Goal: Task Accomplishment & Management: Complete application form

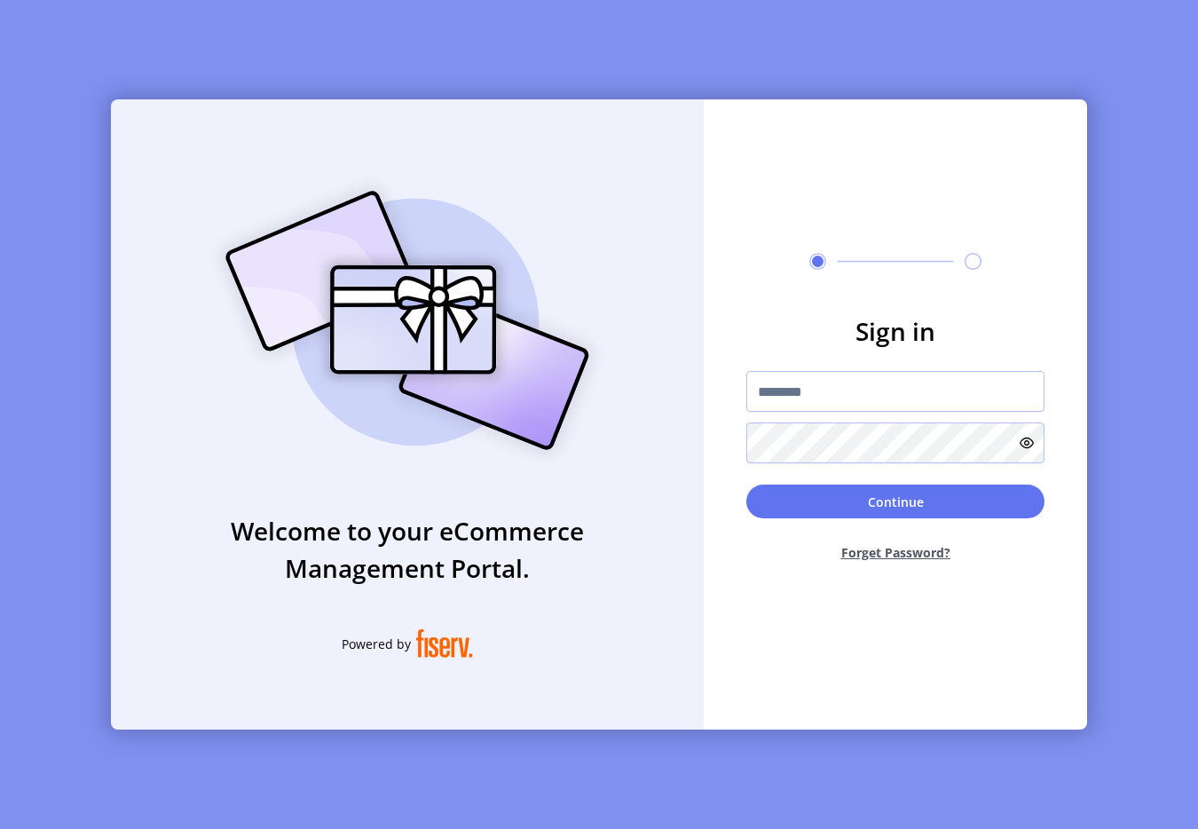
click at [1022, 53] on div "Welcome to your eCommerce Management Portal. Powered by Sign in Continue Forget…" at bounding box center [599, 414] width 1198 height 829
click at [733, 264] on div at bounding box center [894, 261] width 383 height 17
click at [842, 397] on input "text" at bounding box center [895, 391] width 298 height 41
type input "**********"
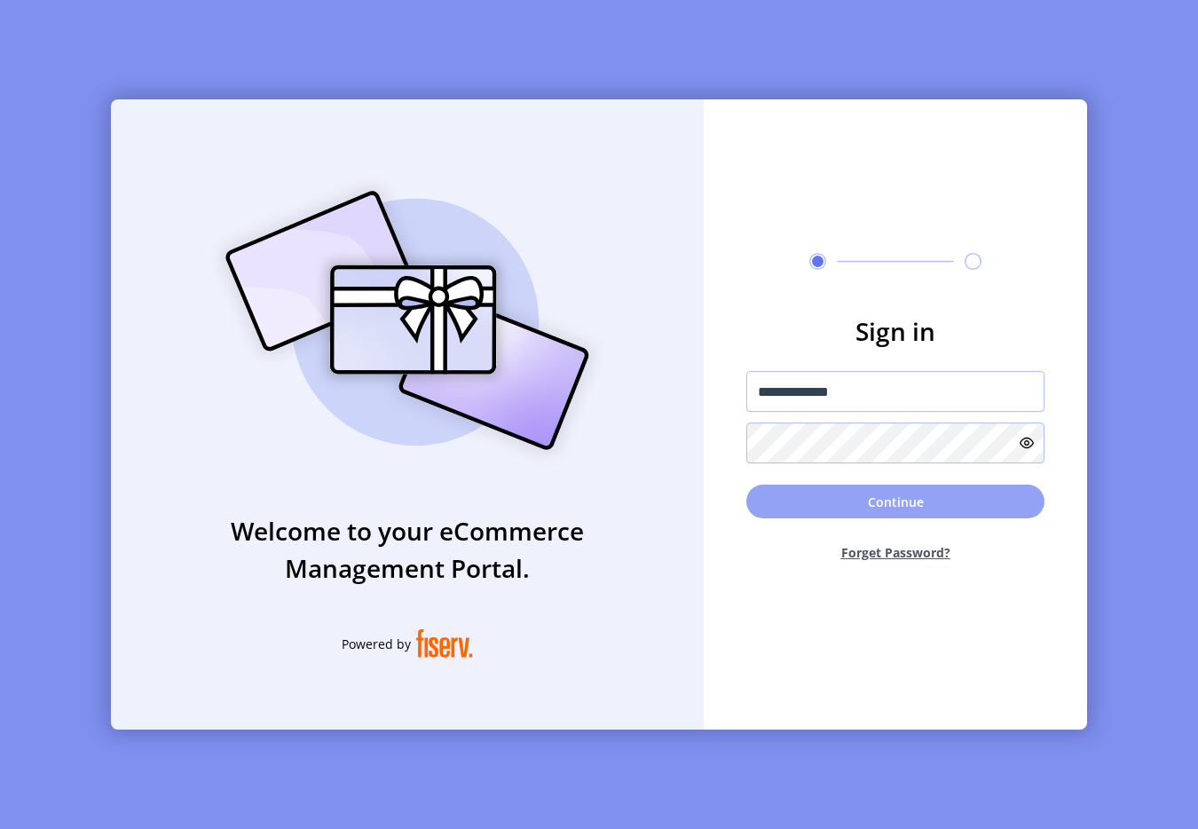
click at [853, 503] on button "Continue" at bounding box center [895, 501] width 298 height 34
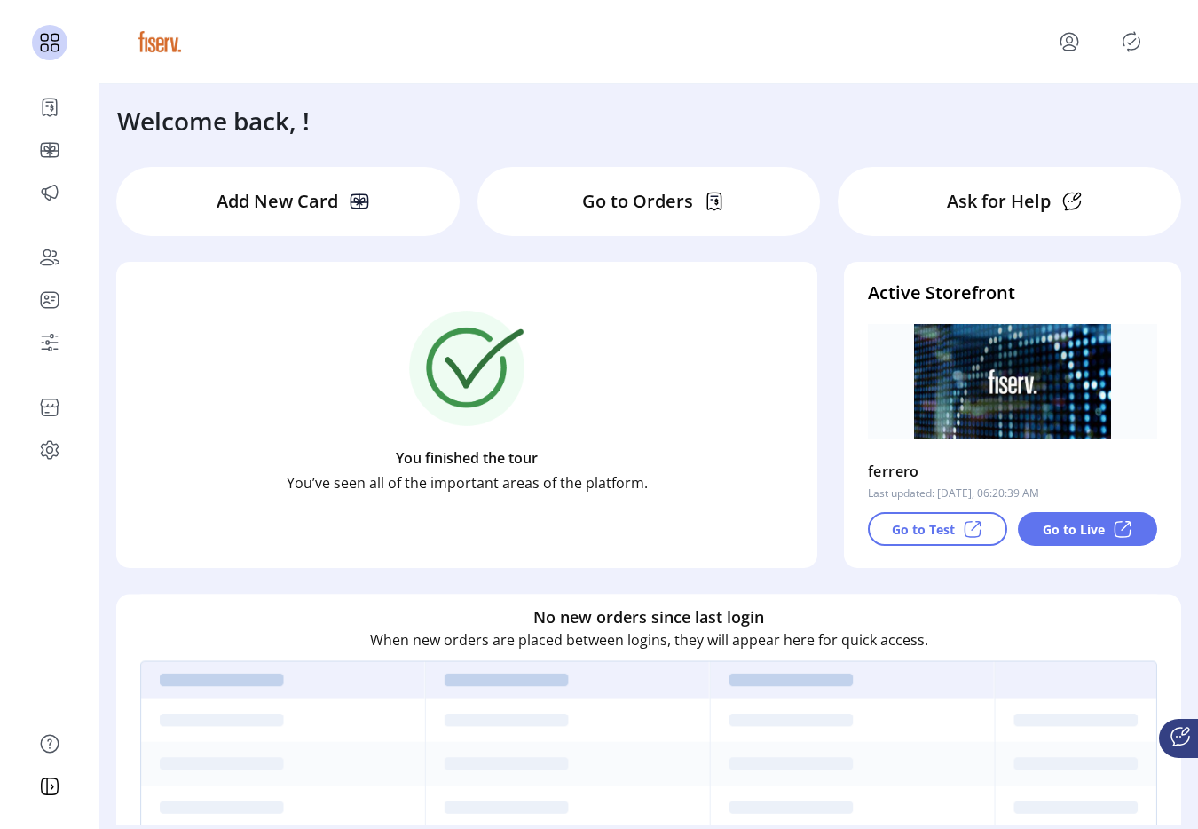
click at [1126, 46] on icon "Publisher Panel" at bounding box center [1131, 41] width 28 height 28
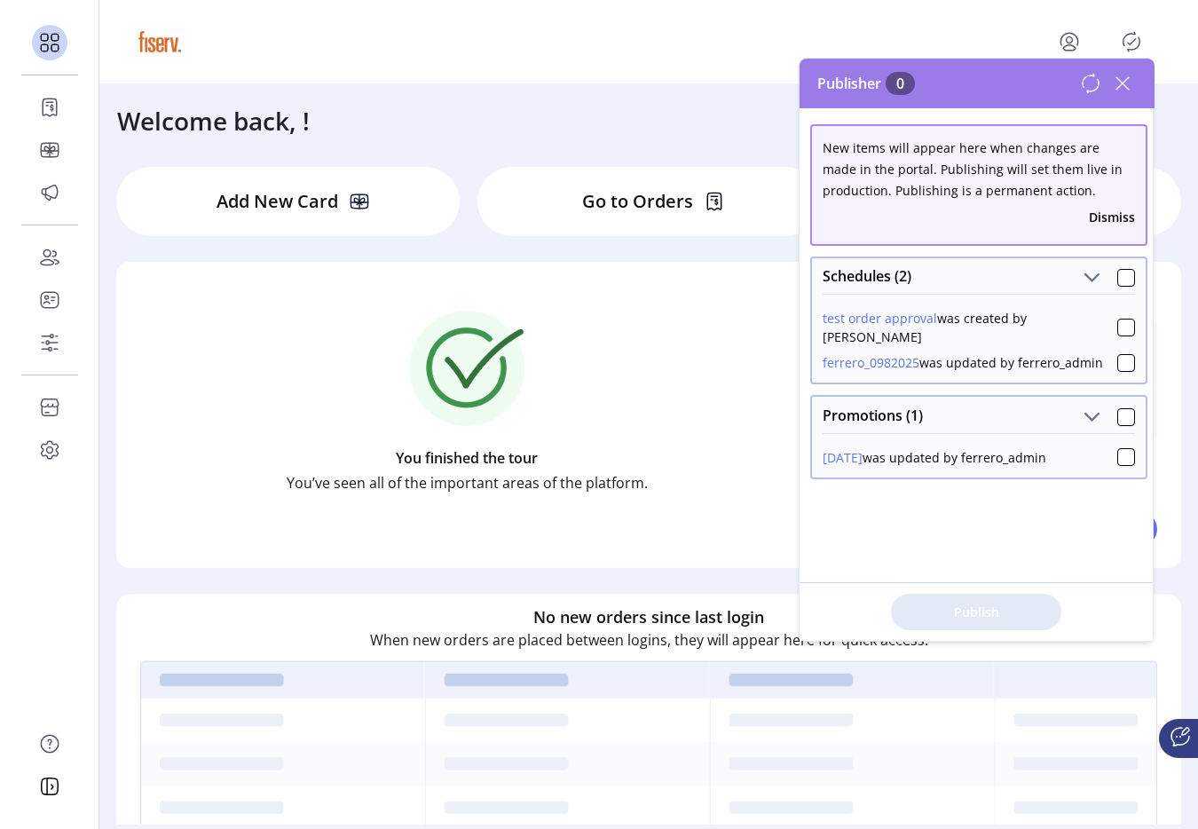
click at [884, 323] on button "test order approval" at bounding box center [879, 318] width 114 height 19
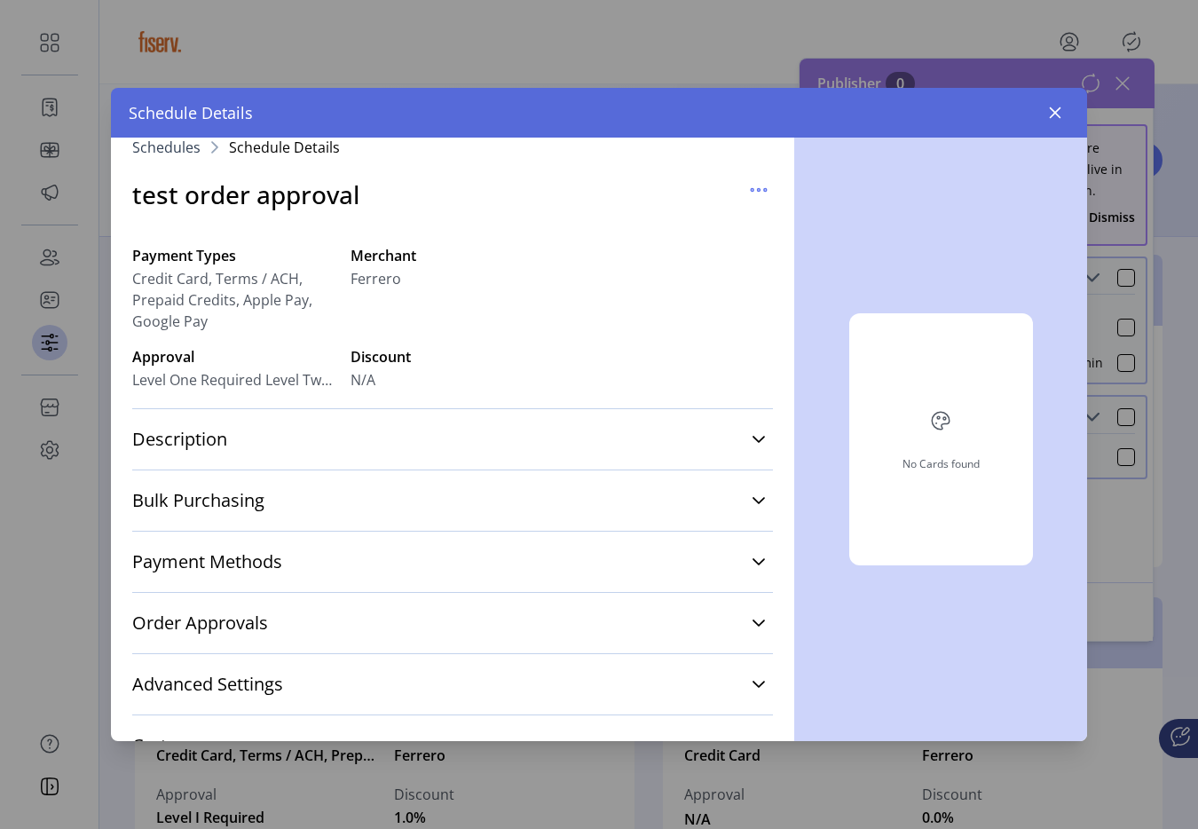
scroll to position [20, 0]
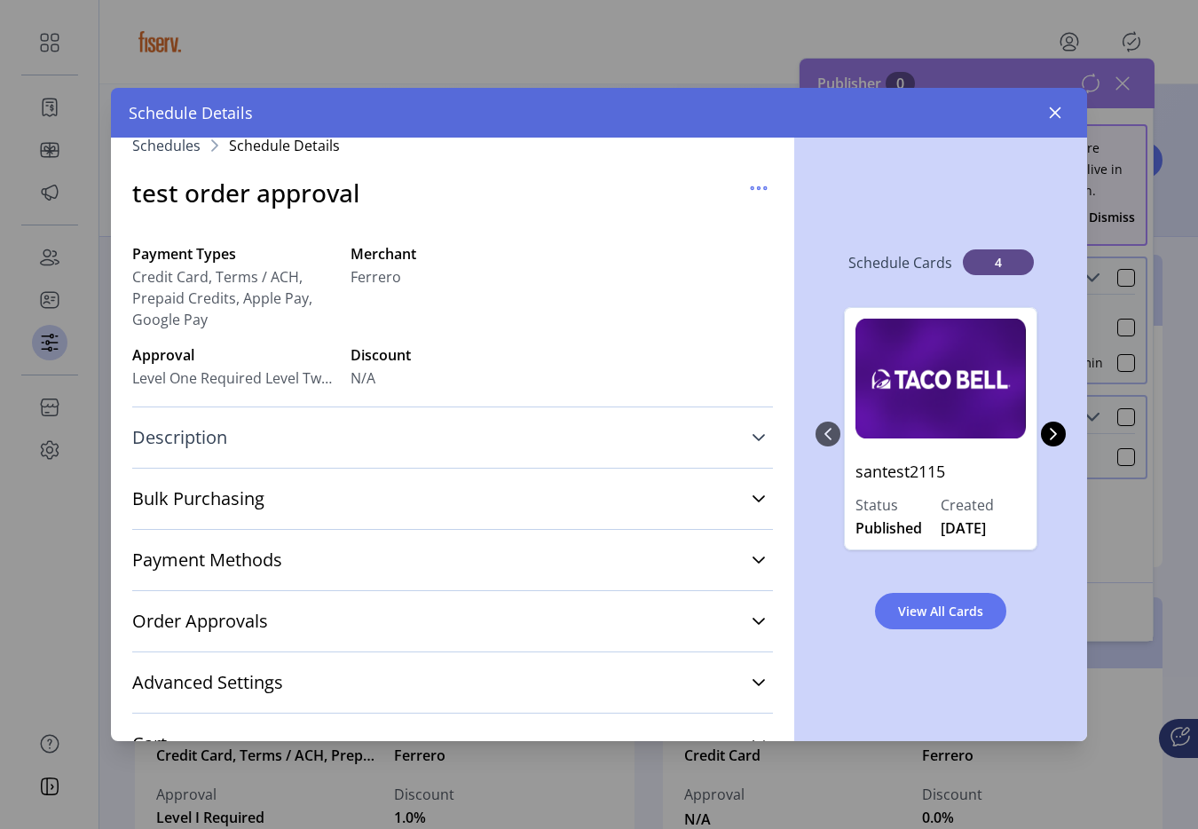
click at [493, 436] on link "Description" at bounding box center [452, 437] width 640 height 39
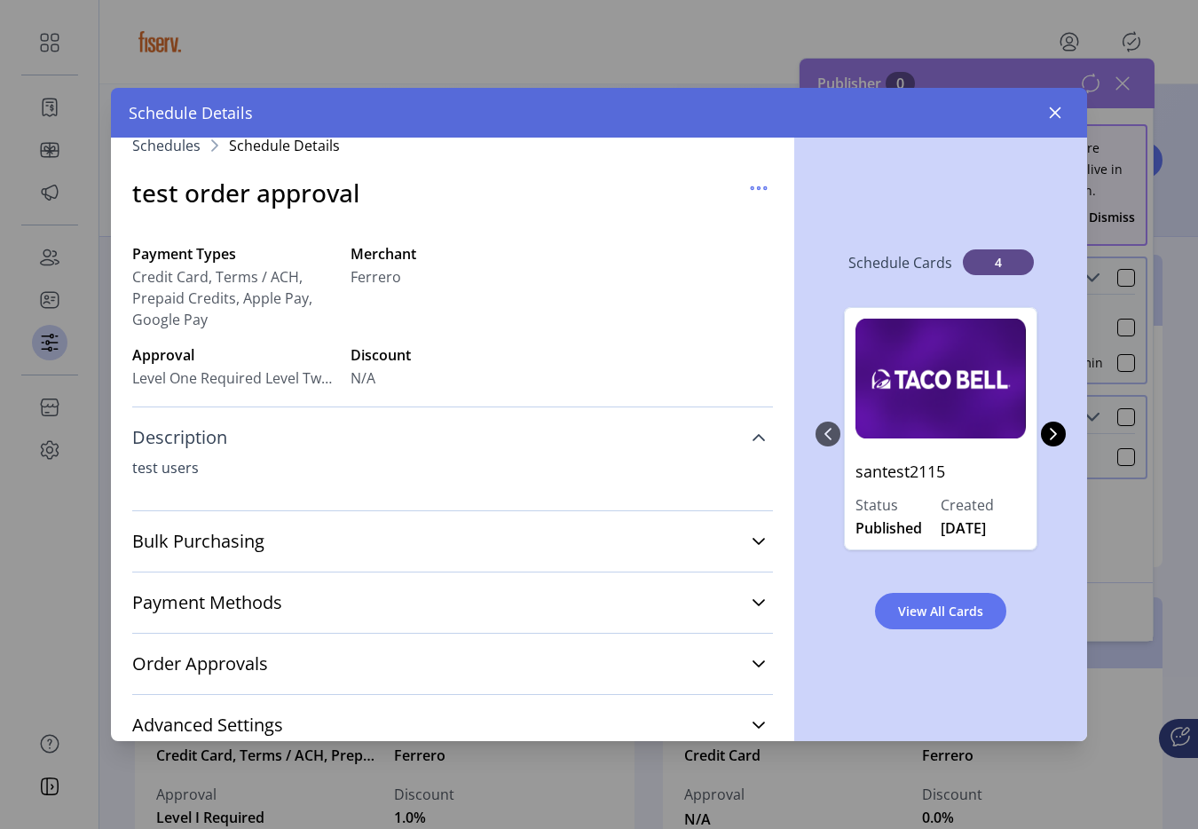
scroll to position [53, 0]
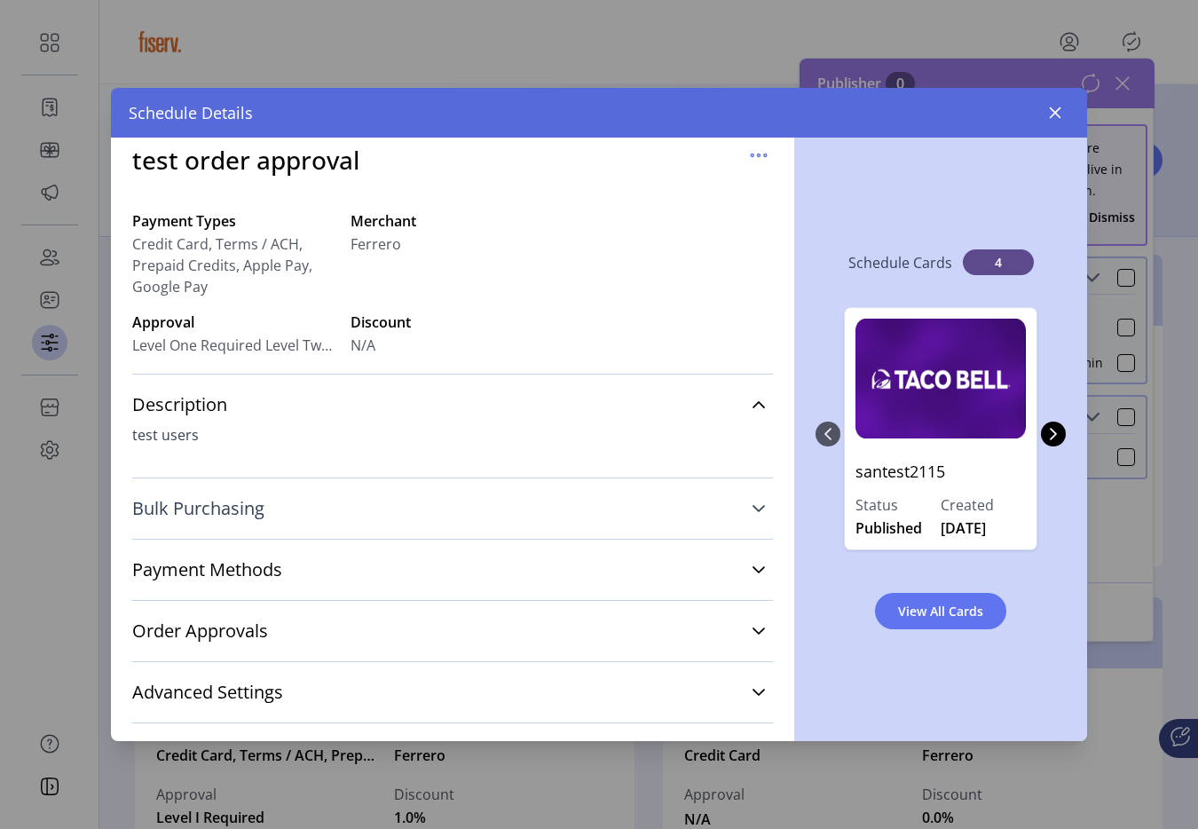
click at [439, 511] on link "Bulk Purchasing" at bounding box center [452, 508] width 640 height 39
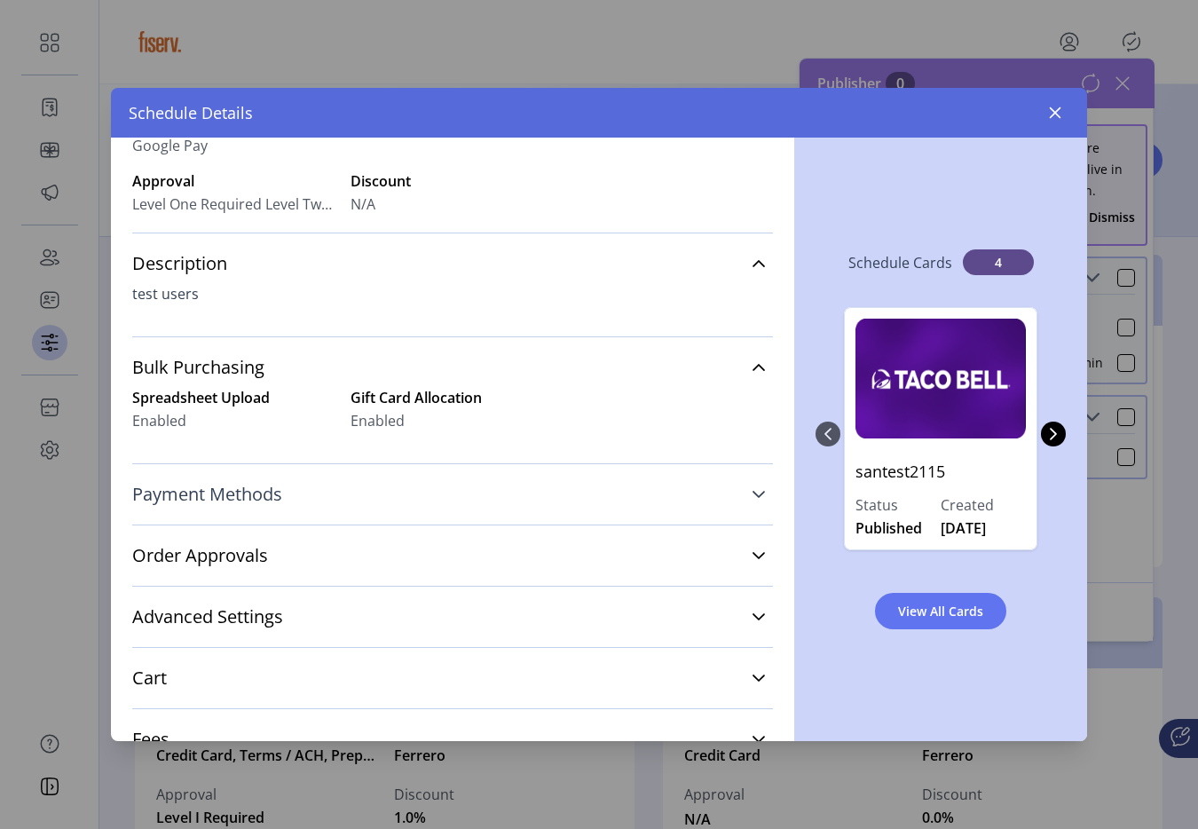
click at [389, 490] on link "Payment Methods" at bounding box center [452, 494] width 640 height 39
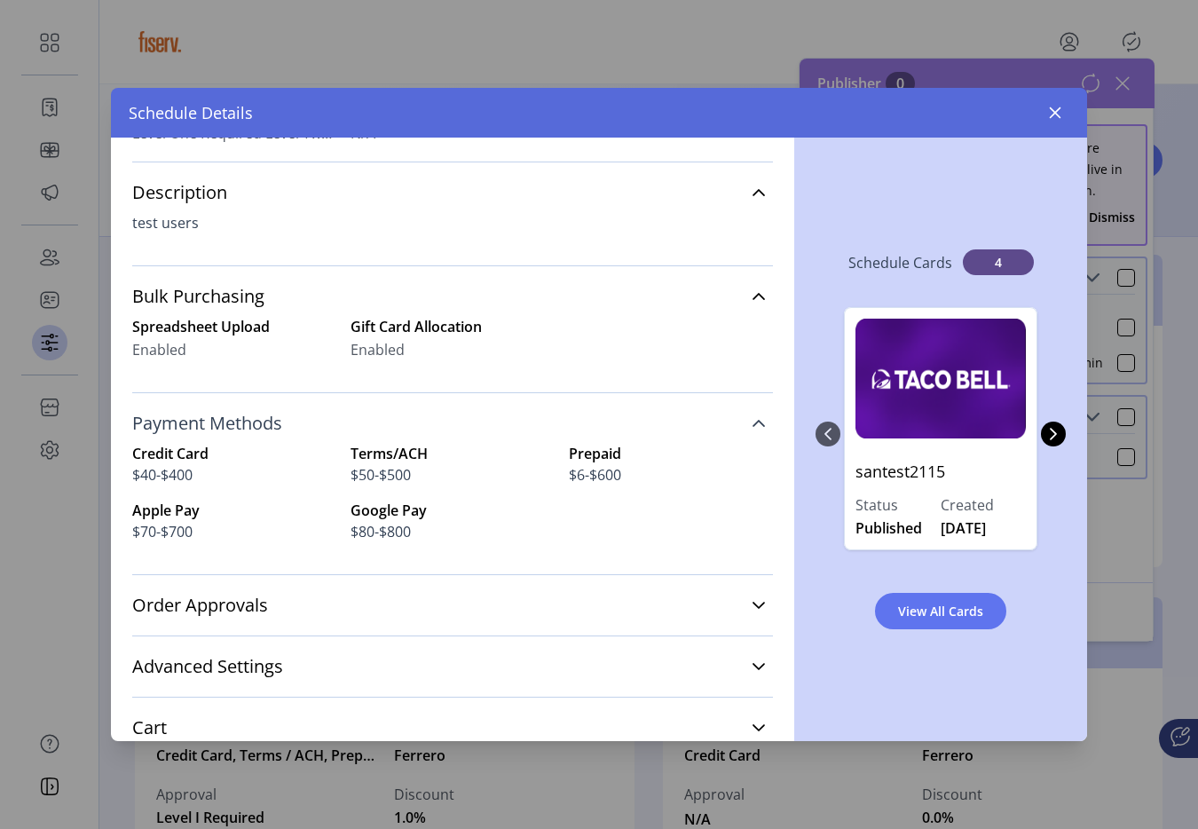
scroll to position [328, 0]
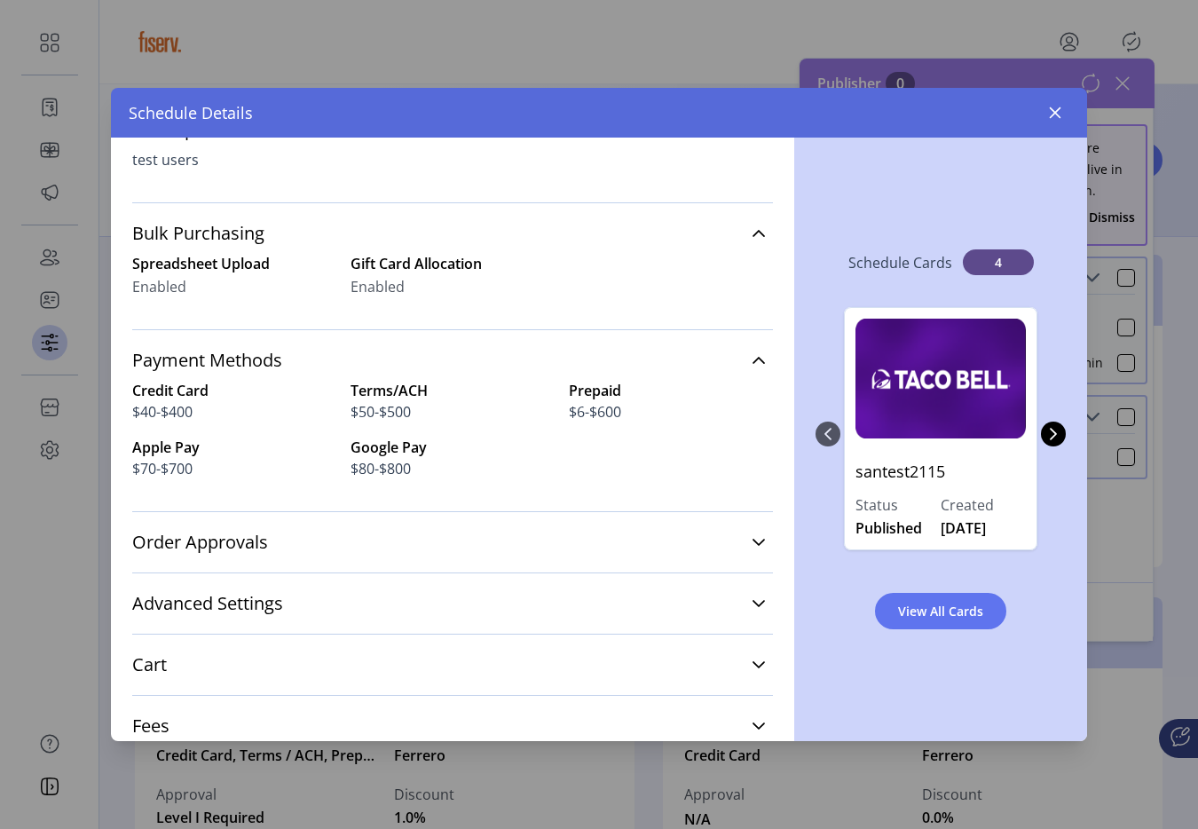
click at [361, 565] on div "Order Approvals Level 1 Approver Sandeep QA Level 2 Approver test sandeep,KUMAR…" at bounding box center [452, 541] width 640 height 61
click at [359, 551] on link "Order Approvals" at bounding box center [452, 541] width 640 height 39
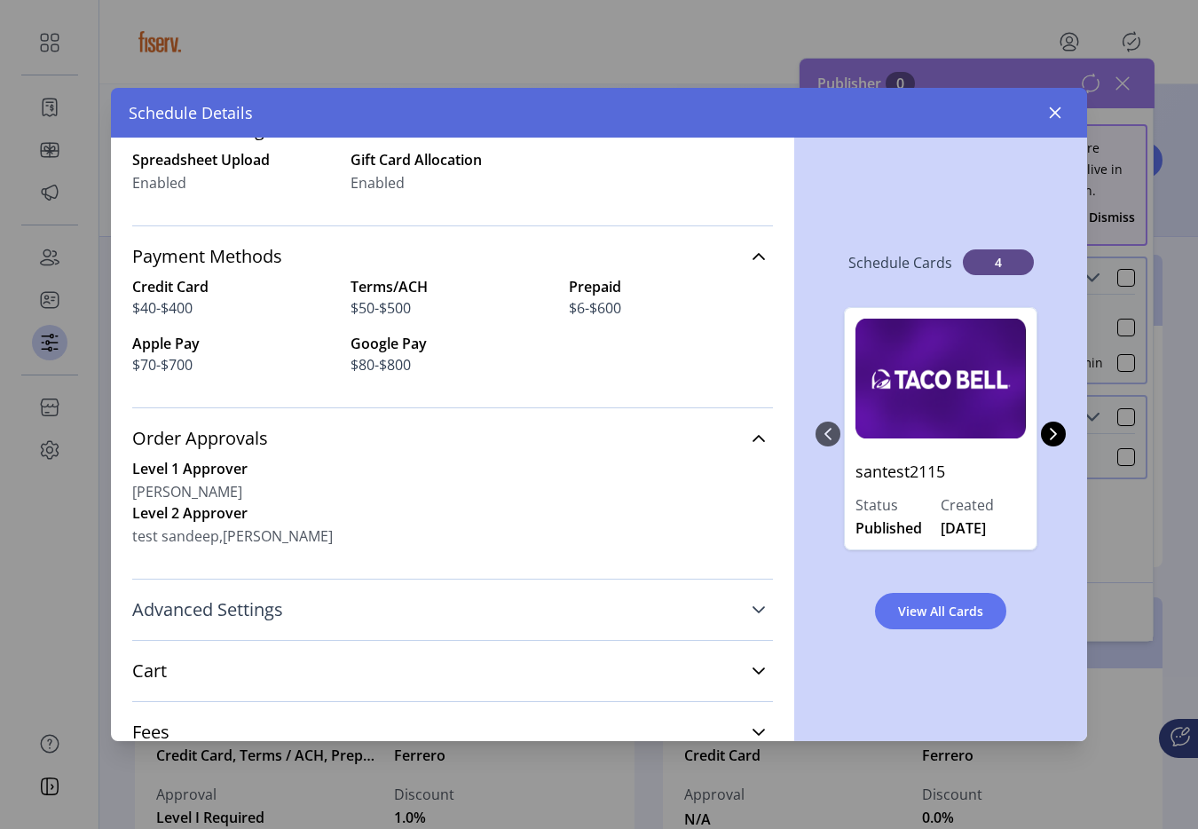
click at [339, 609] on link "Advanced Settings" at bounding box center [452, 609] width 640 height 39
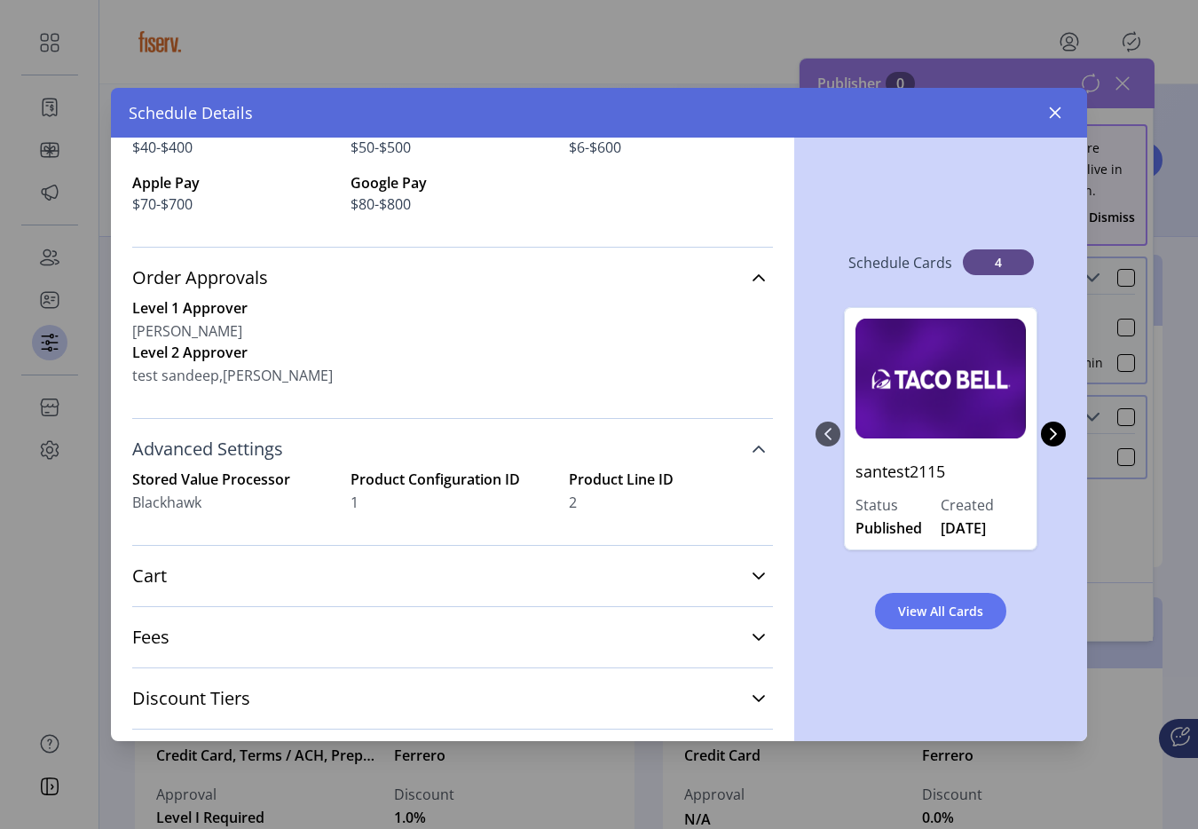
scroll to position [601, 0]
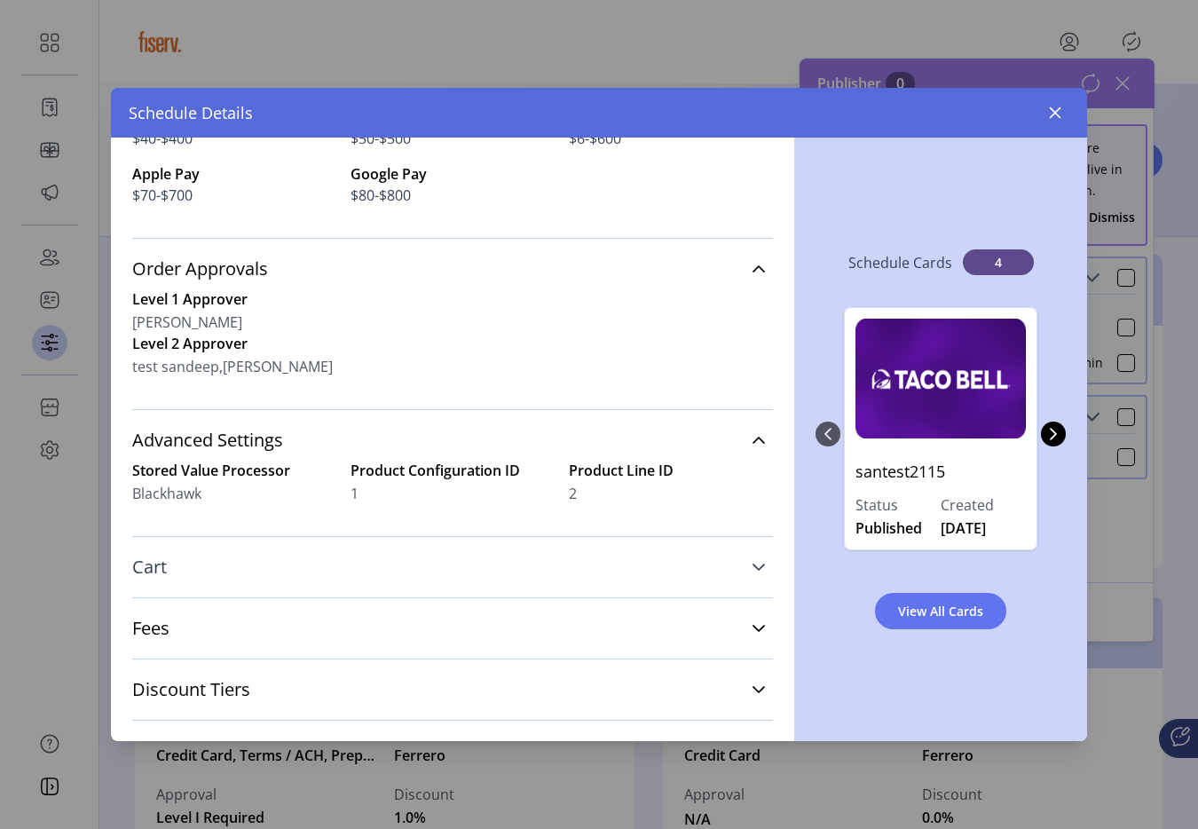
click at [271, 575] on link "Cart" at bounding box center [452, 566] width 640 height 39
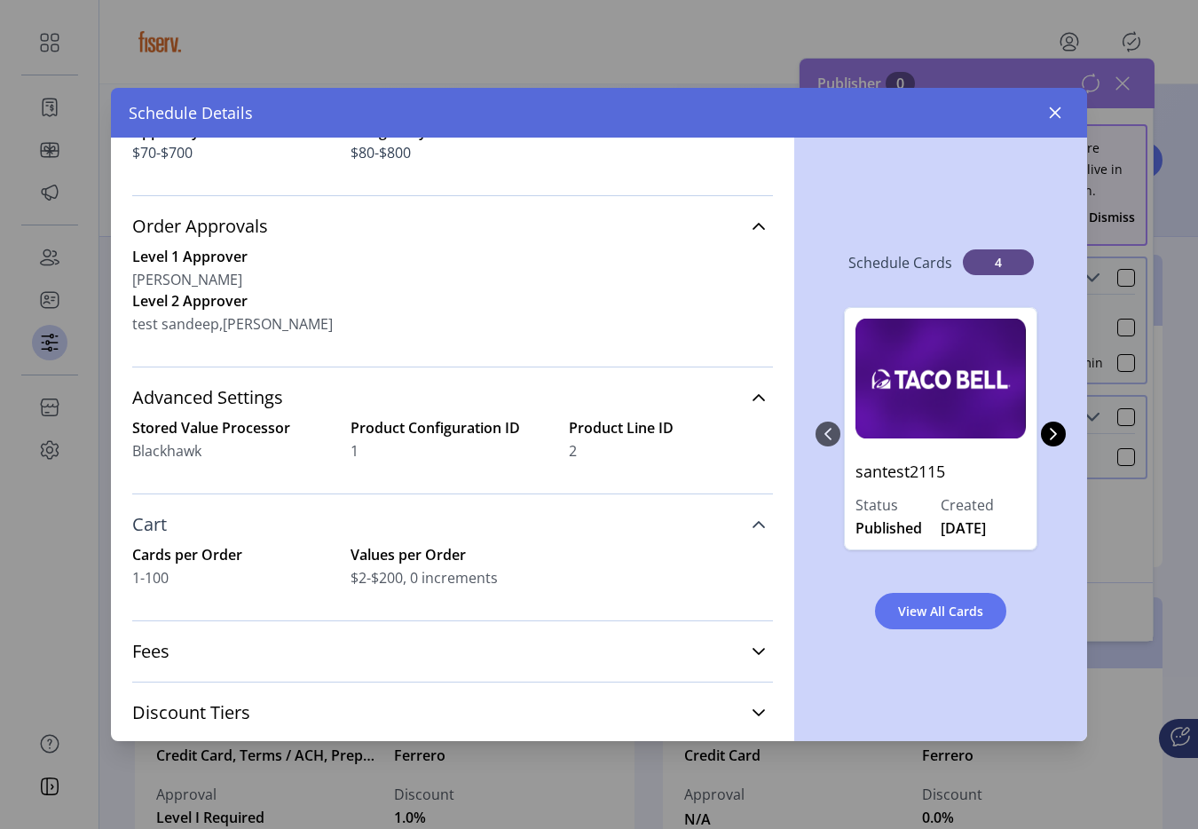
scroll to position [685, 0]
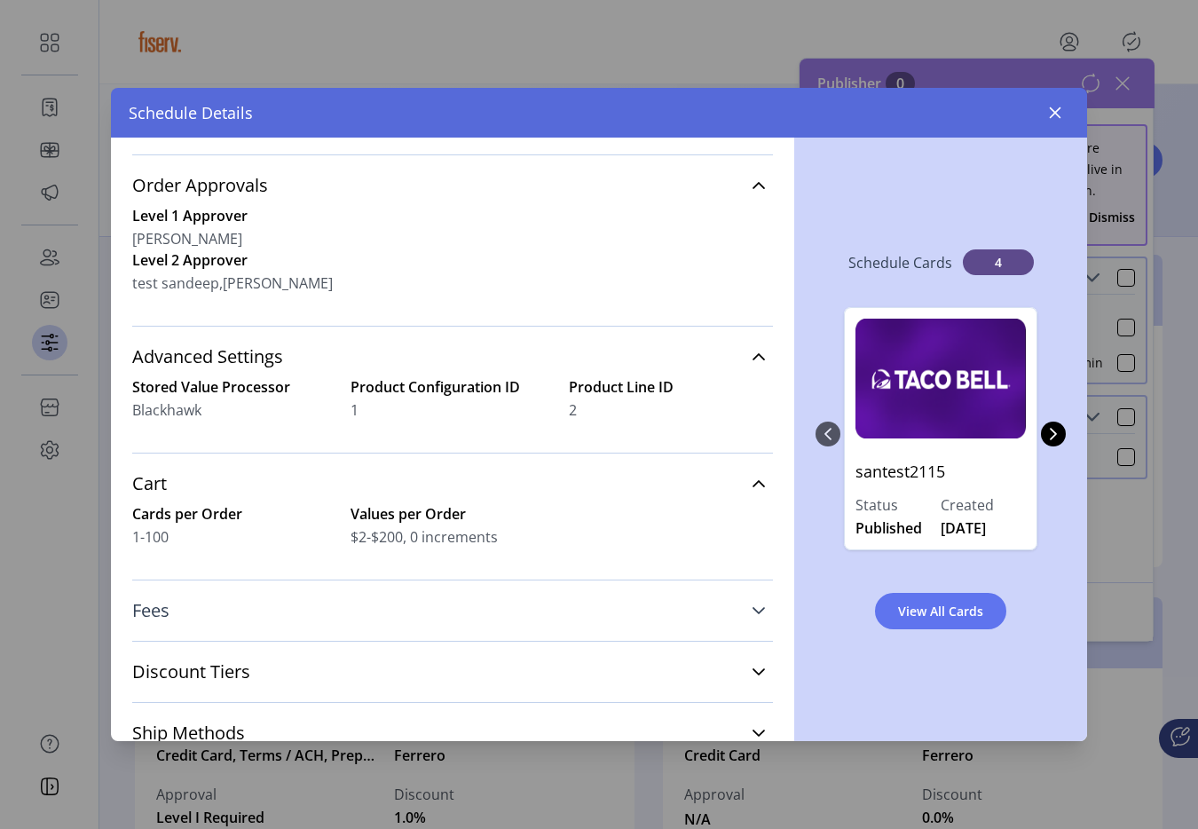
click at [279, 622] on link "Fees" at bounding box center [452, 610] width 640 height 39
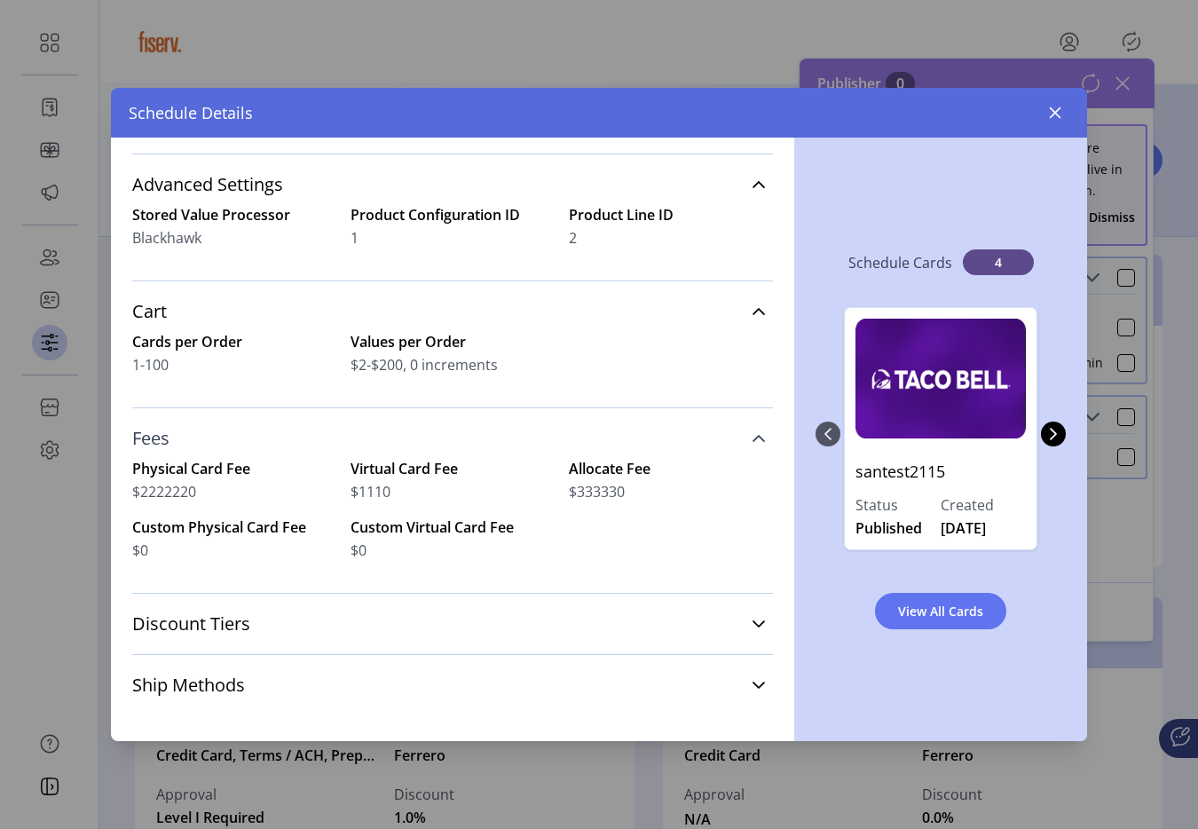
scroll to position [858, 0]
click at [277, 647] on div "Discount Tiers N/A" at bounding box center [452, 622] width 640 height 61
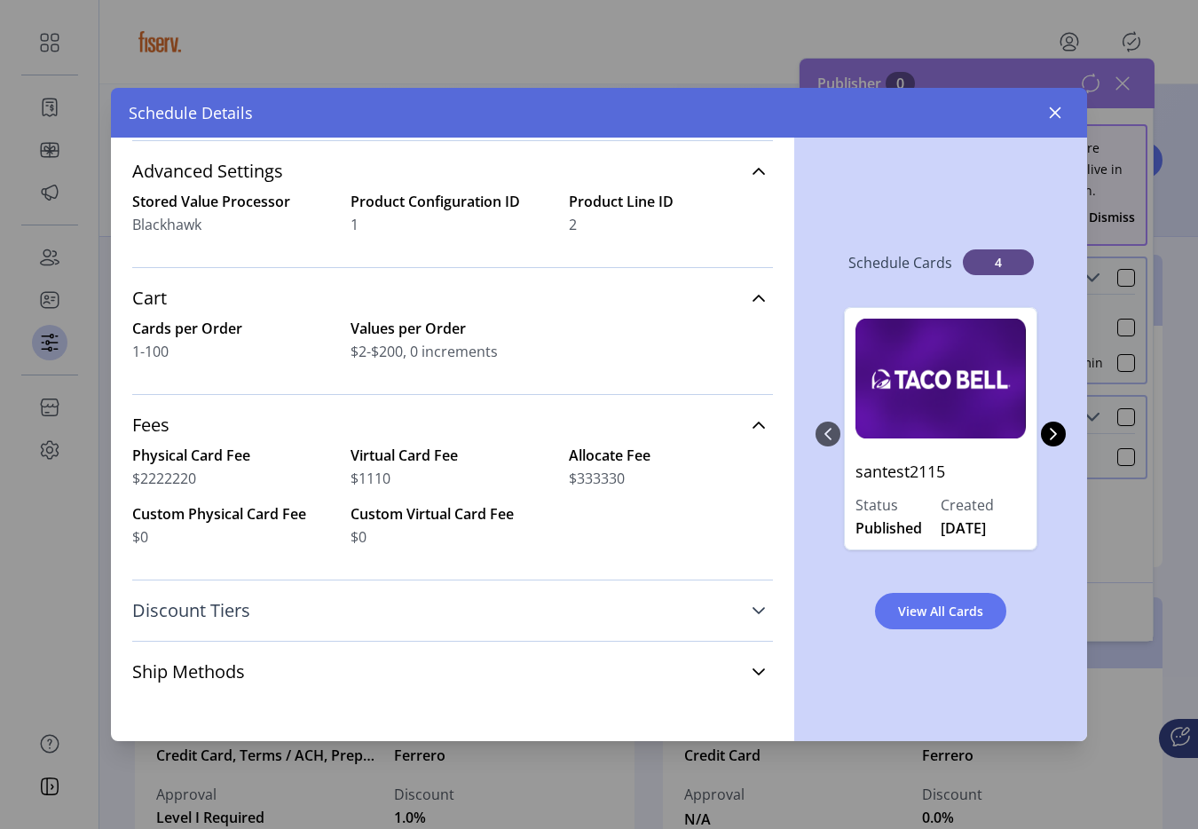
click at [275, 612] on link "Discount Tiers" at bounding box center [452, 610] width 640 height 39
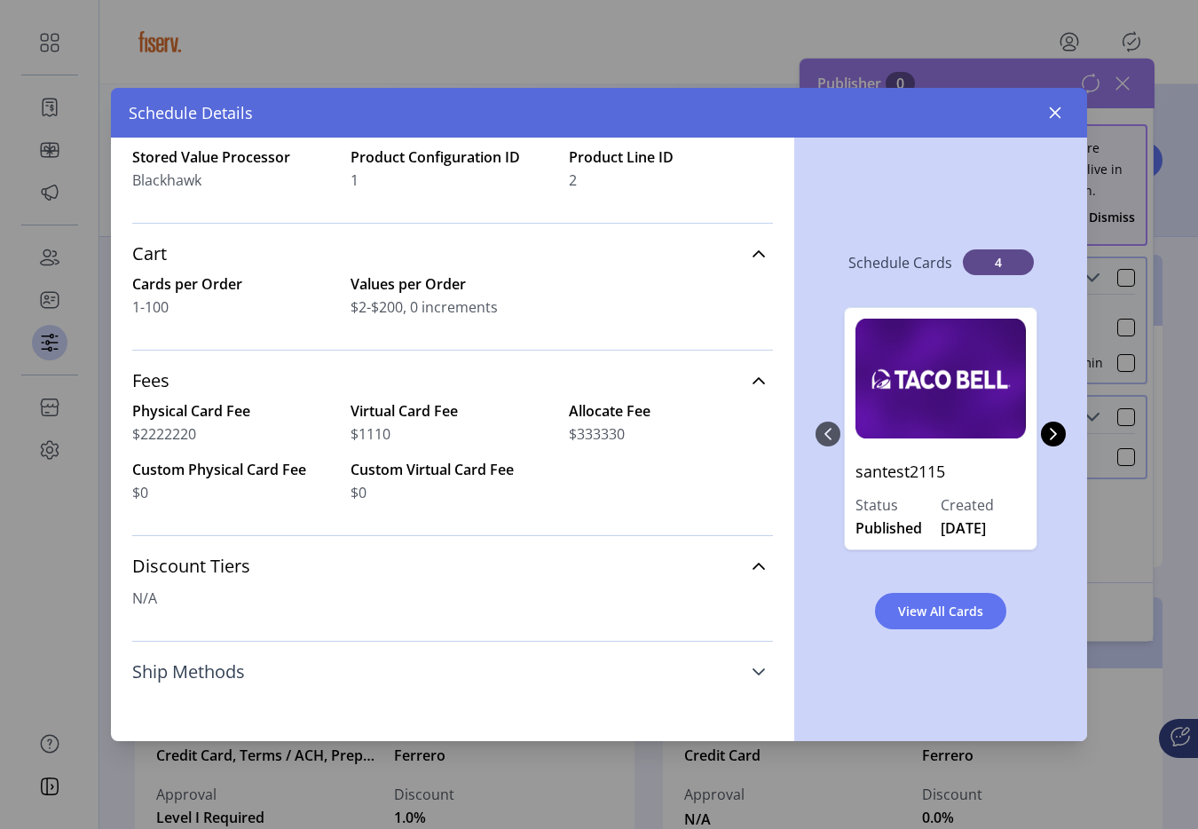
click at [268, 654] on link "Ship Methods" at bounding box center [452, 671] width 640 height 39
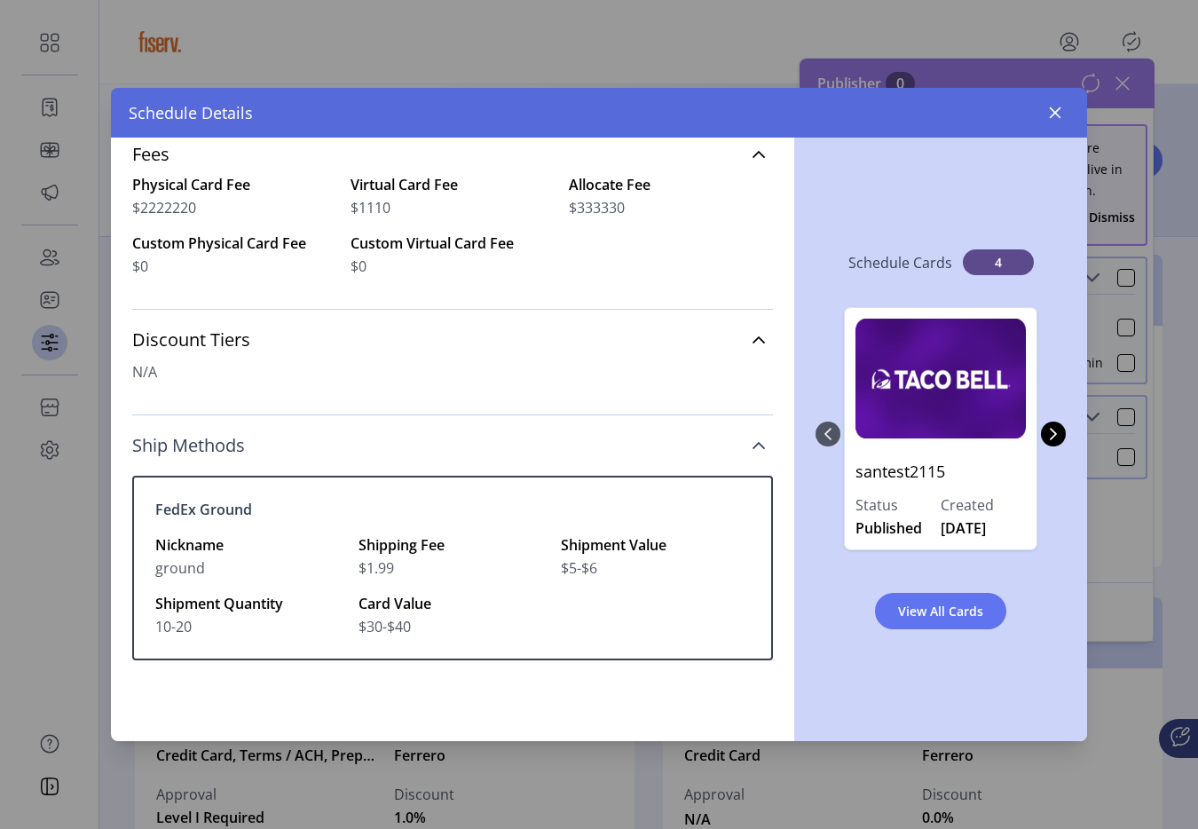
scroll to position [1142, 0]
click at [1051, 109] on icon "button" at bounding box center [1055, 113] width 12 height 12
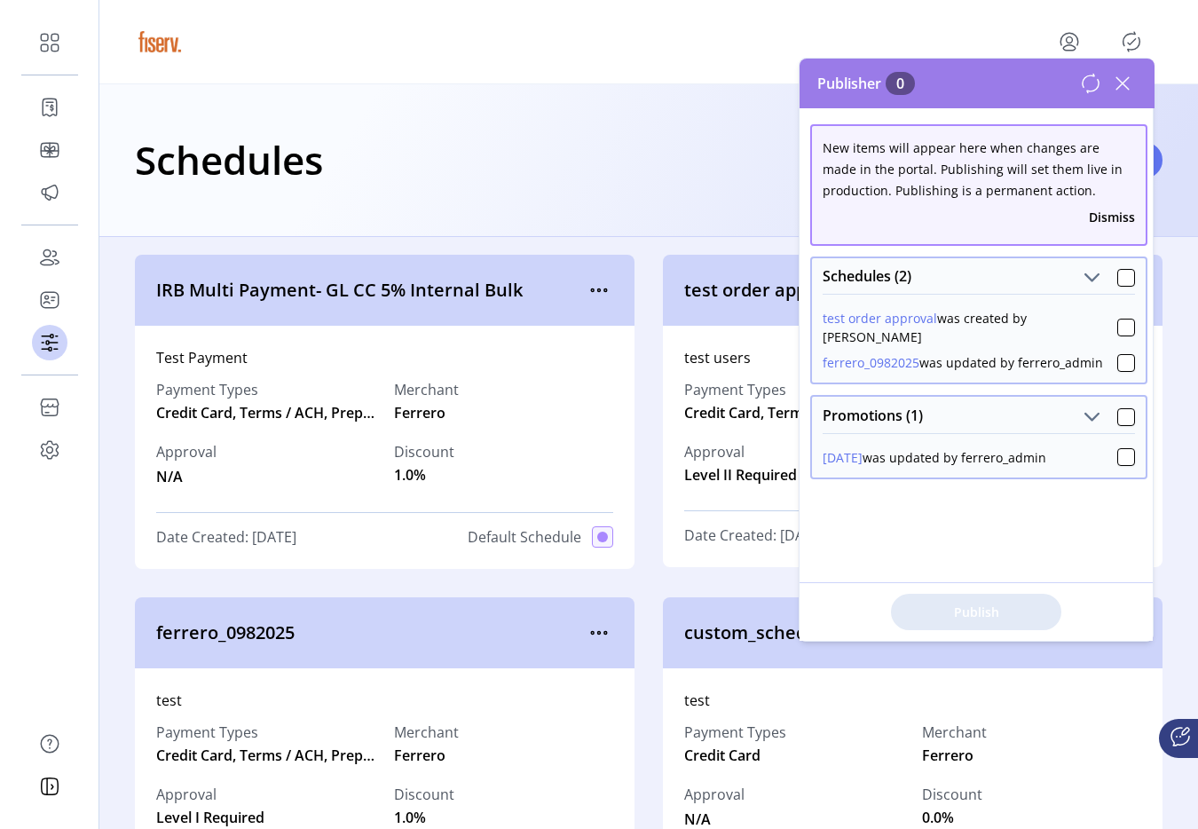
click at [1117, 82] on icon at bounding box center [1122, 83] width 28 height 28
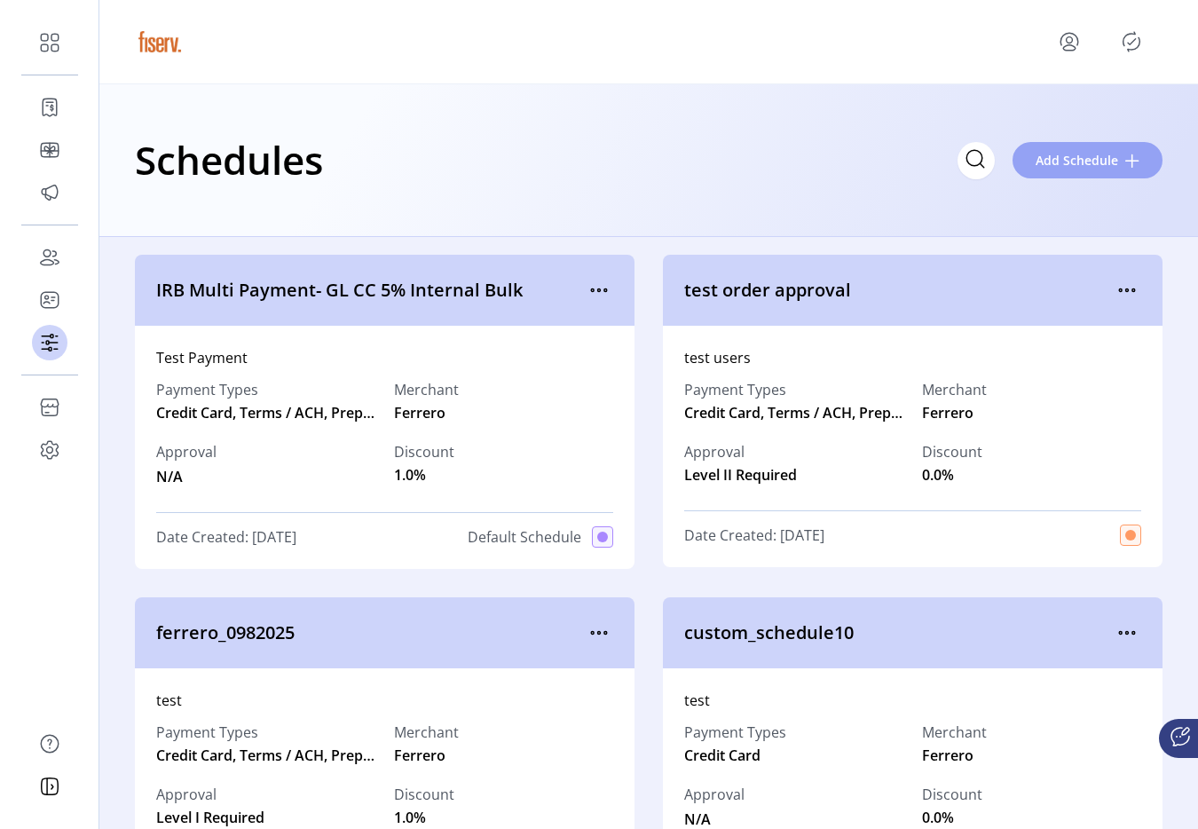
click at [1070, 144] on button "Add Schedule" at bounding box center [1087, 160] width 150 height 36
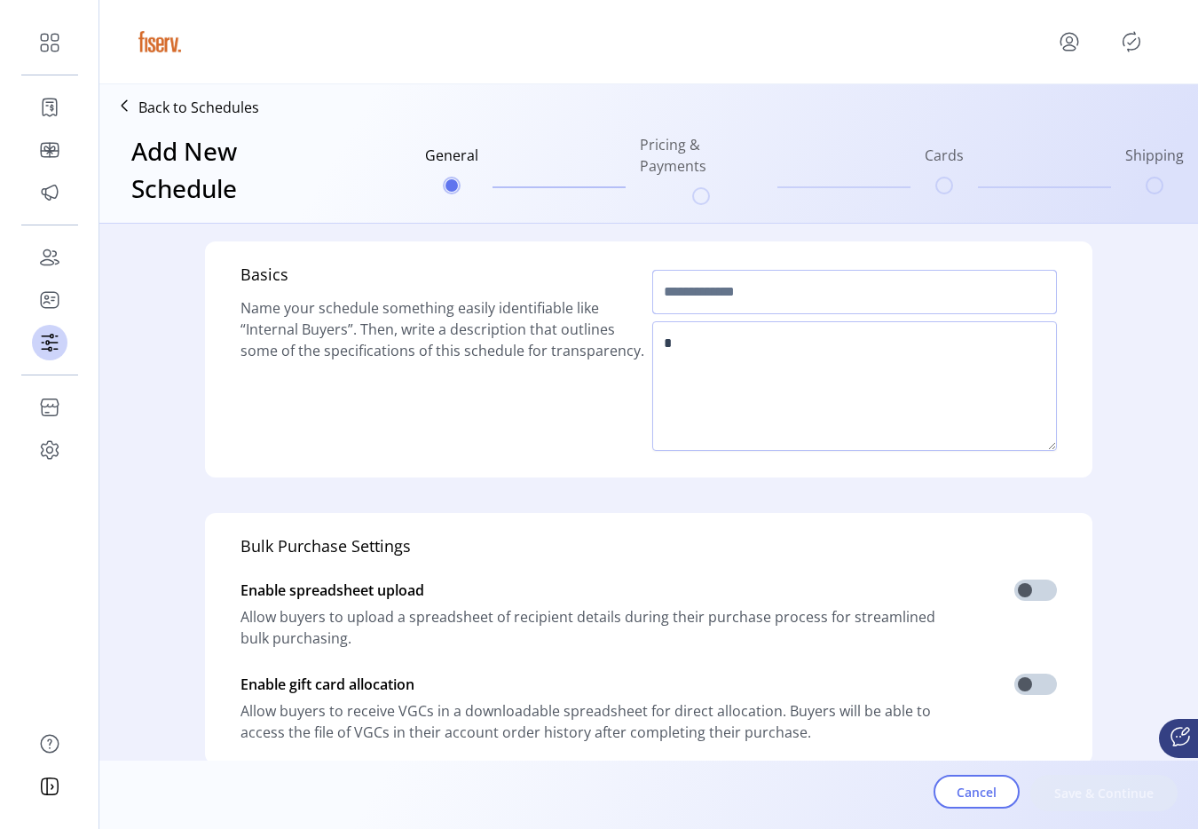
click at [719, 301] on input "text" at bounding box center [854, 292] width 405 height 44
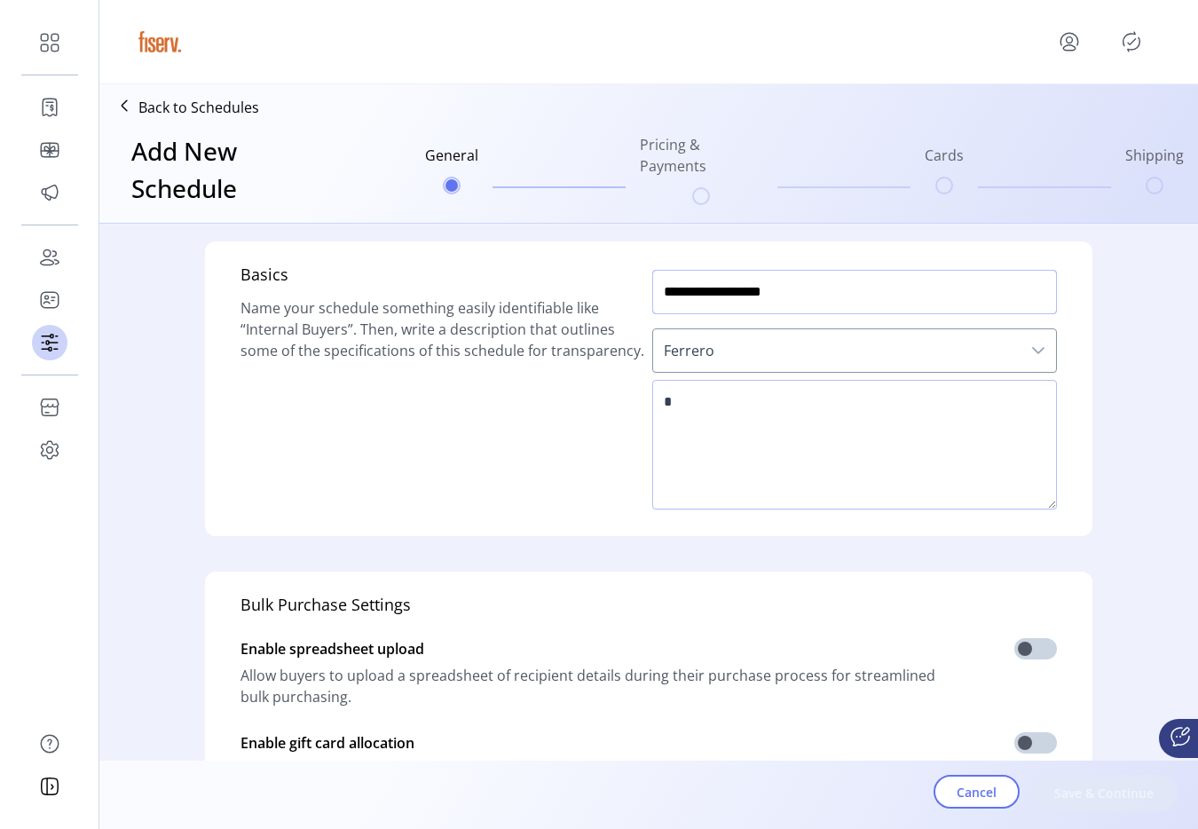
type input "**********"
click at [727, 350] on span "Ferrero" at bounding box center [836, 350] width 367 height 43
click at [707, 412] on textarea at bounding box center [854, 445] width 405 height 130
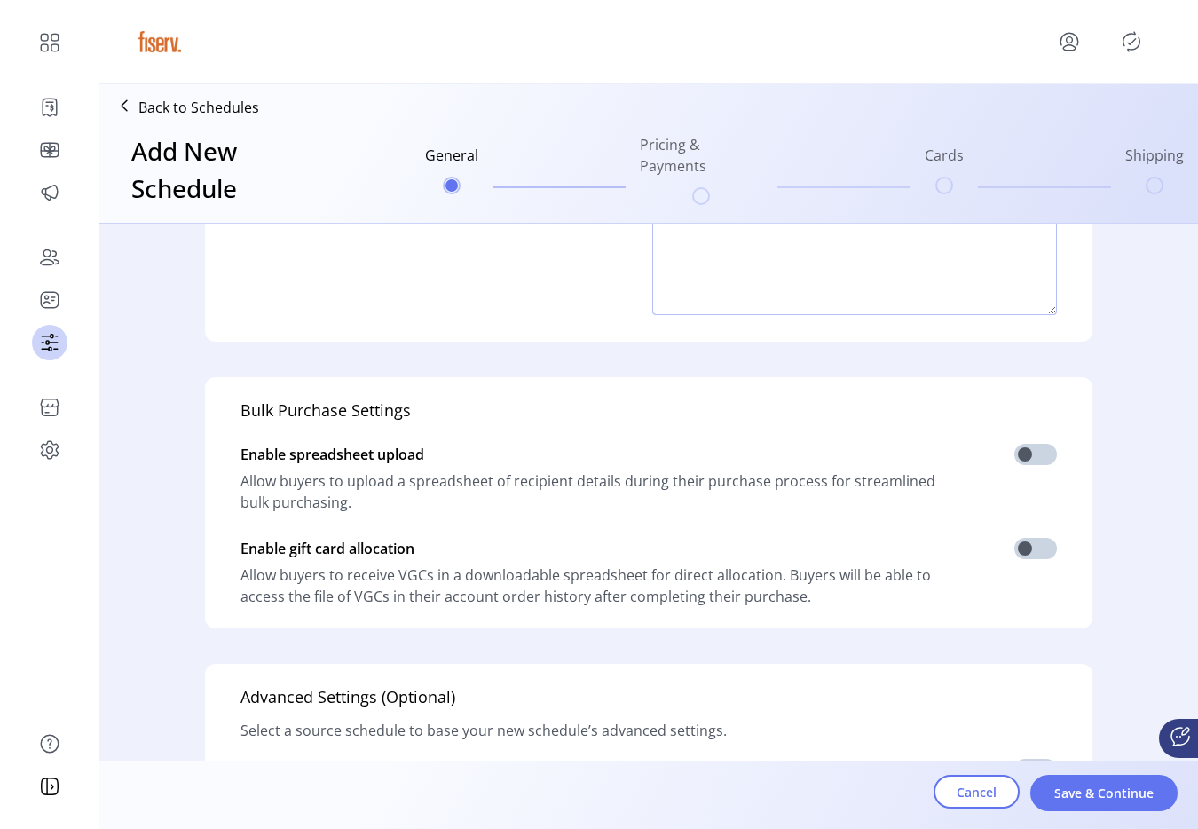
scroll to position [436, 0]
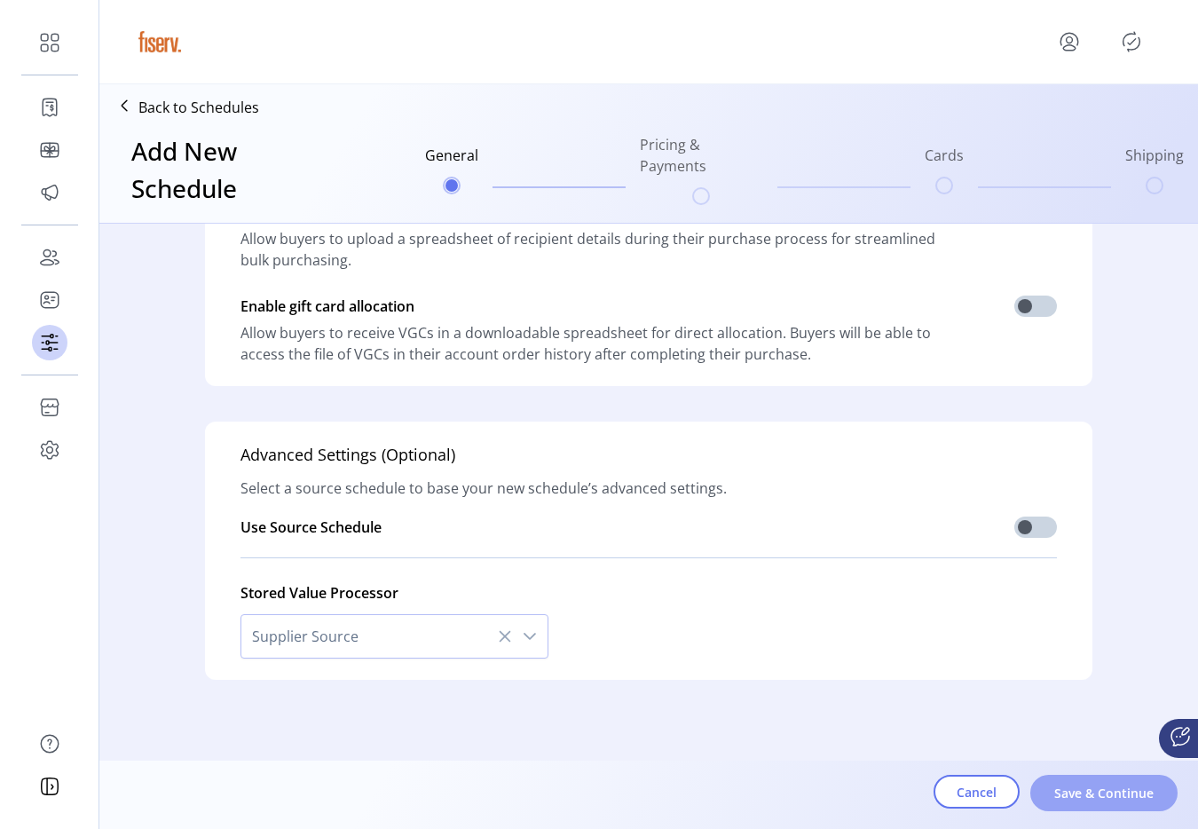
type textarea "***"
click at [1141, 799] on span "Save & Continue" at bounding box center [1103, 792] width 101 height 19
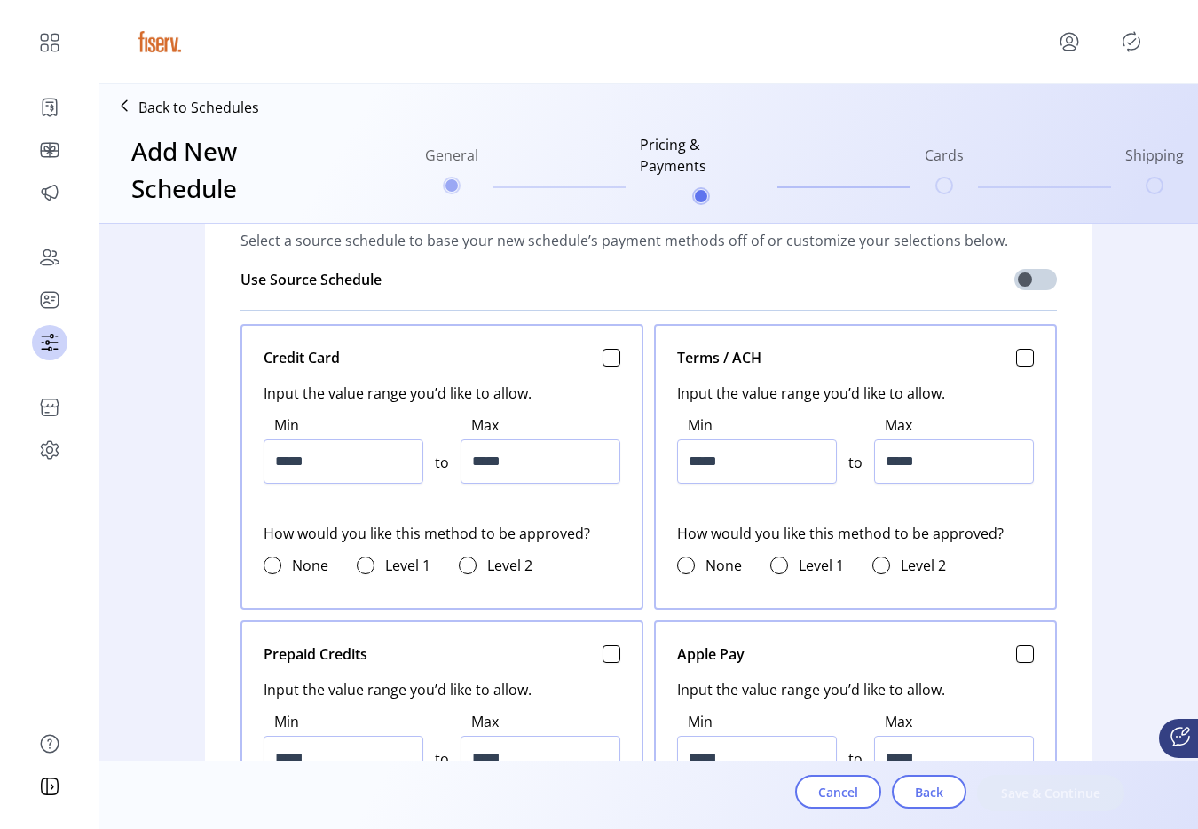
scroll to position [842, 0]
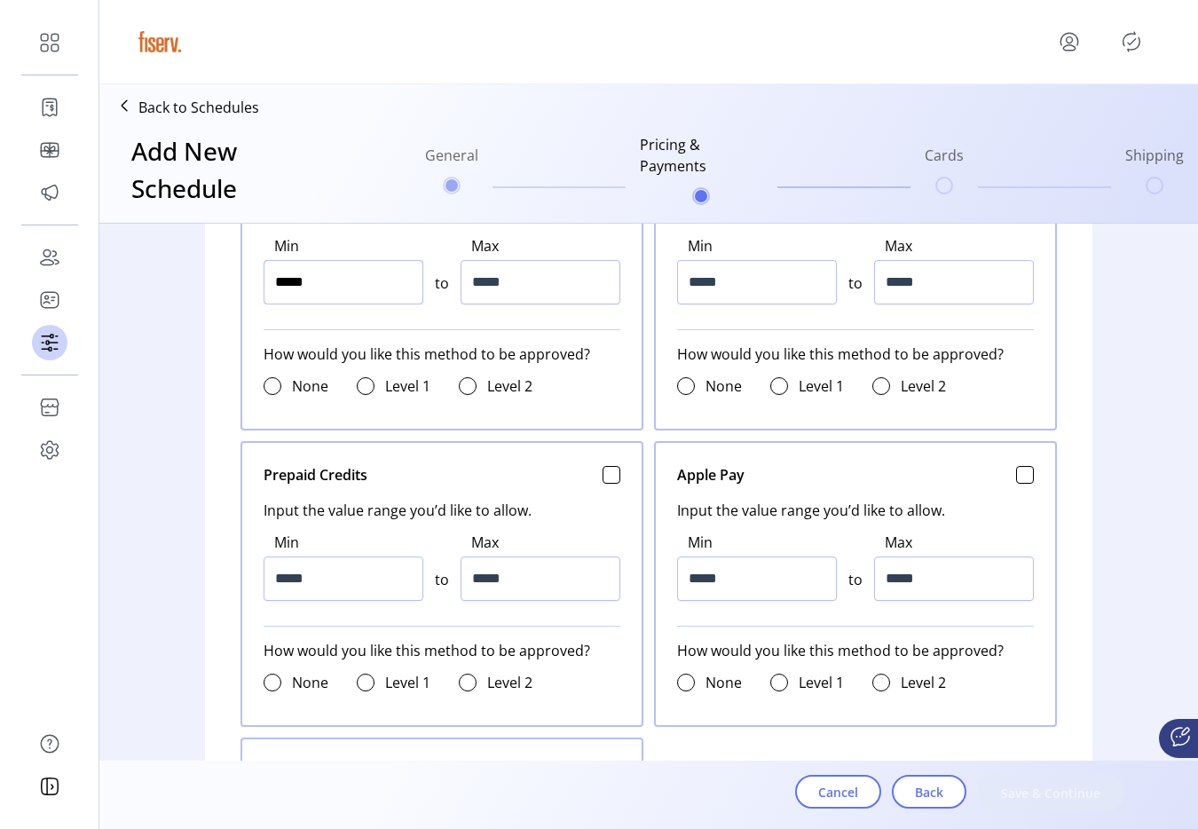
click at [381, 290] on input "*****" at bounding box center [343, 282] width 160 height 44
type input "*****"
click at [471, 288] on input "******" at bounding box center [540, 282] width 160 height 44
type input "*******"
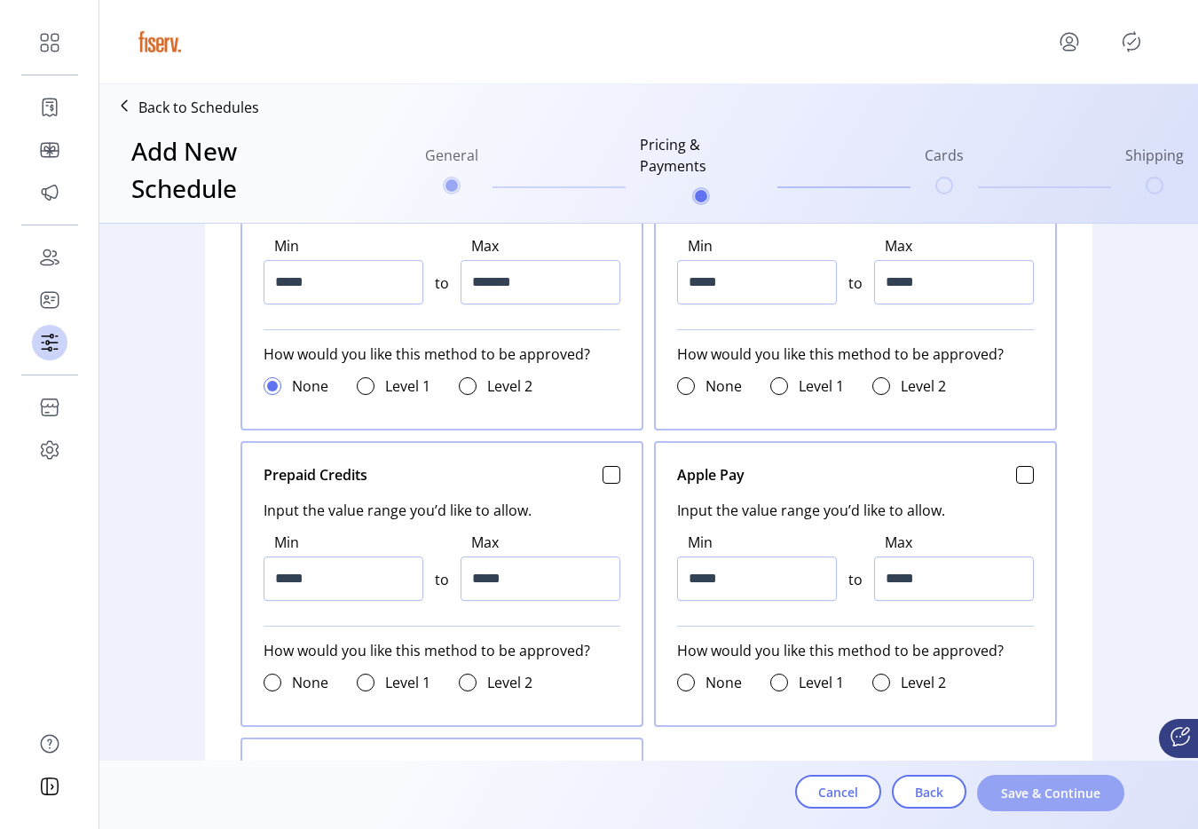
click at [1017, 799] on span "Save & Continue" at bounding box center [1050, 792] width 101 height 19
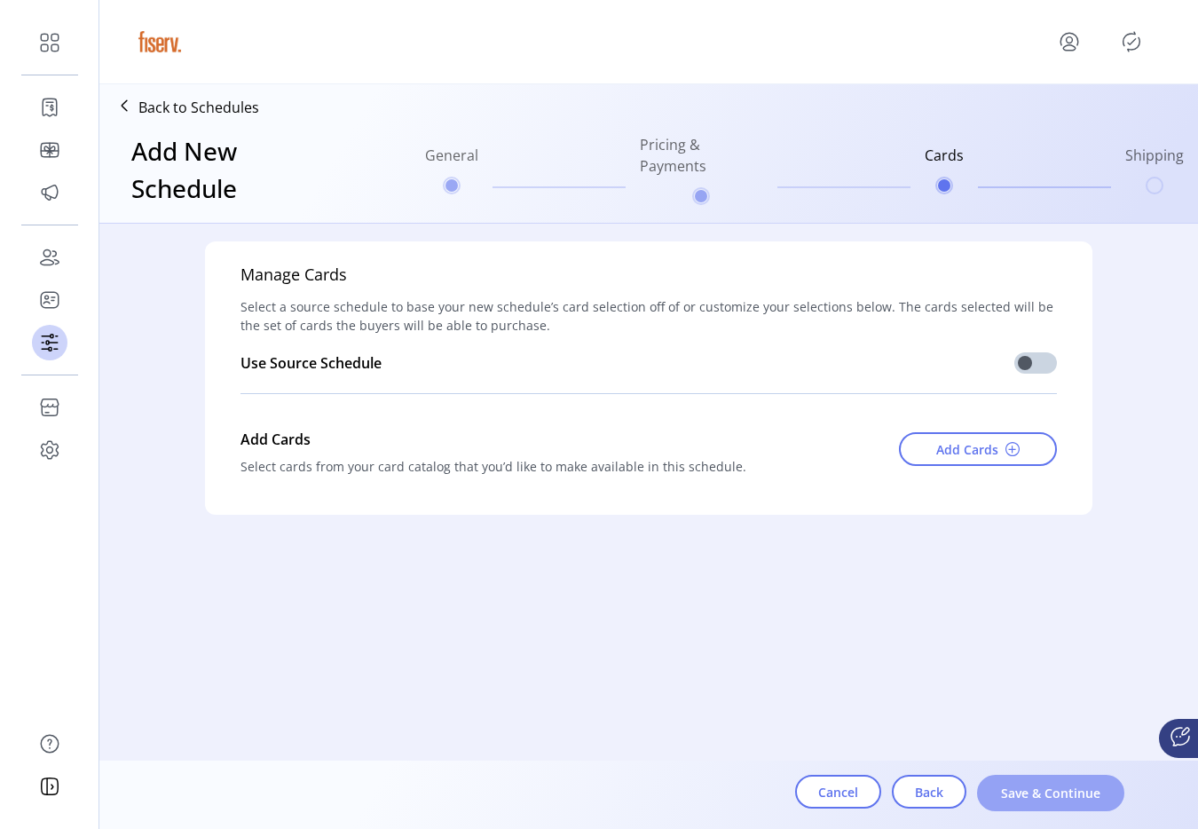
click at [1017, 798] on span "Save & Continue" at bounding box center [1050, 792] width 101 height 19
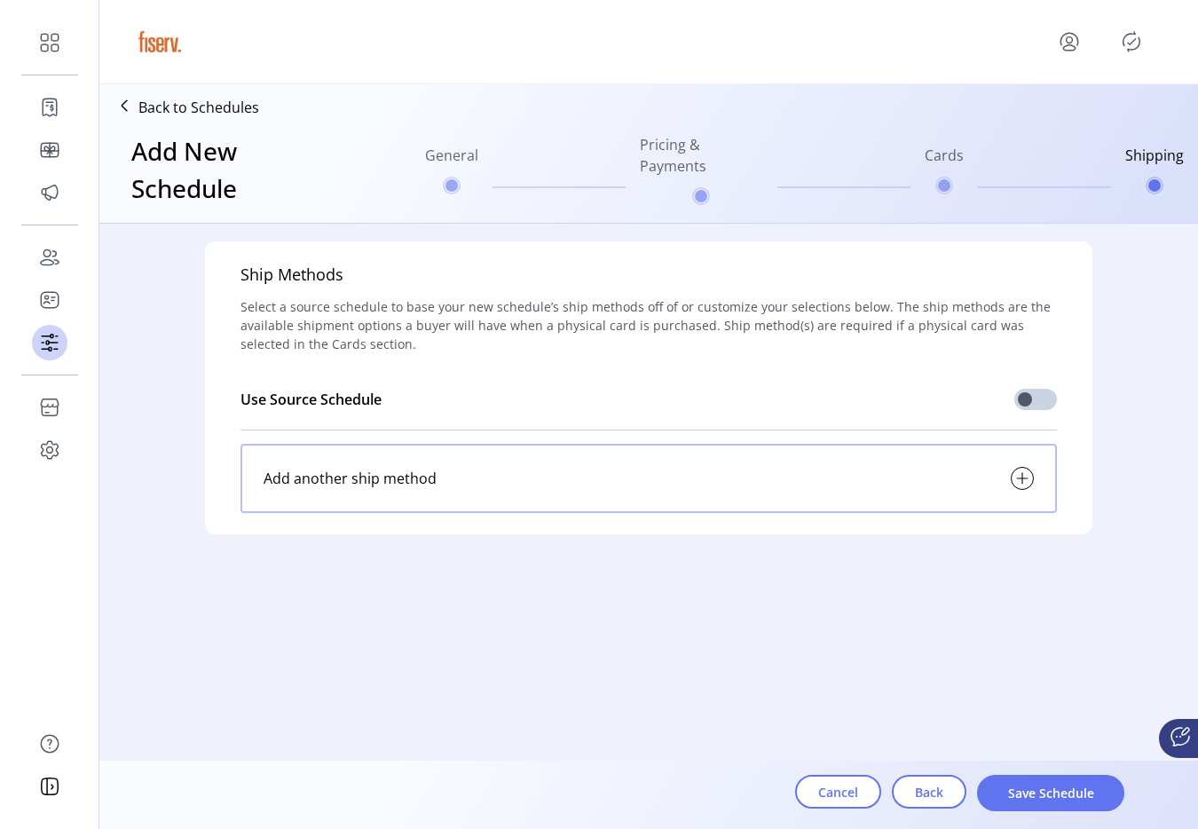
click at [882, 482] on div "Add another ship method" at bounding box center [648, 478] width 816 height 69
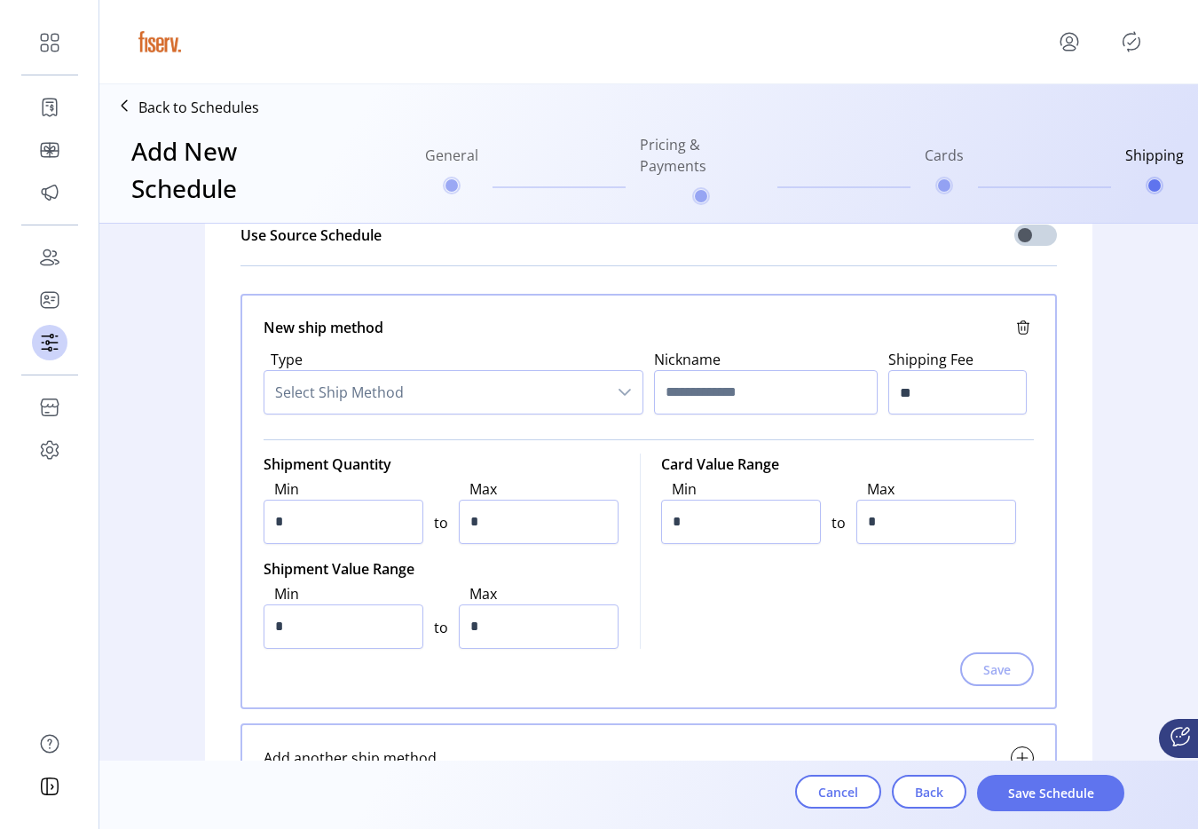
scroll to position [159, 0]
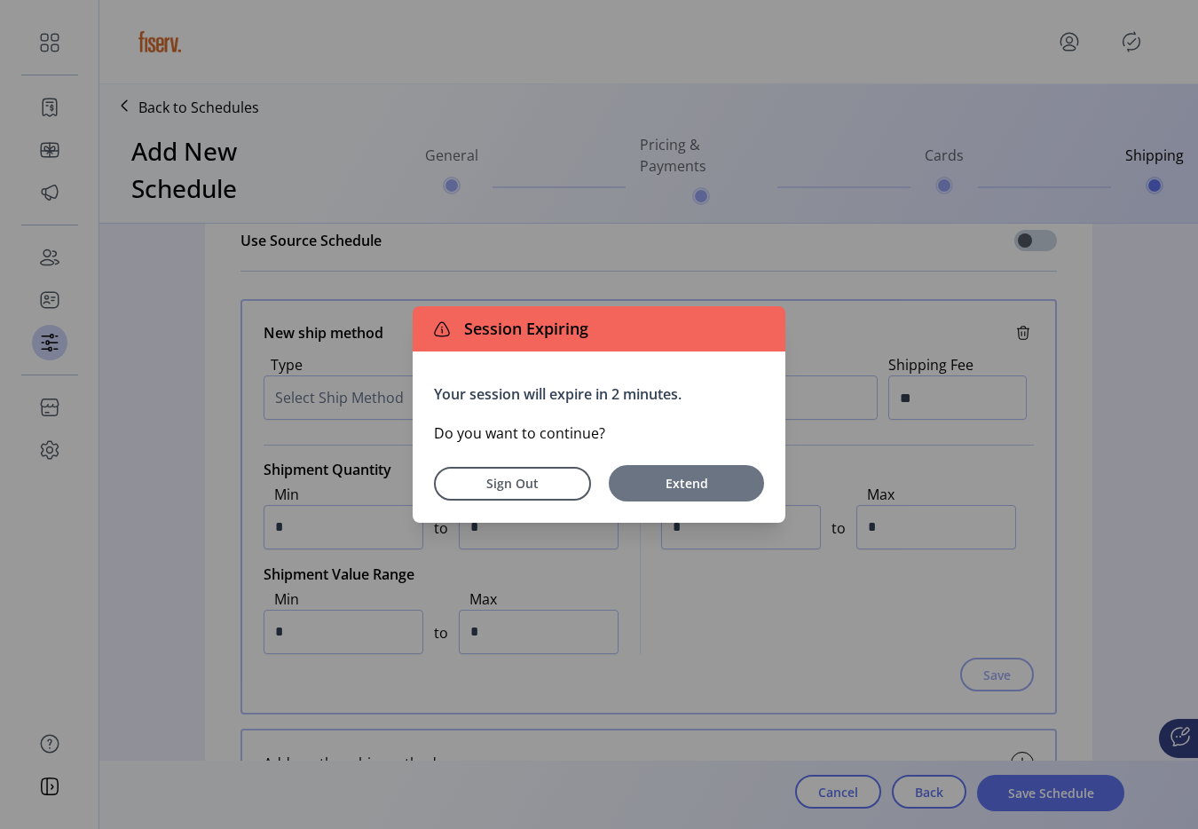
click at [701, 475] on span "Extend" at bounding box center [685, 483] width 137 height 19
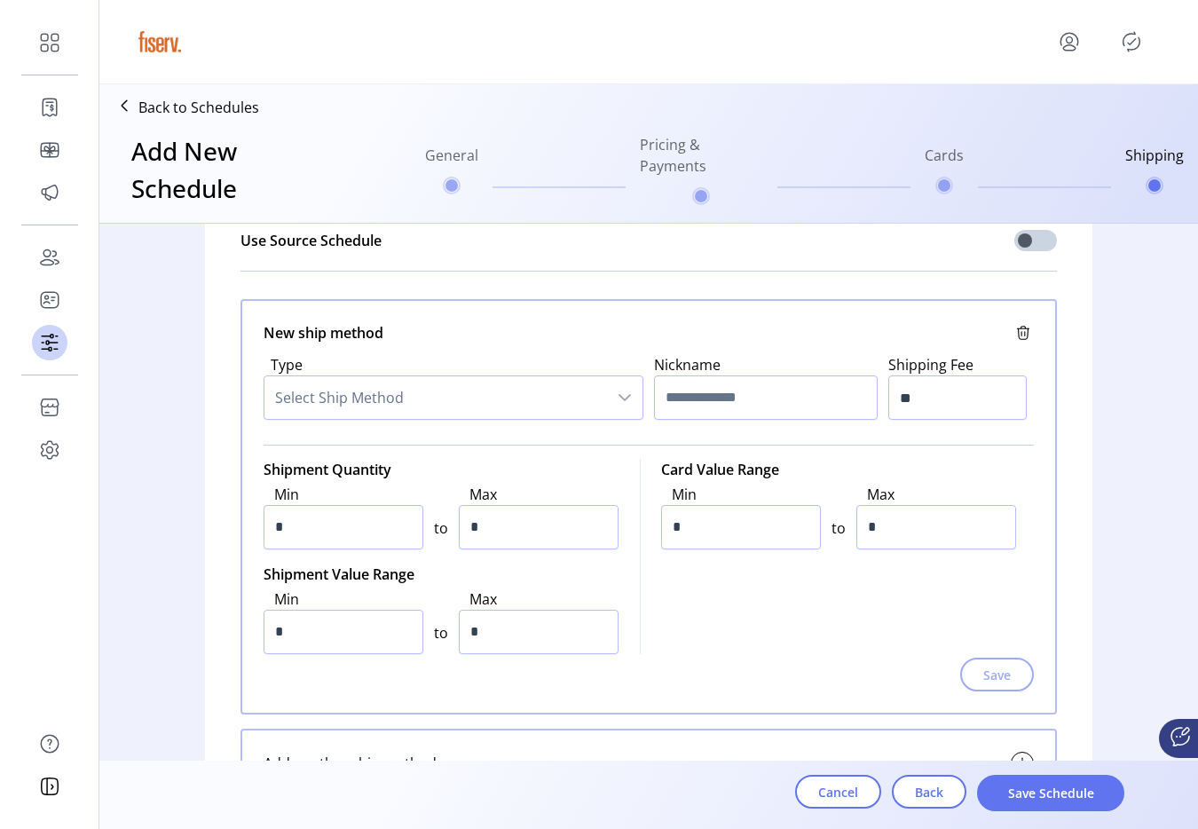
click at [1025, 341] on icon at bounding box center [1022, 332] width 21 height 21
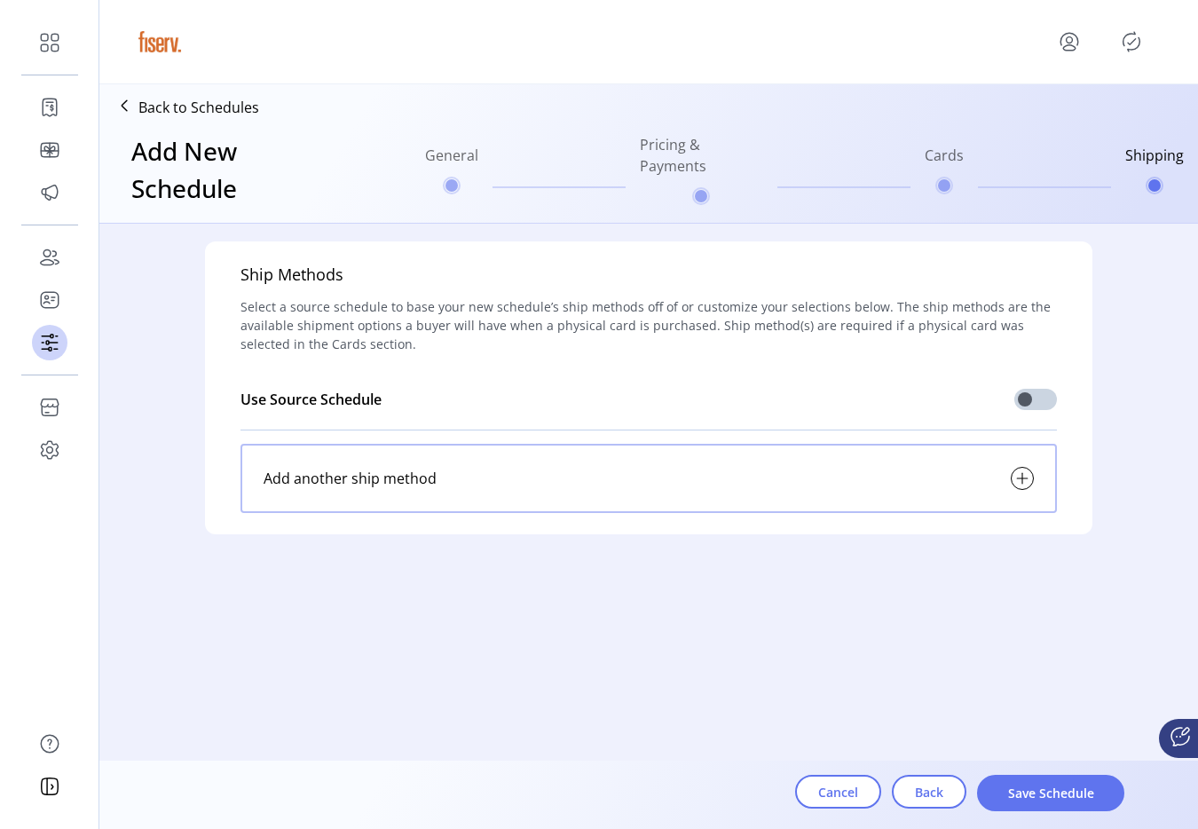
scroll to position [0, 0]
click at [1023, 337] on span "Select a source schedule to base your new schedule’s ship methods off of or cus…" at bounding box center [648, 325] width 816 height 56
click at [854, 467] on div "Add another ship method" at bounding box center [648, 478] width 816 height 69
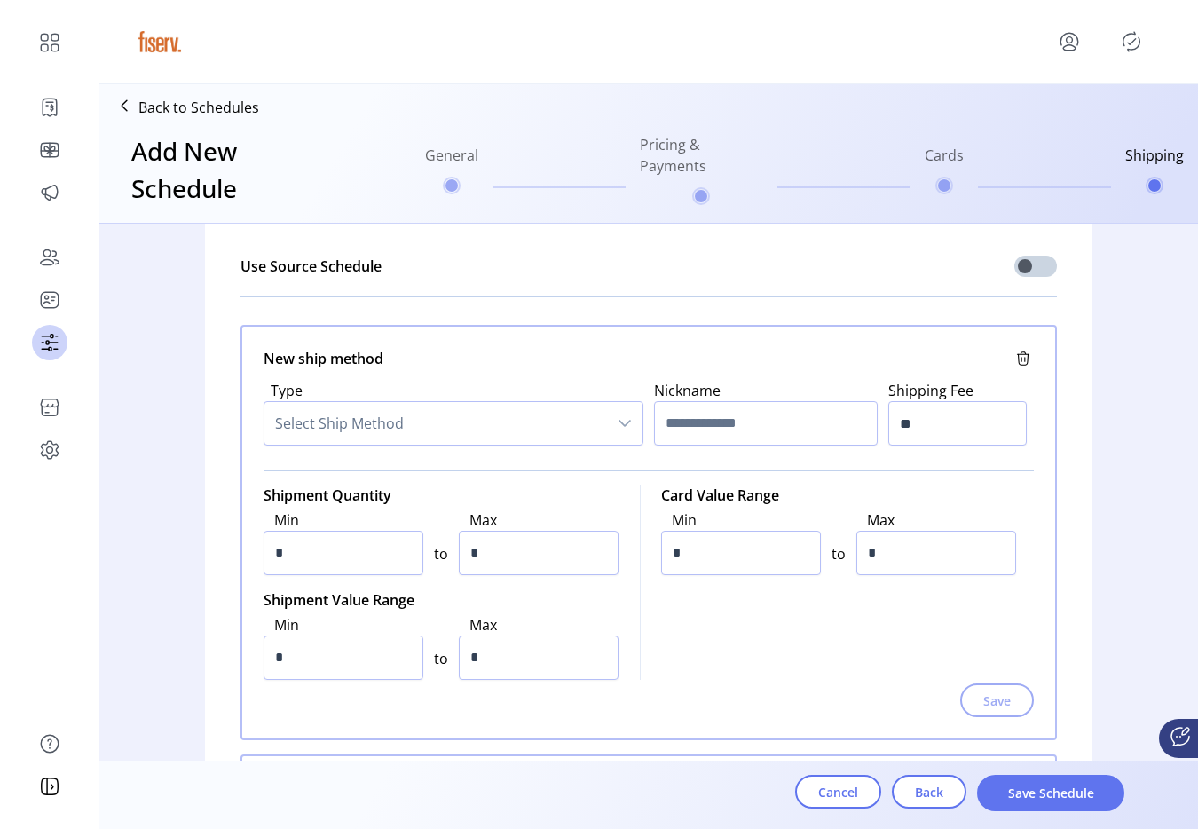
scroll to position [134, 0]
click at [936, 546] on input "*" at bounding box center [936, 552] width 160 height 44
click at [917, 554] on input "*" at bounding box center [936, 552] width 160 height 44
type input "*"
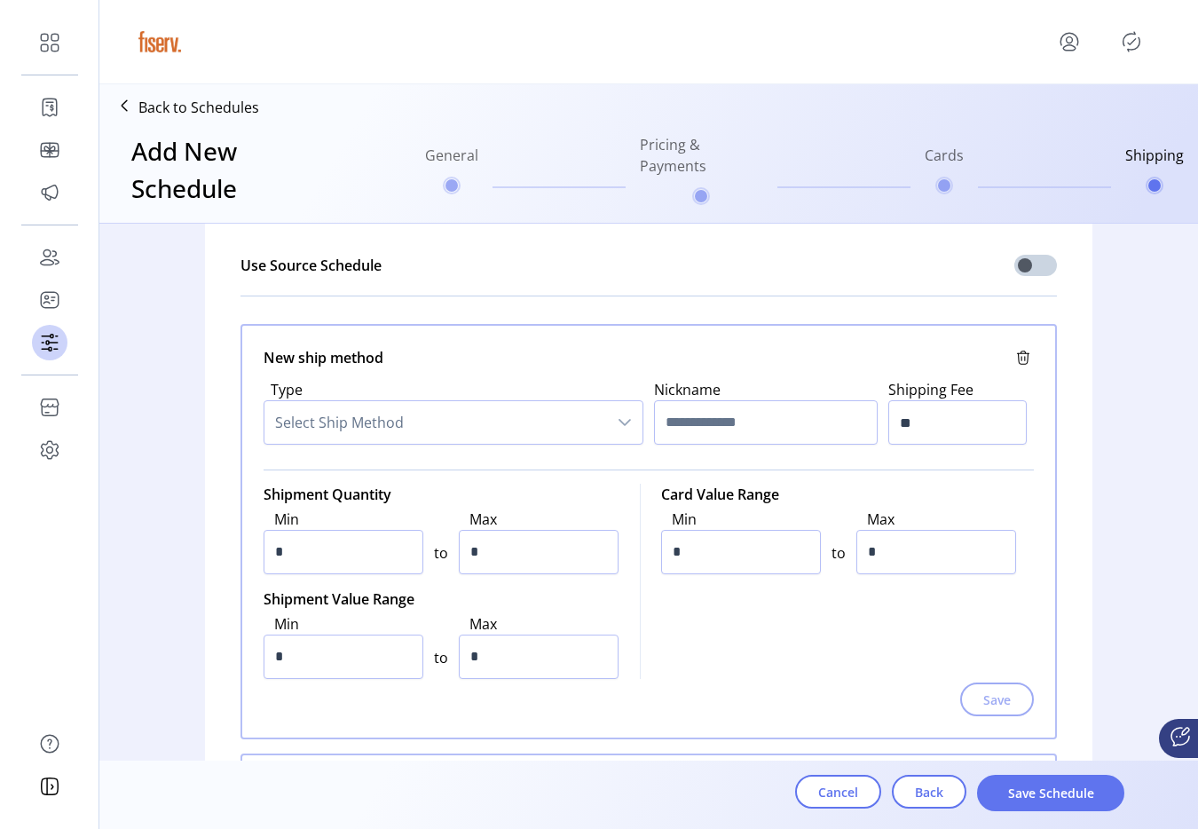
click at [977, 695] on div "Save" at bounding box center [648, 699] width 770 height 34
click at [949, 405] on input "**" at bounding box center [957, 422] width 138 height 44
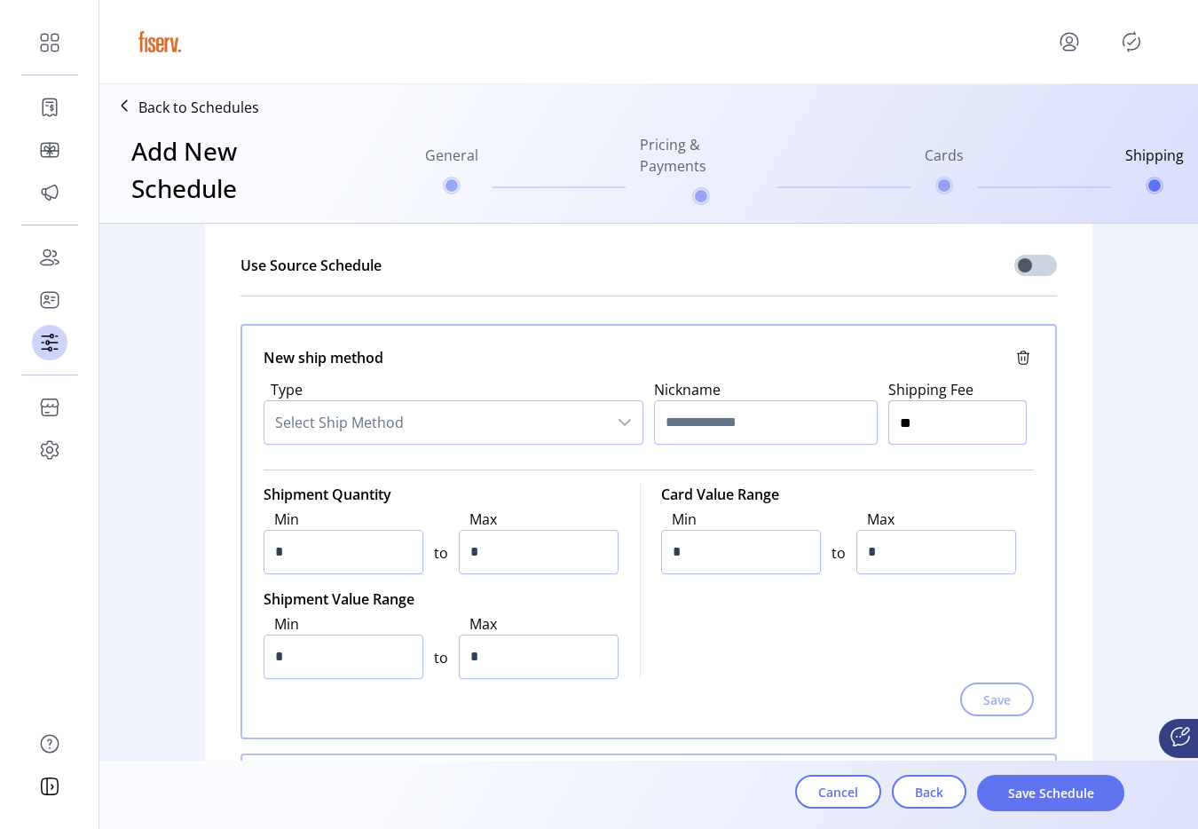
type input "***"
click at [1026, 387] on div "Shipping Fee ***" at bounding box center [960, 412] width 145 height 66
click at [1015, 359] on icon at bounding box center [1022, 357] width 21 height 21
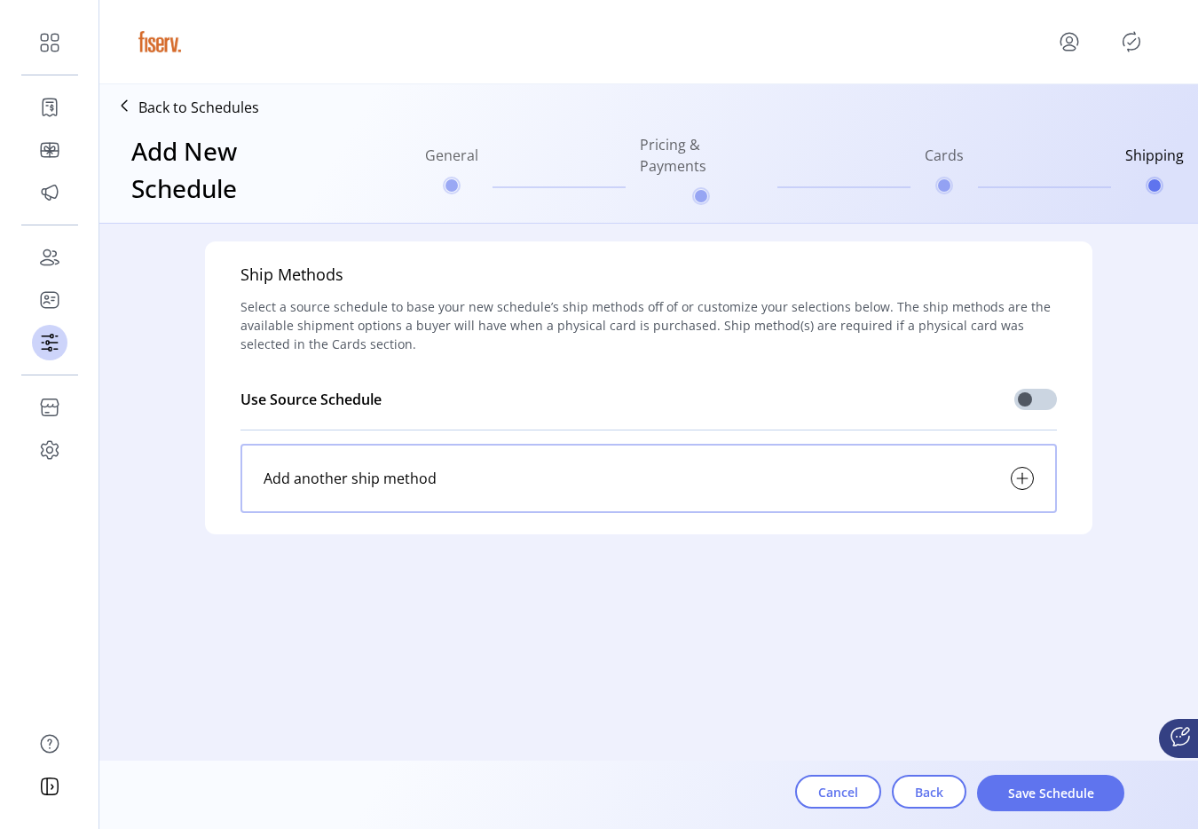
scroll to position [0, 0]
click at [1026, 395] on span at bounding box center [1035, 399] width 43 height 21
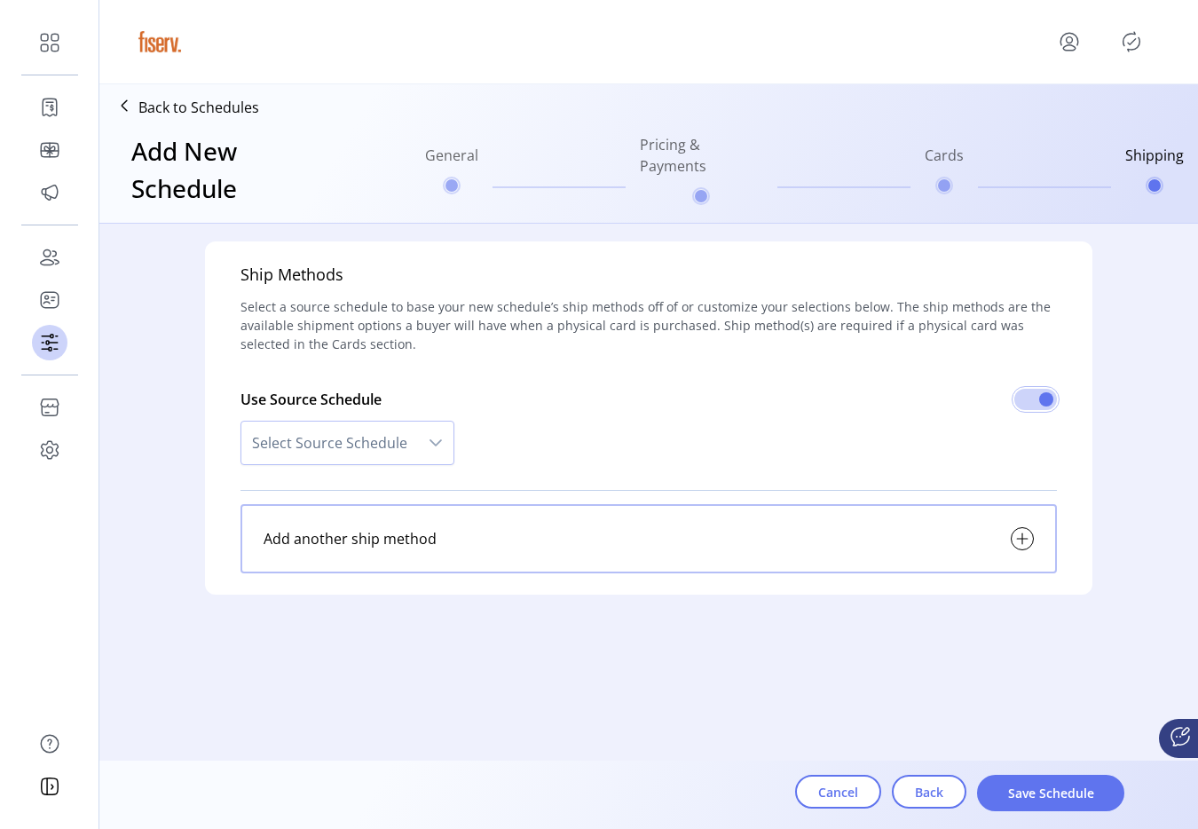
click at [358, 445] on span "Select Source Schedule" at bounding box center [329, 442] width 177 height 43
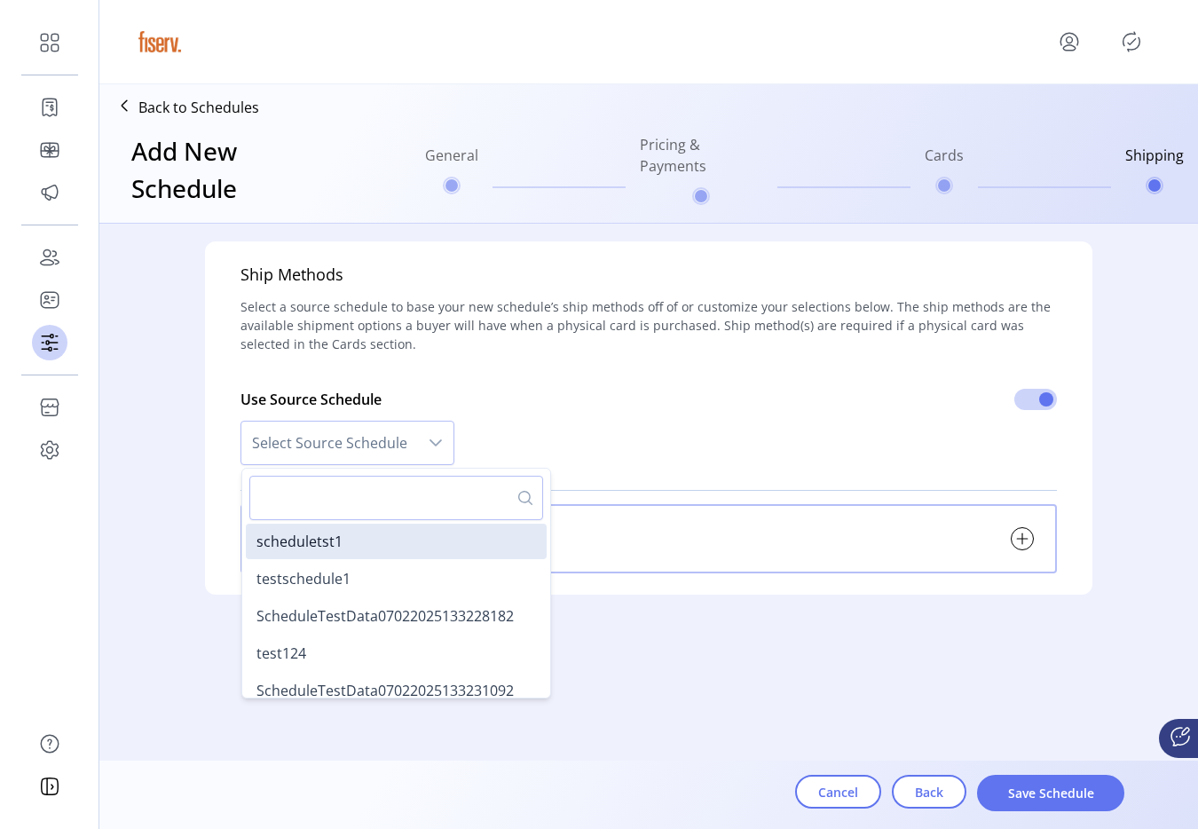
click at [607, 443] on div "Use Source Schedule Select Source Schedule scheduletst1 testschedule1 ScheduleT…" at bounding box center [648, 423] width 816 height 105
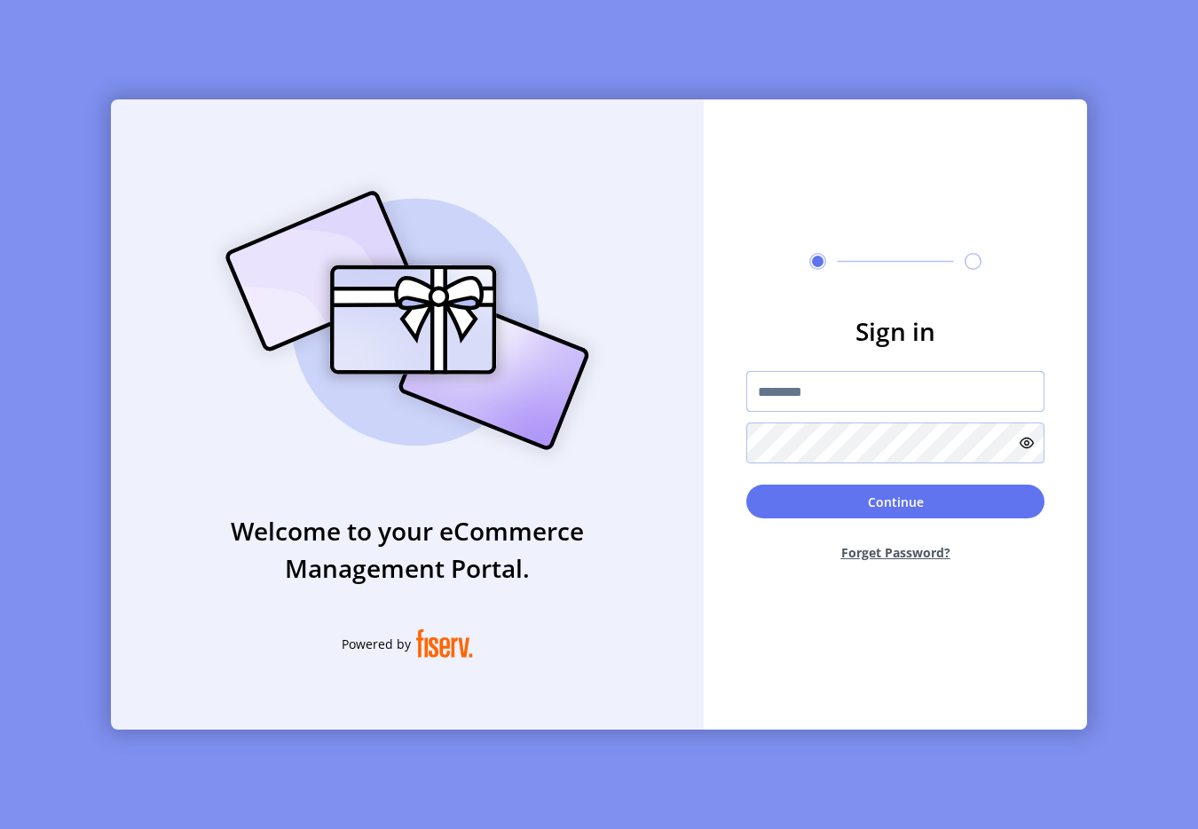
click at [788, 371] on input "text" at bounding box center [895, 391] width 298 height 41
type input "**********"
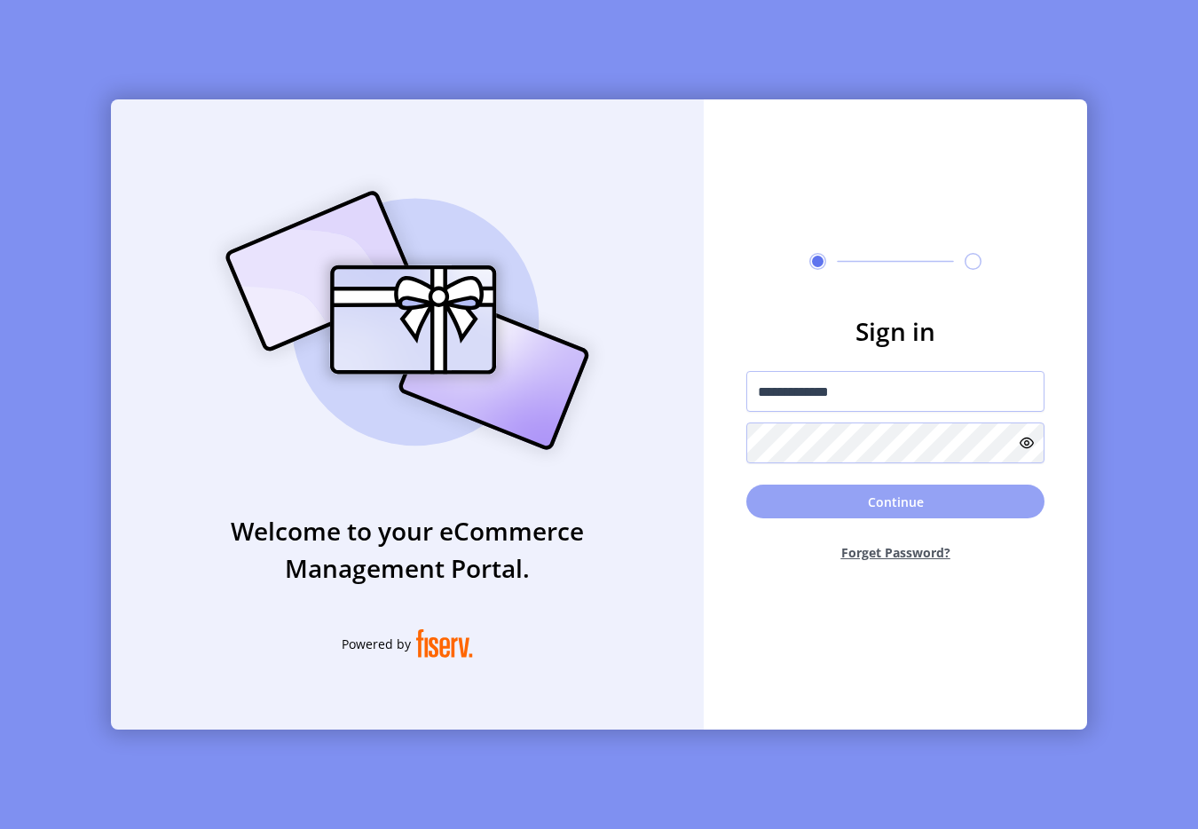
click at [816, 503] on button "Continue" at bounding box center [895, 501] width 298 height 34
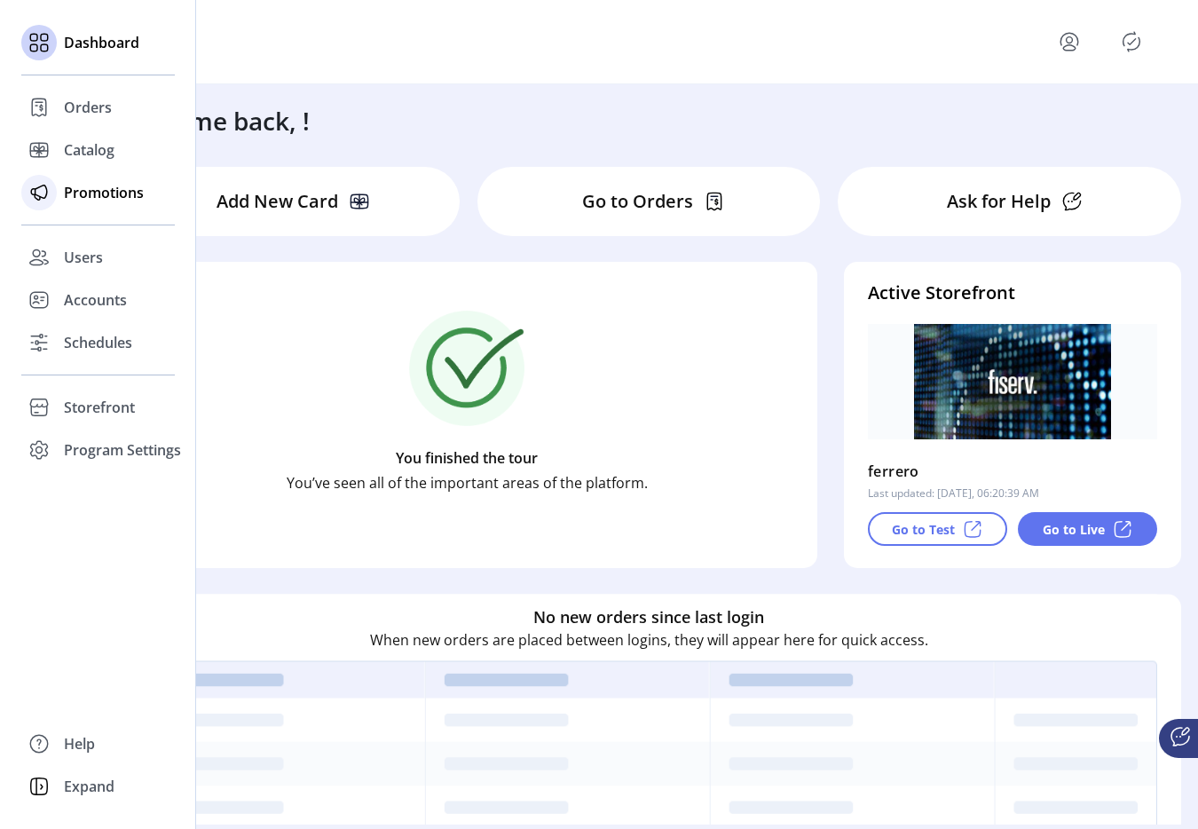
click at [67, 192] on span "Promotions" at bounding box center [104, 192] width 80 height 21
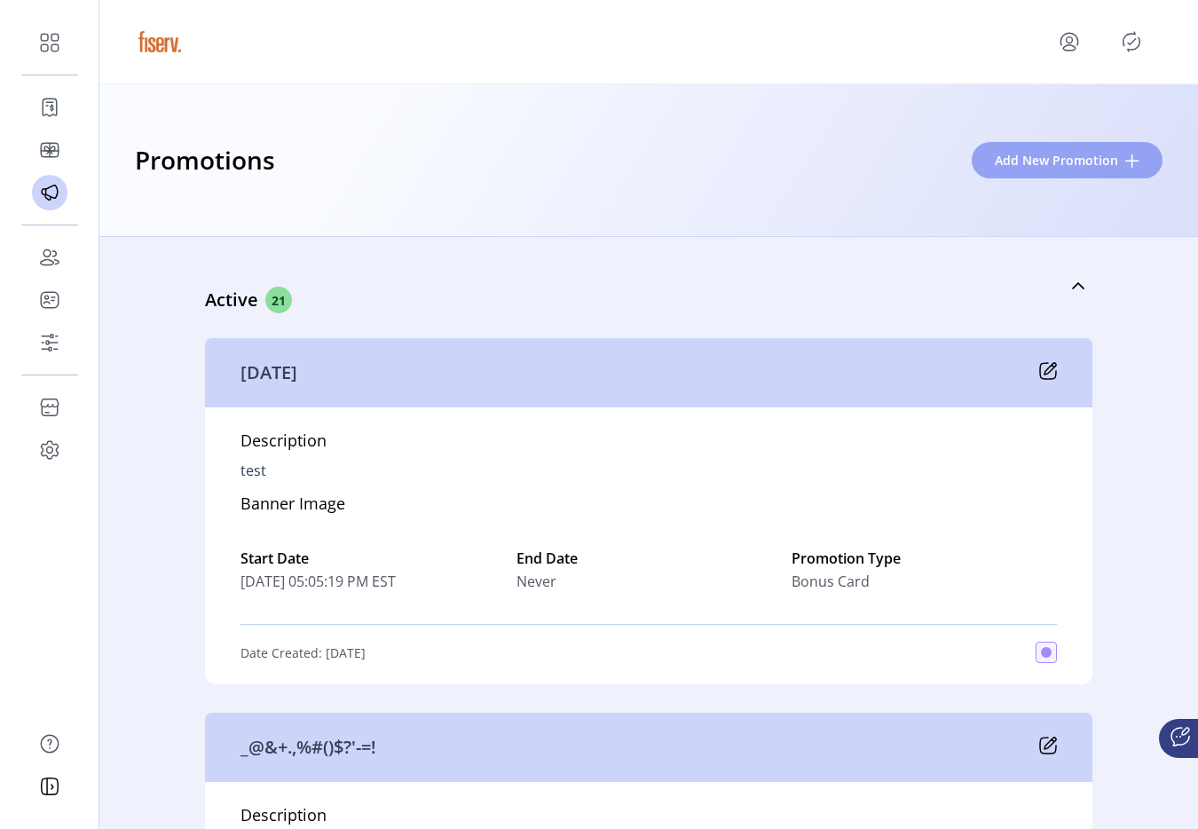
click at [1072, 162] on span "Add New Promotion" at bounding box center [1055, 160] width 123 height 19
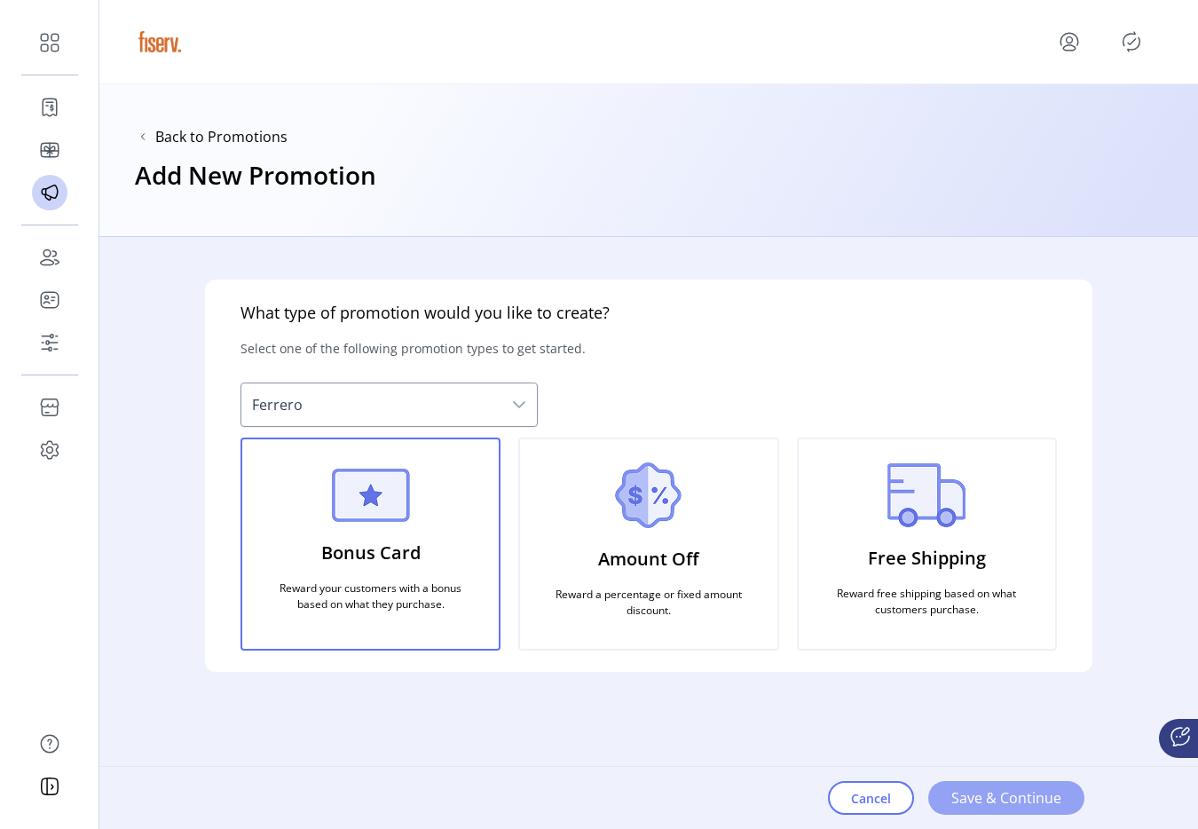
click at [962, 807] on span "Save & Continue" at bounding box center [1006, 797] width 110 height 21
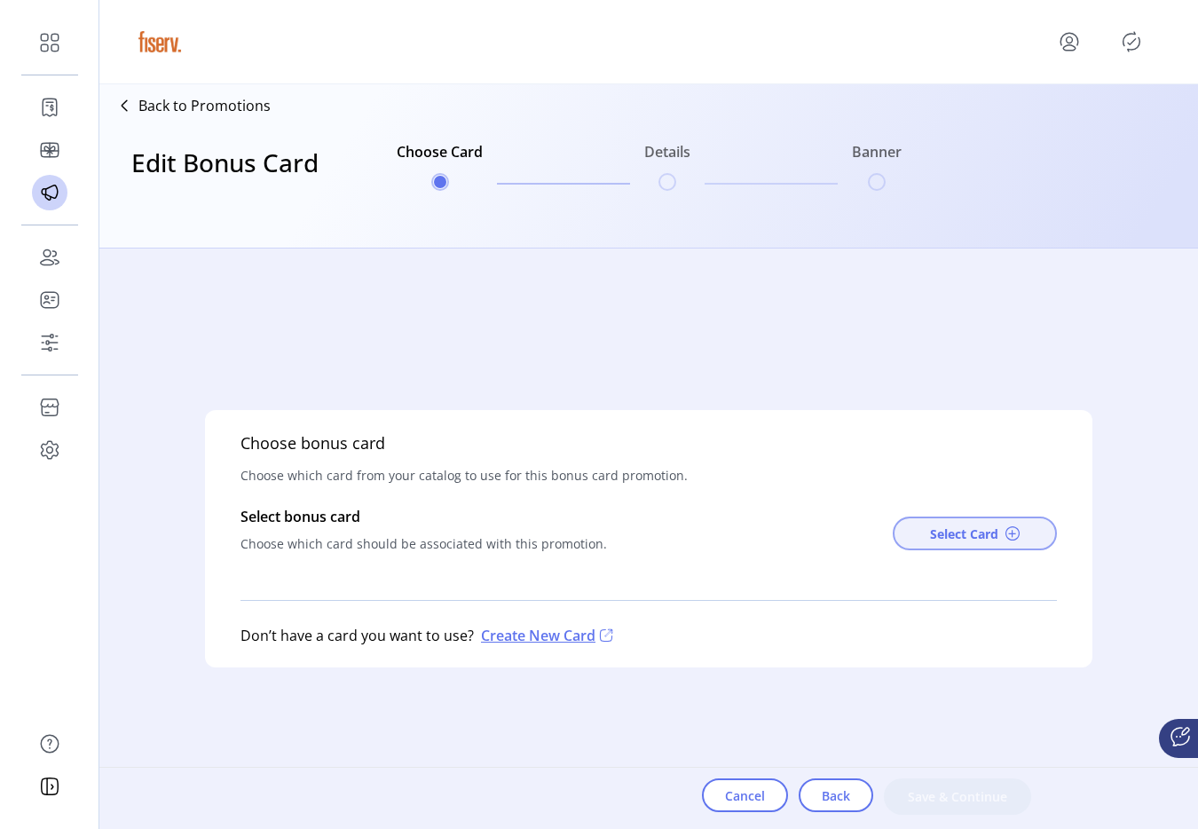
click at [910, 523] on button "Select Card" at bounding box center [974, 533] width 164 height 34
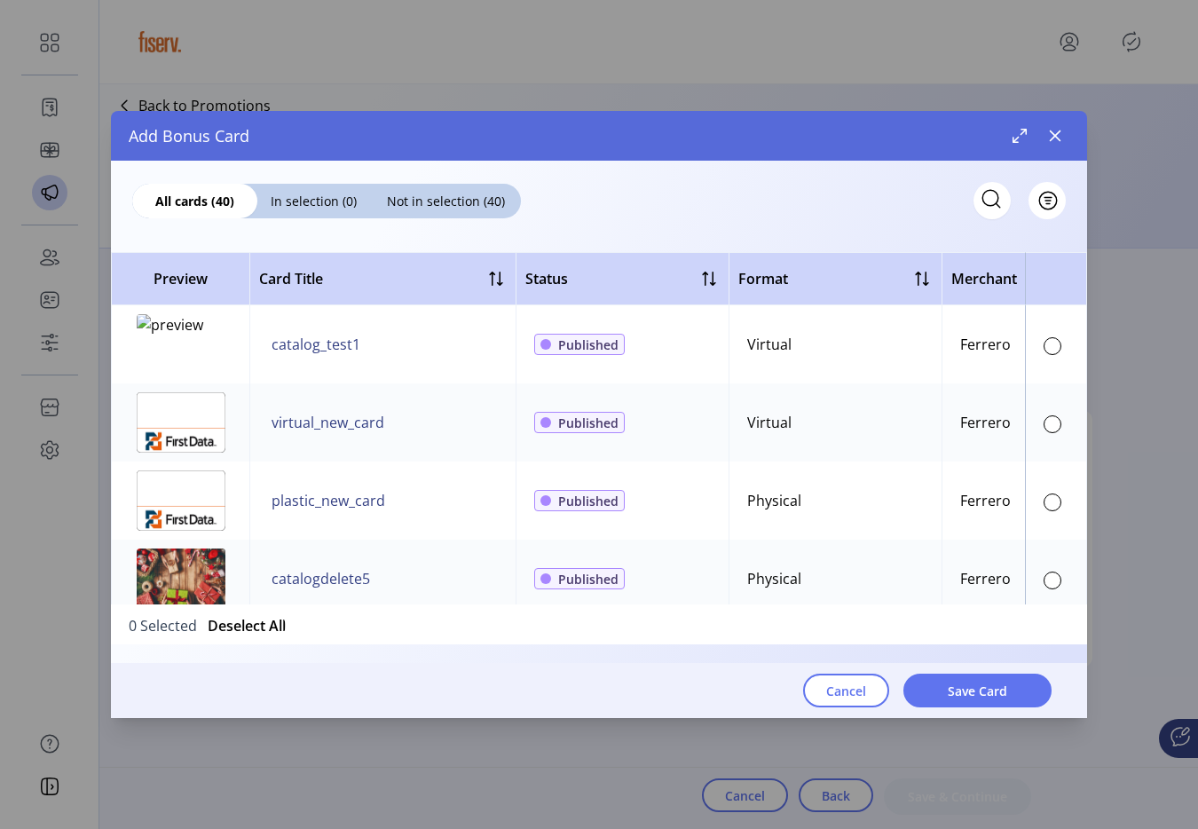
click at [1044, 349] on div at bounding box center [1052, 346] width 18 height 18
click at [1043, 491] on div at bounding box center [1052, 500] width 18 height 21
click at [1043, 583] on div at bounding box center [1052, 580] width 18 height 18
click at [1008, 685] on button "Save Card" at bounding box center [977, 690] width 148 height 34
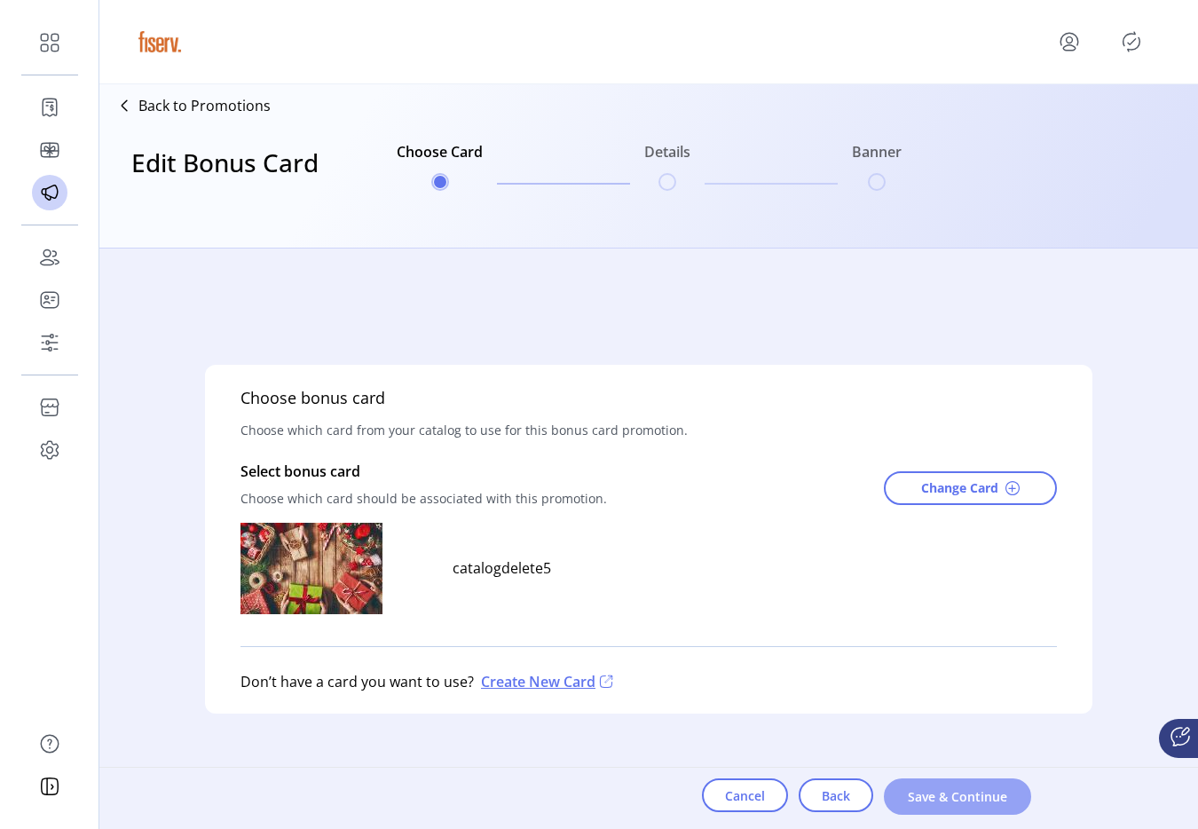
click at [948, 806] on button "Save & Continue" at bounding box center [957, 796] width 147 height 36
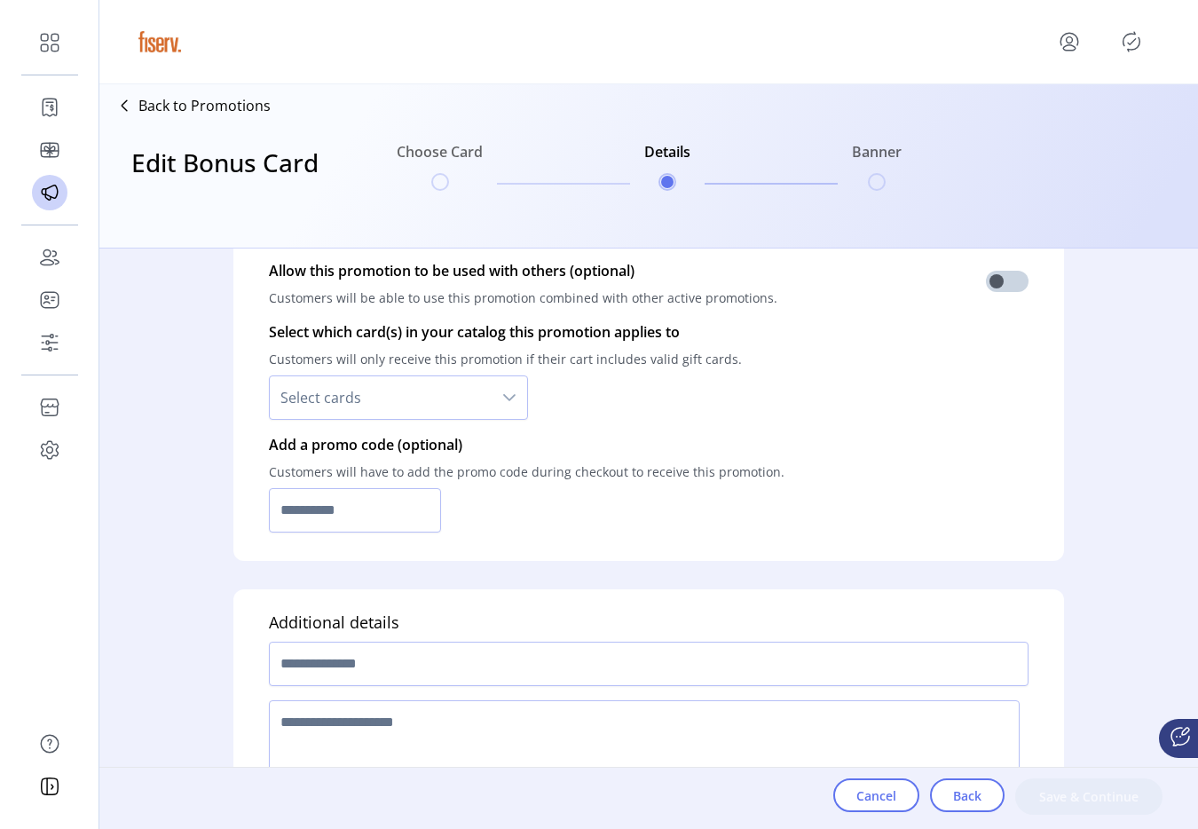
scroll to position [1289, 0]
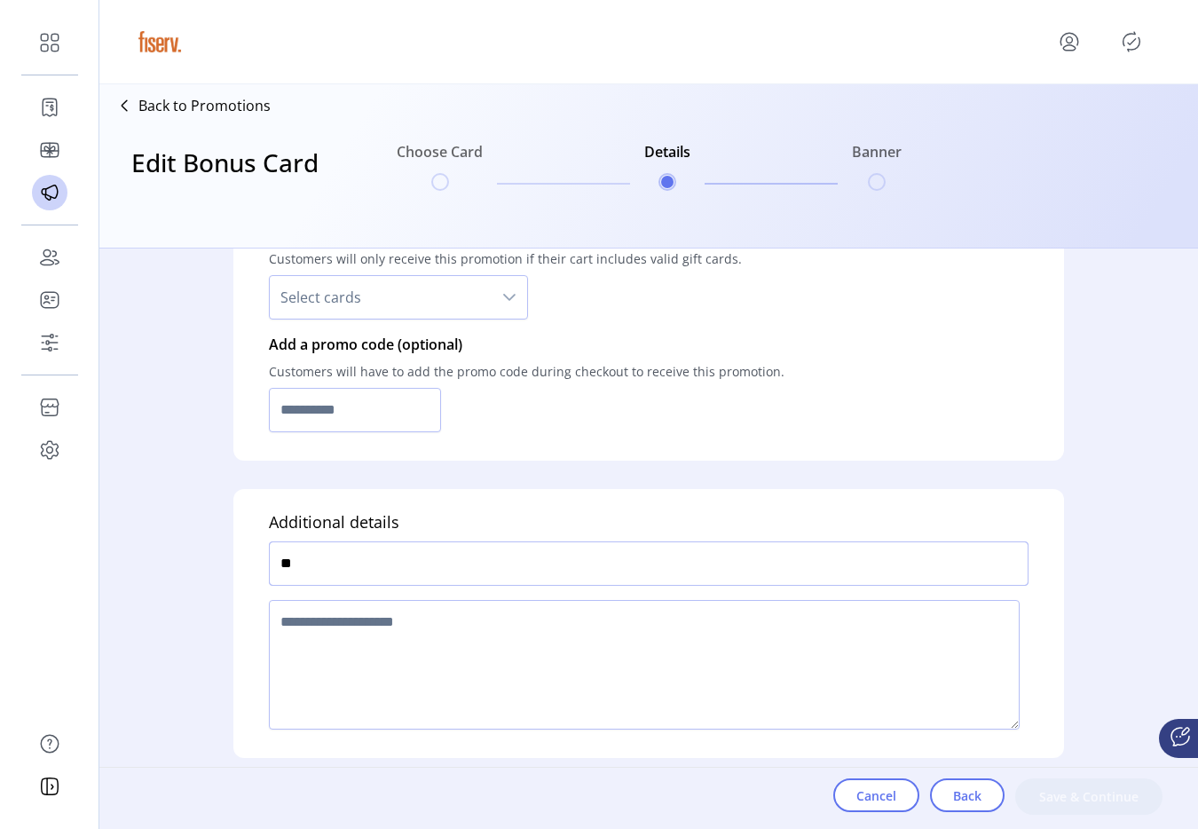
click at [652, 572] on input "**" at bounding box center [648, 563] width 759 height 44
type input "**"
click at [635, 630] on textarea at bounding box center [644, 665] width 750 height 130
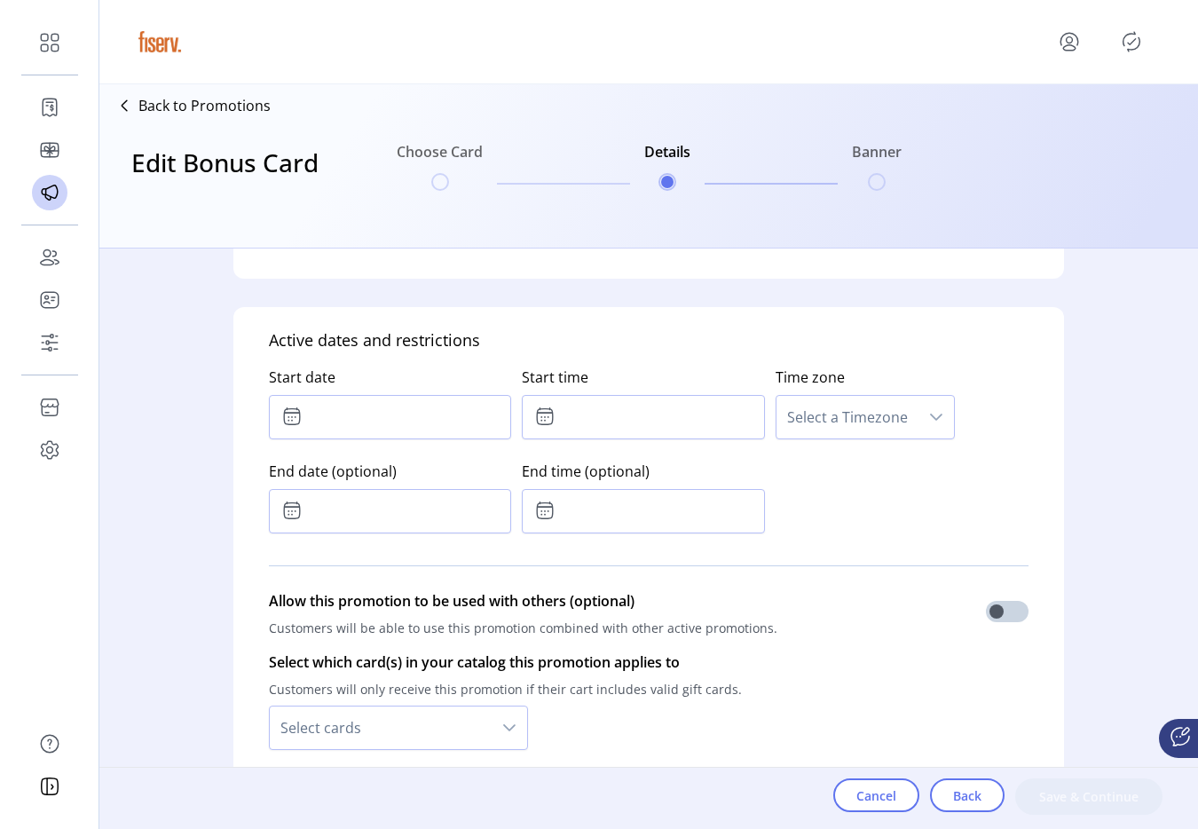
scroll to position [690, 0]
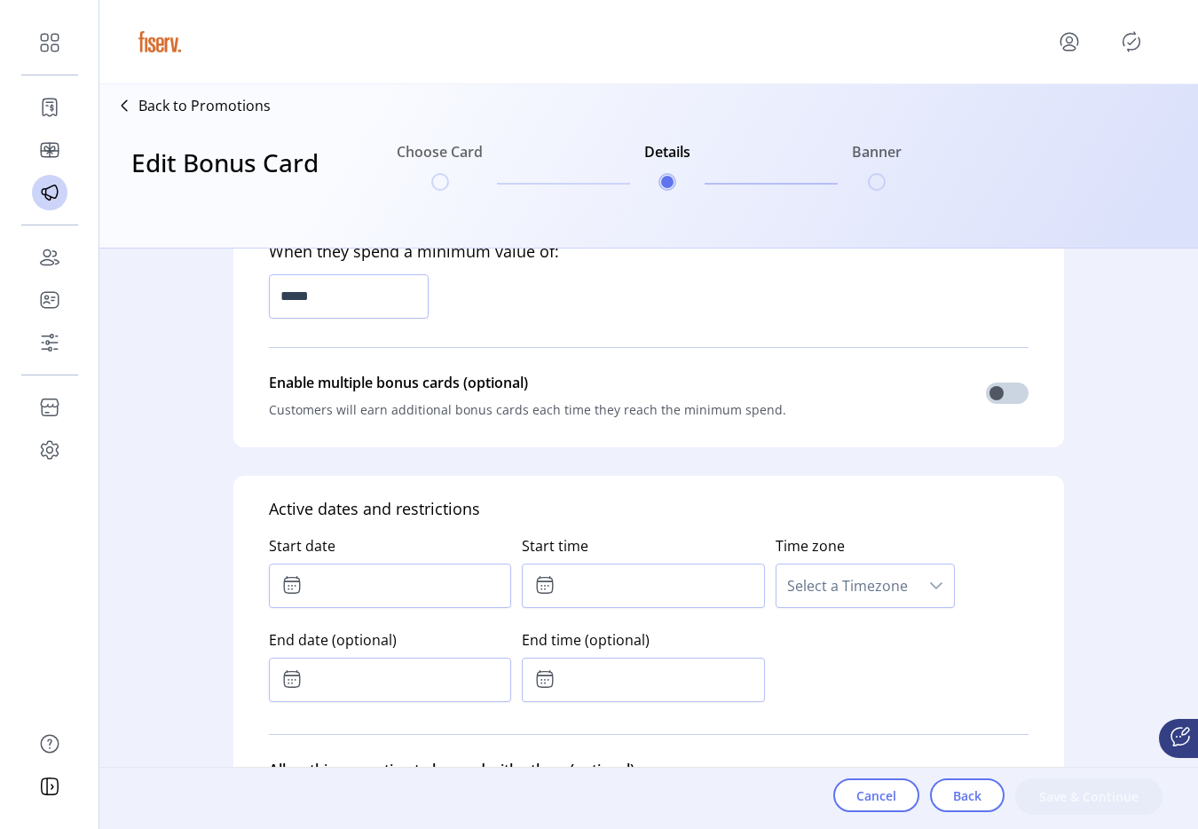
type textarea "**"
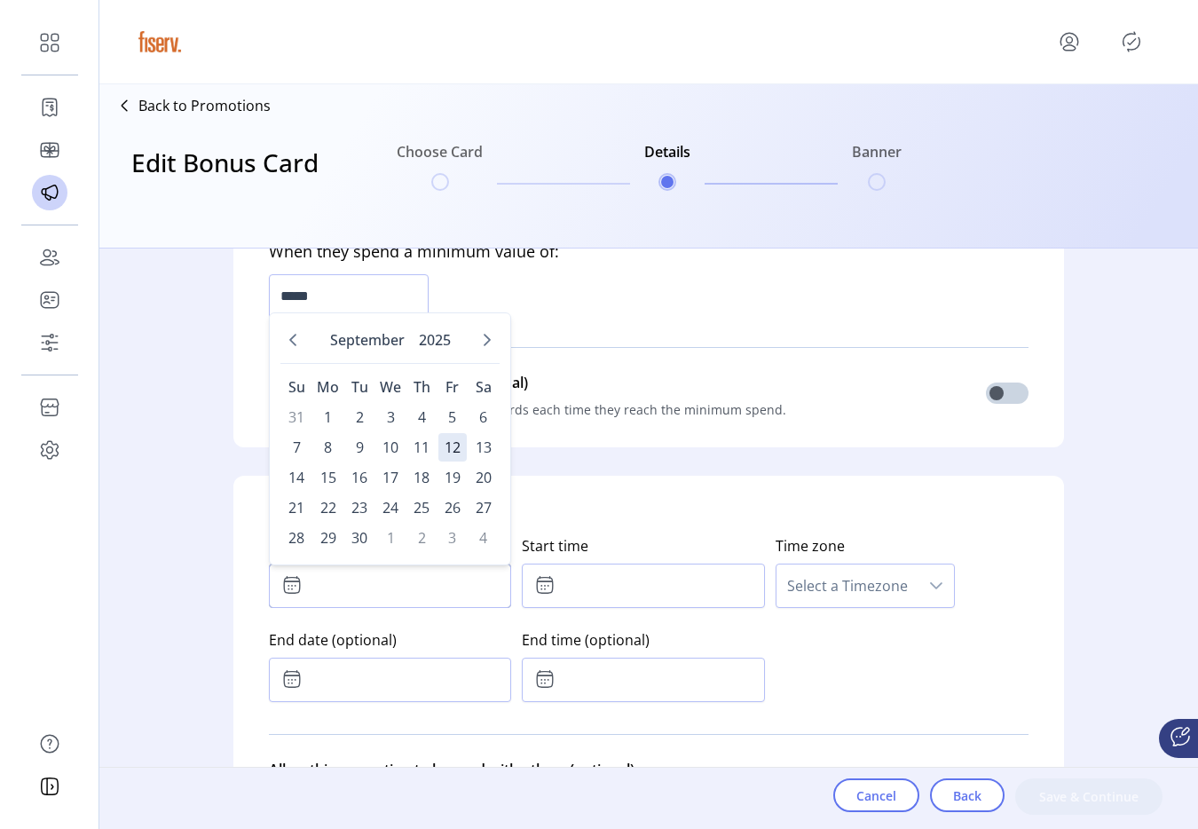
click at [365, 579] on input "text" at bounding box center [390, 585] width 242 height 44
click at [413, 444] on span "11" at bounding box center [421, 447] width 28 height 28
type input "**********"
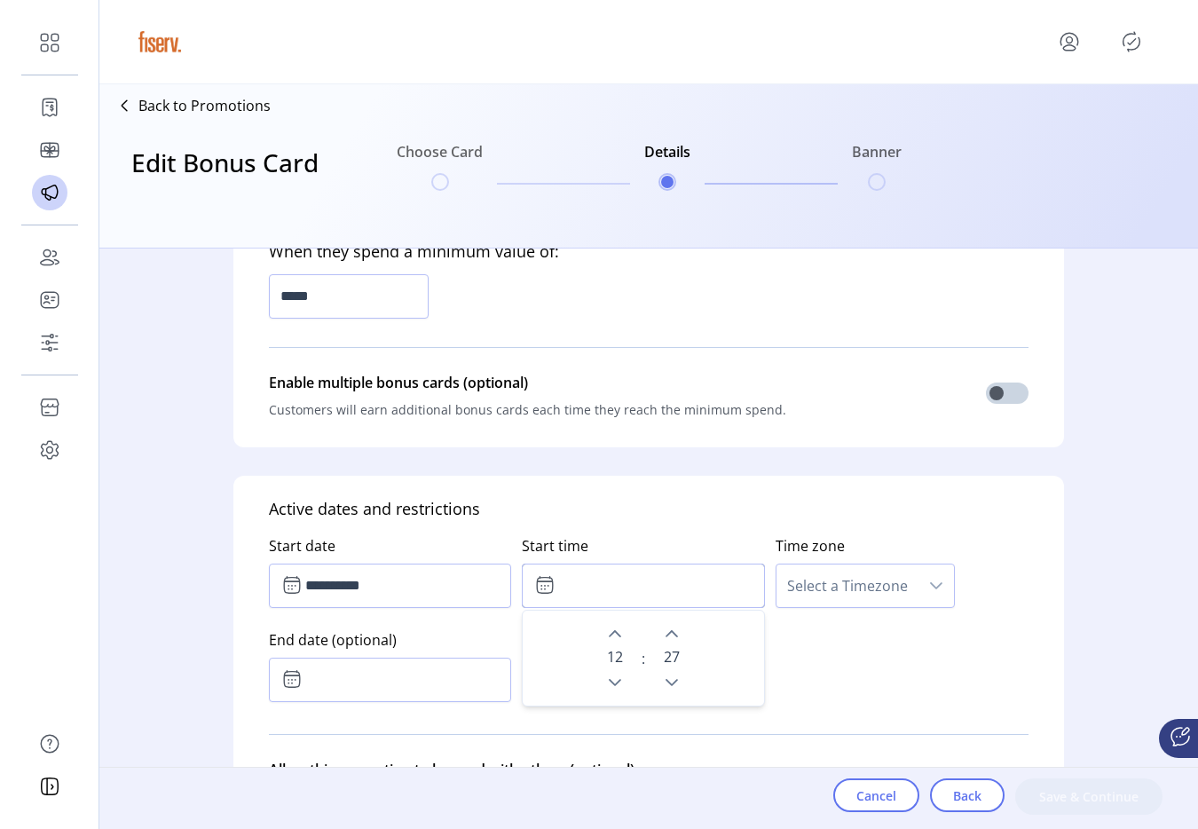
click at [625, 591] on input "text" at bounding box center [643, 585] width 242 height 44
click at [672, 634] on icon "Next Minute" at bounding box center [671, 633] width 12 height 7
type input "*****"
click at [820, 587] on span "Select a Timezone" at bounding box center [847, 585] width 142 height 43
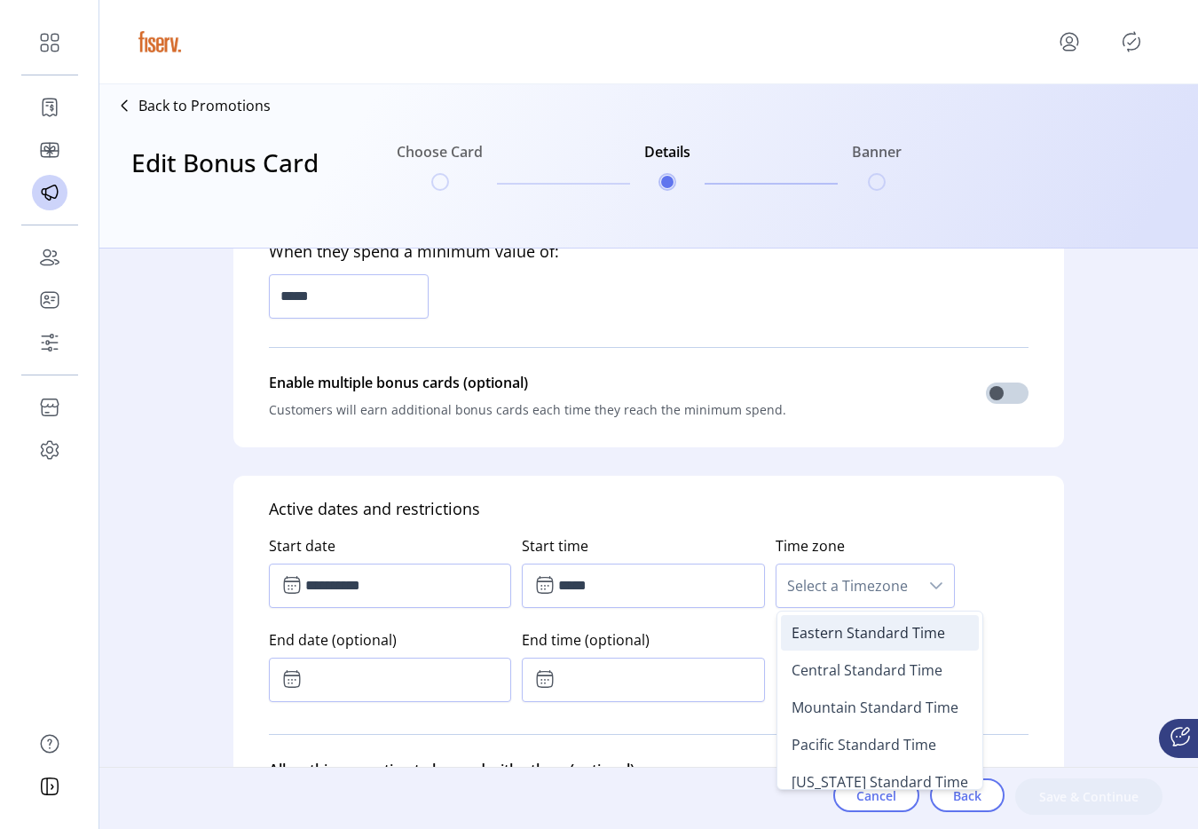
click at [802, 640] on span "Eastern Standard Time" at bounding box center [867, 633] width 153 height 20
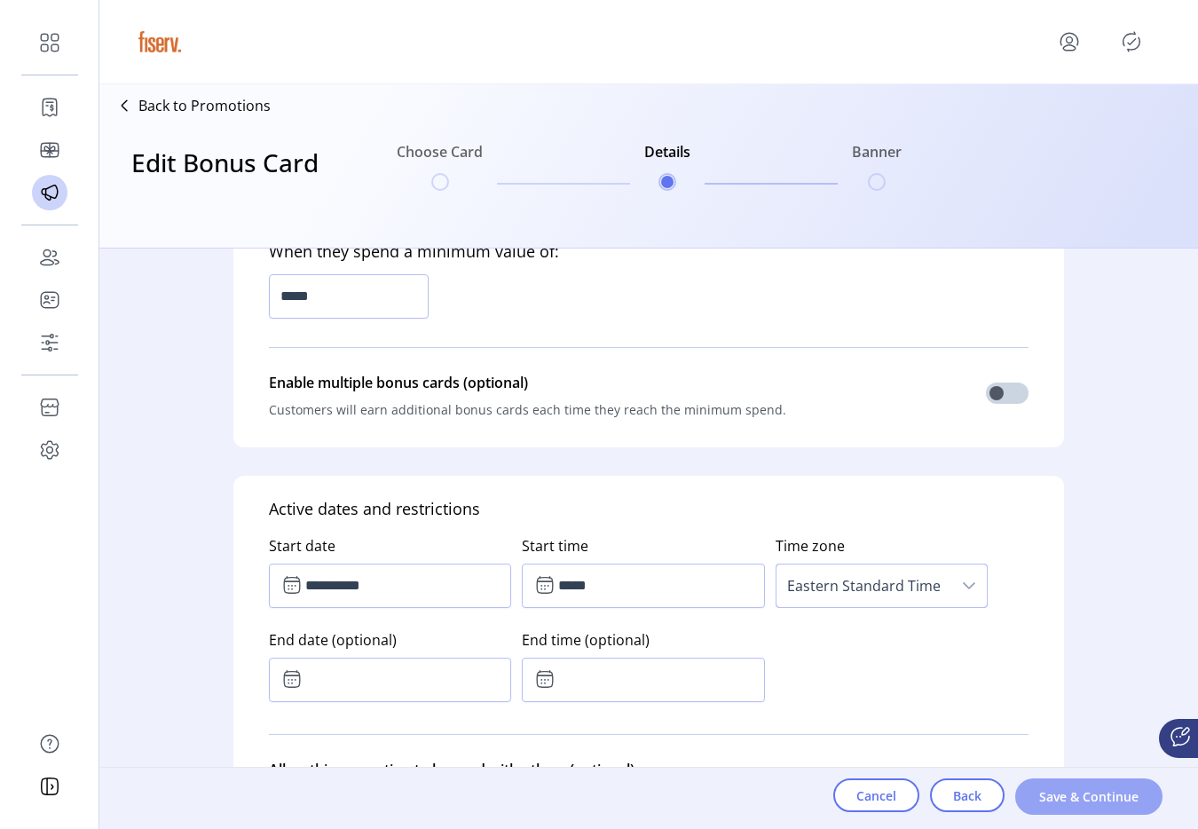
click at [1048, 791] on span "Save & Continue" at bounding box center [1088, 796] width 101 height 19
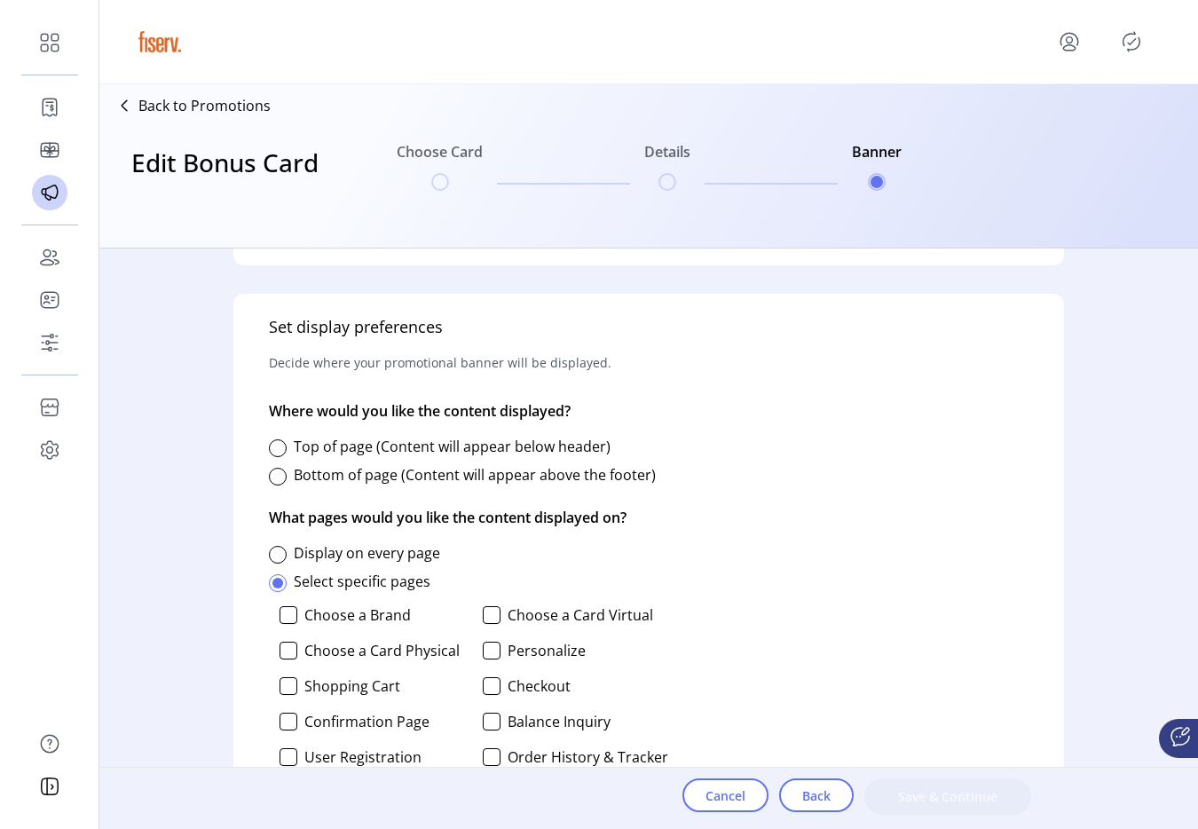
scroll to position [689, 0]
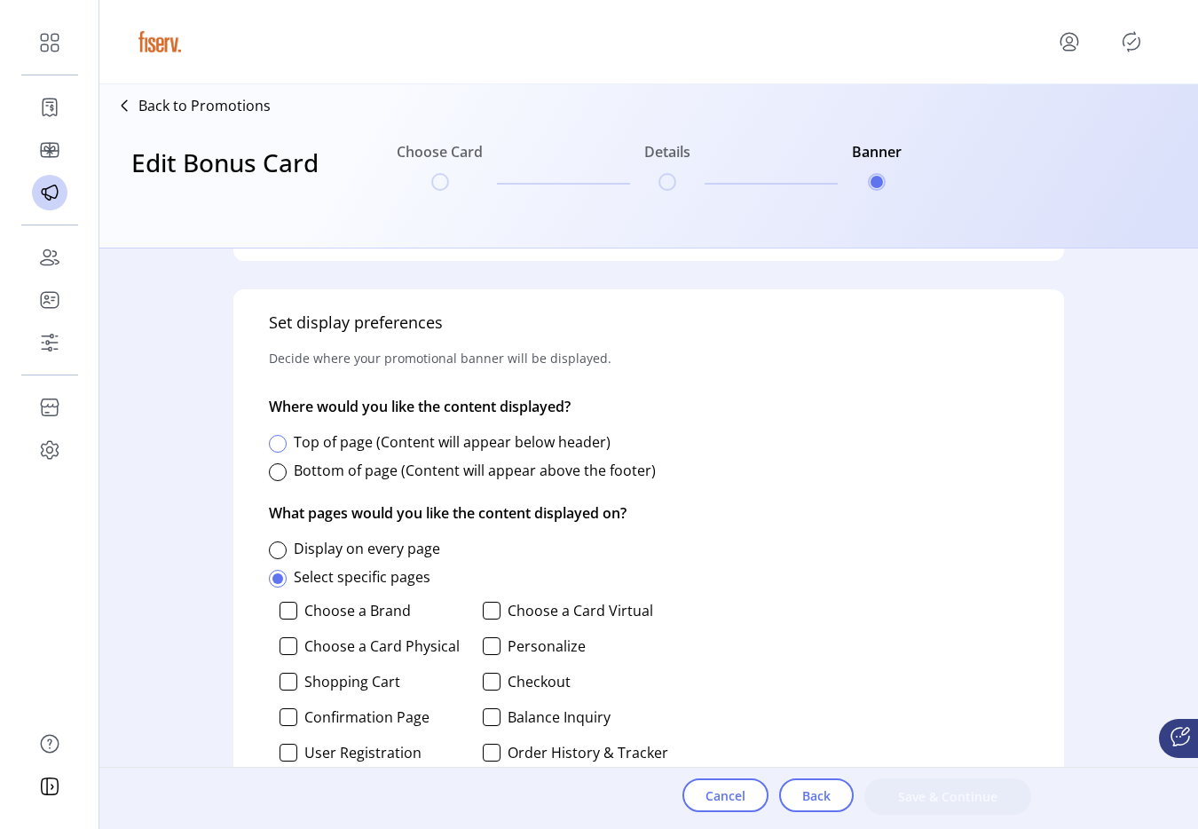
click at [280, 445] on div at bounding box center [278, 444] width 18 height 18
click at [278, 549] on div at bounding box center [278, 550] width 18 height 18
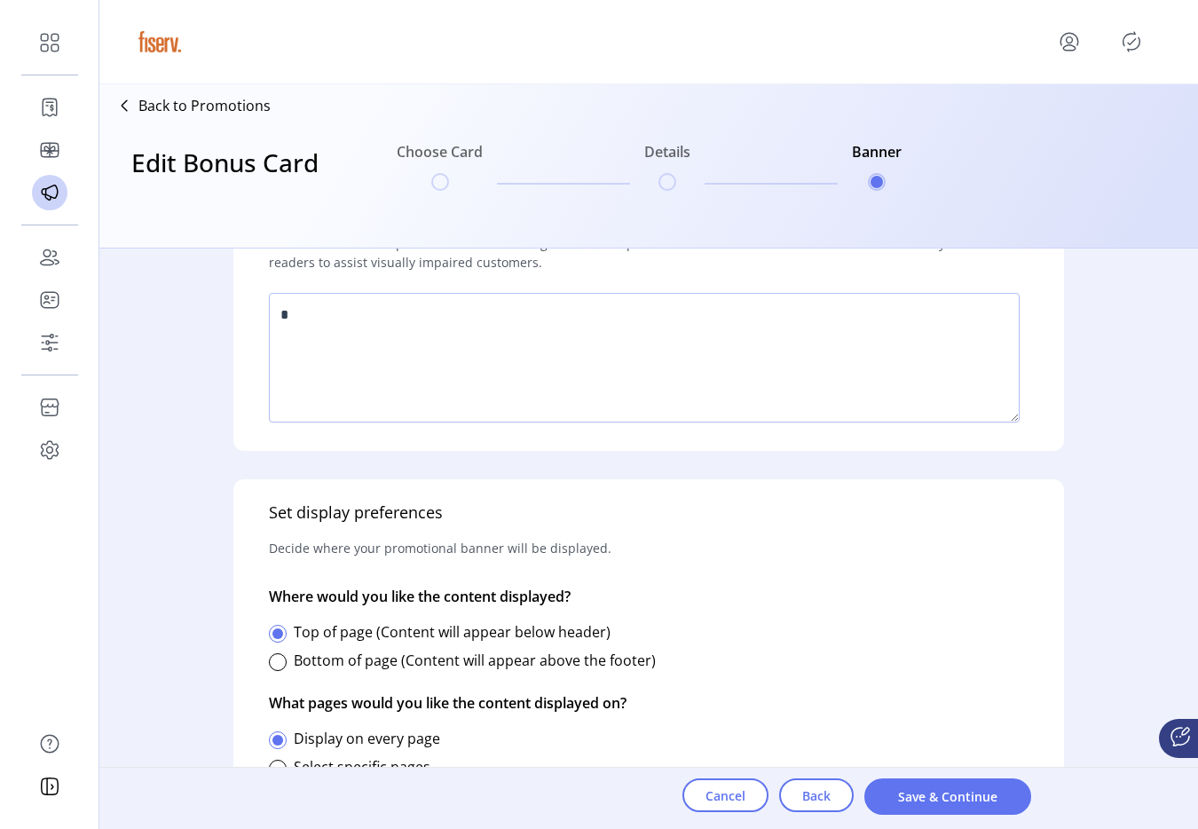
scroll to position [547, 0]
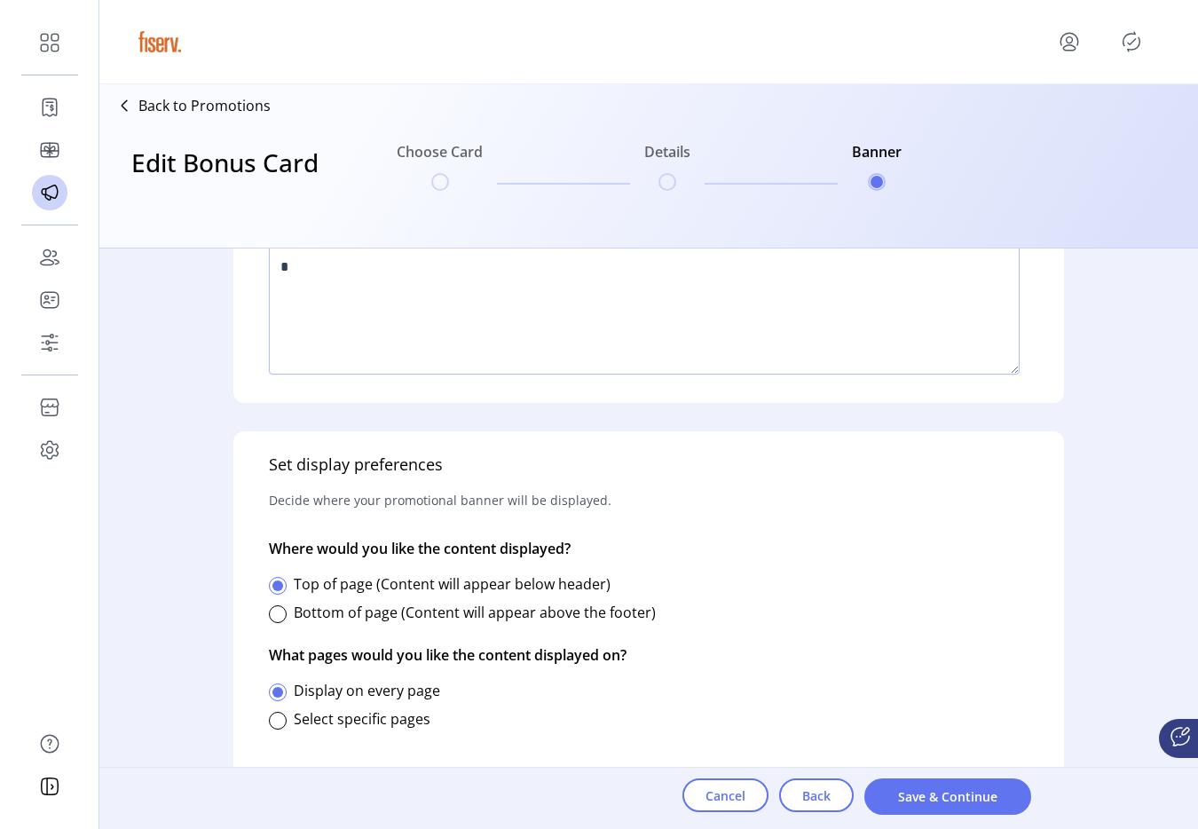
click at [416, 225] on div "Choose Card Details Banner" at bounding box center [613, 180] width 590 height 114
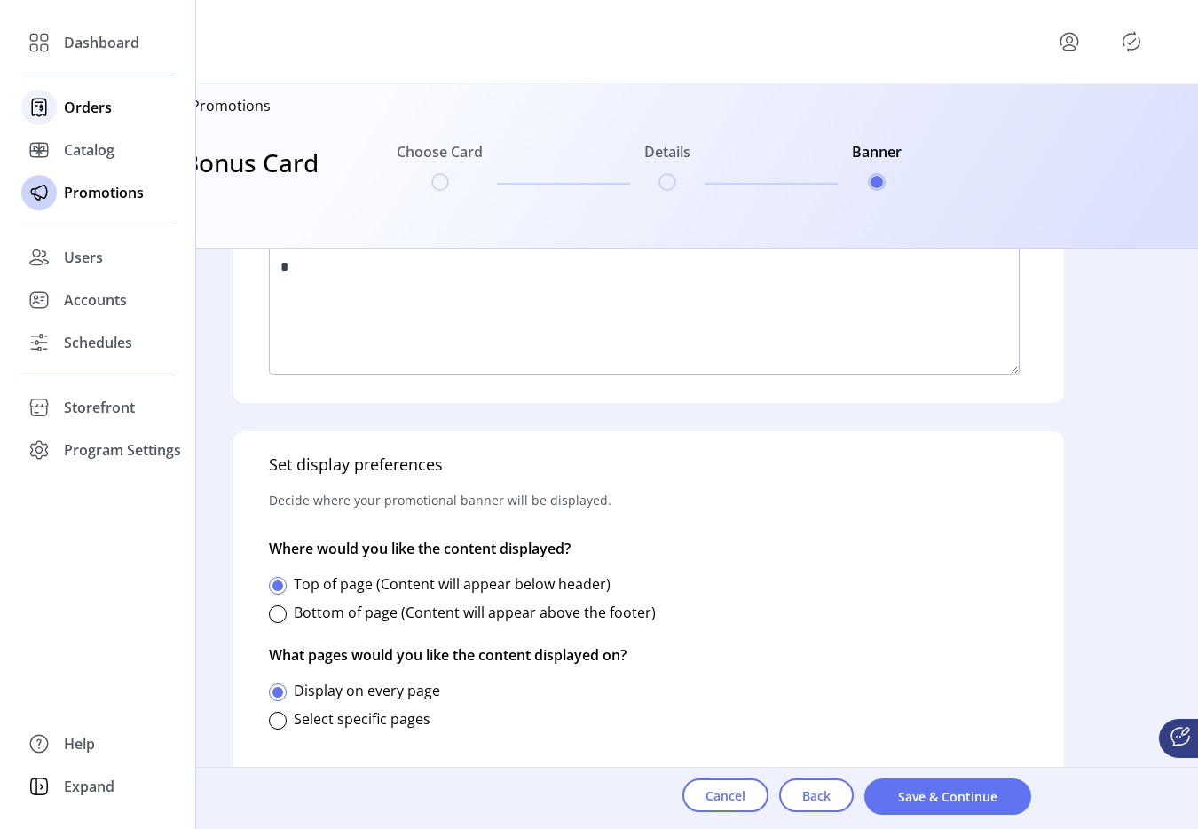
click at [98, 124] on div "Orders" at bounding box center [97, 107] width 153 height 43
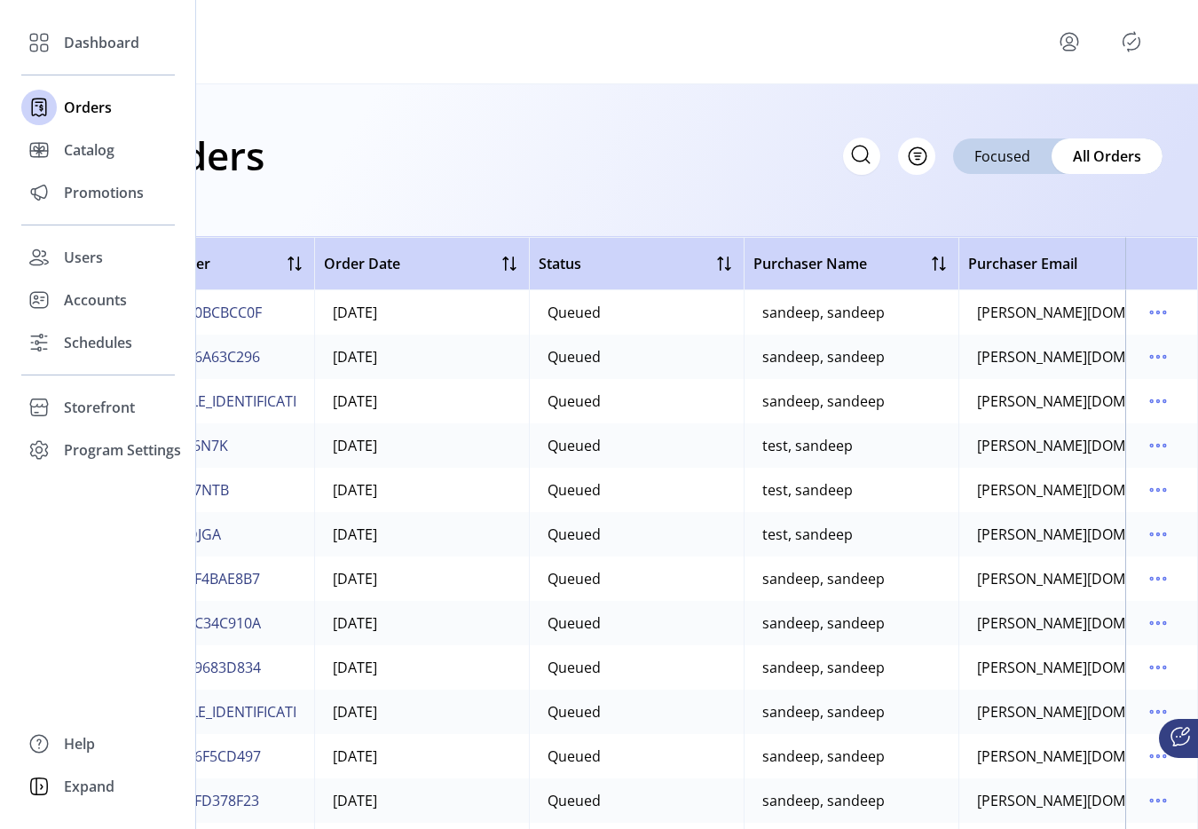
click at [32, 219] on div "Dashboard Orders Catalog Promotions Users Accounts Schedules Storefront Configu…" at bounding box center [97, 246] width 153 height 450
click at [43, 202] on icon at bounding box center [39, 192] width 28 height 28
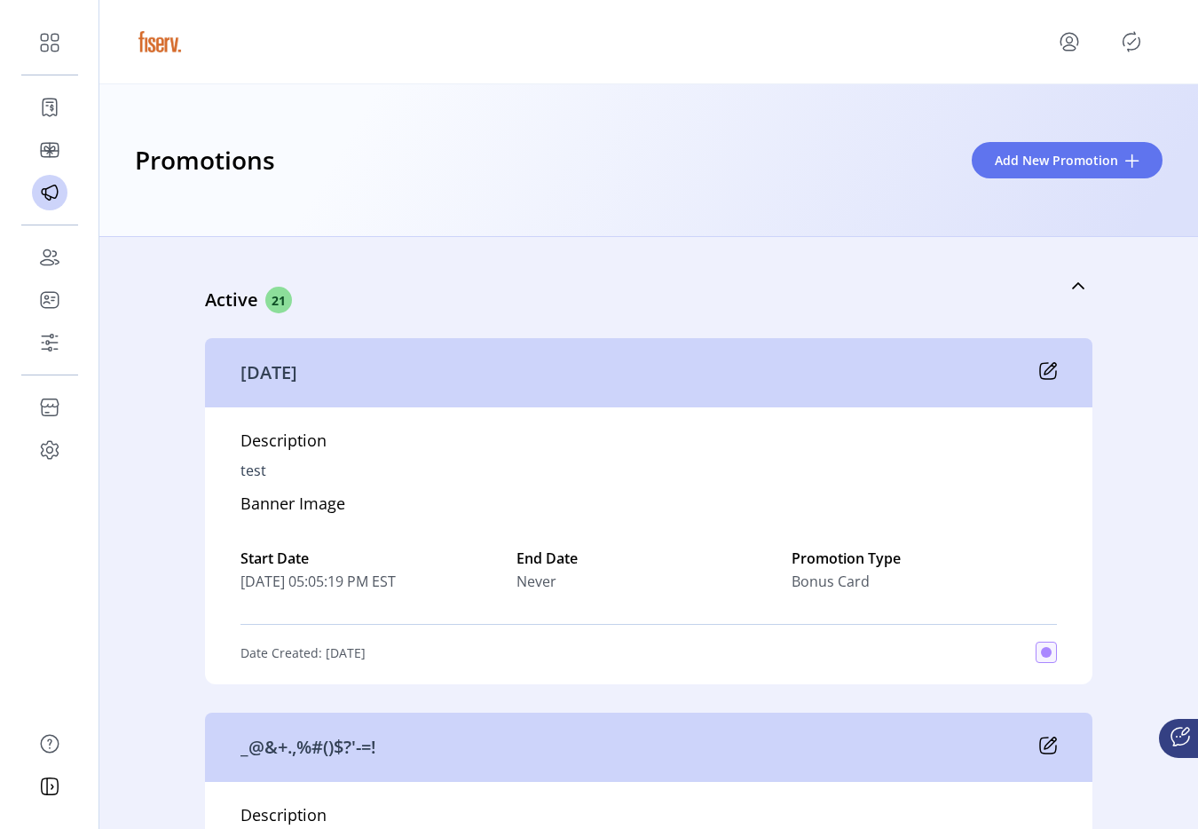
click at [1080, 41] on icon "menu" at bounding box center [1069, 41] width 28 height 28
click at [1069, 109] on span "Sign Out" at bounding box center [1005, 112] width 133 height 14
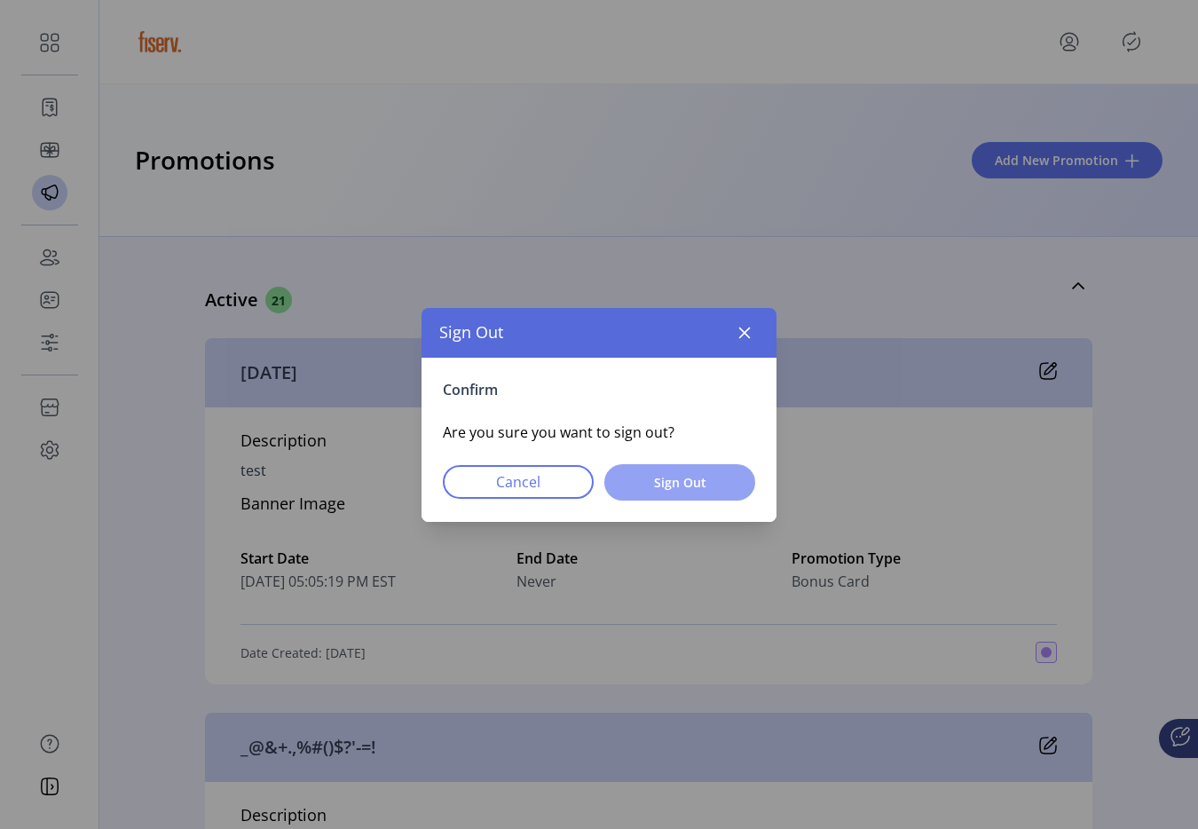
click at [734, 486] on button "Sign Out" at bounding box center [679, 482] width 151 height 36
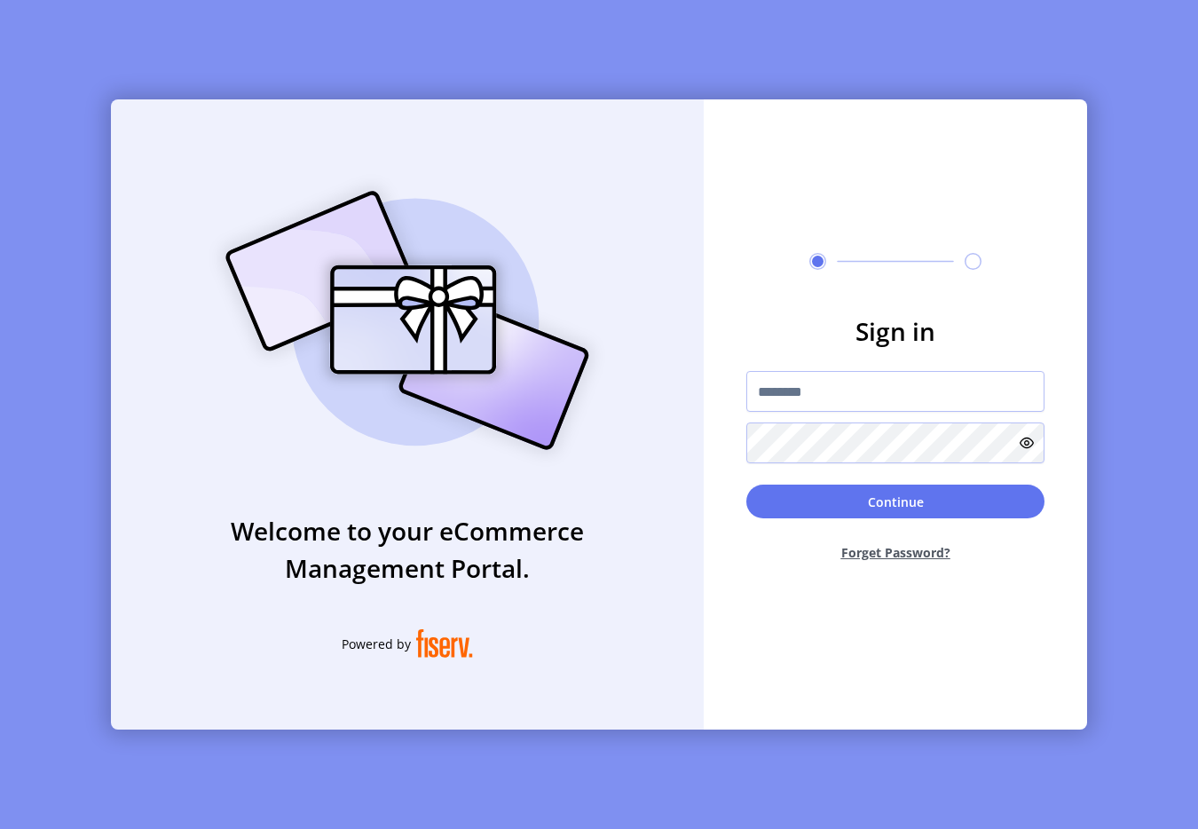
click at [266, 258] on img at bounding box center [407, 320] width 417 height 298
click at [802, 403] on input "text" at bounding box center [895, 391] width 298 height 41
type input "**********"
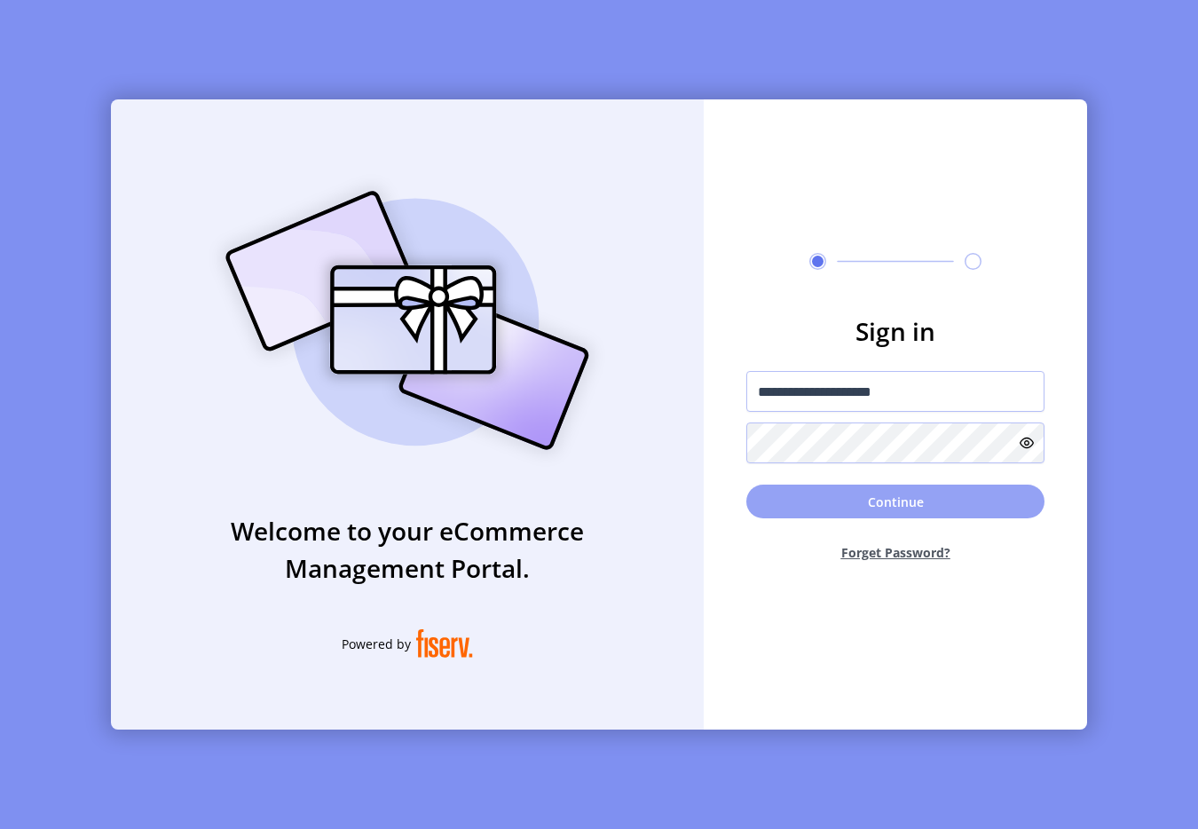
click at [778, 491] on button "Continue" at bounding box center [895, 501] width 298 height 34
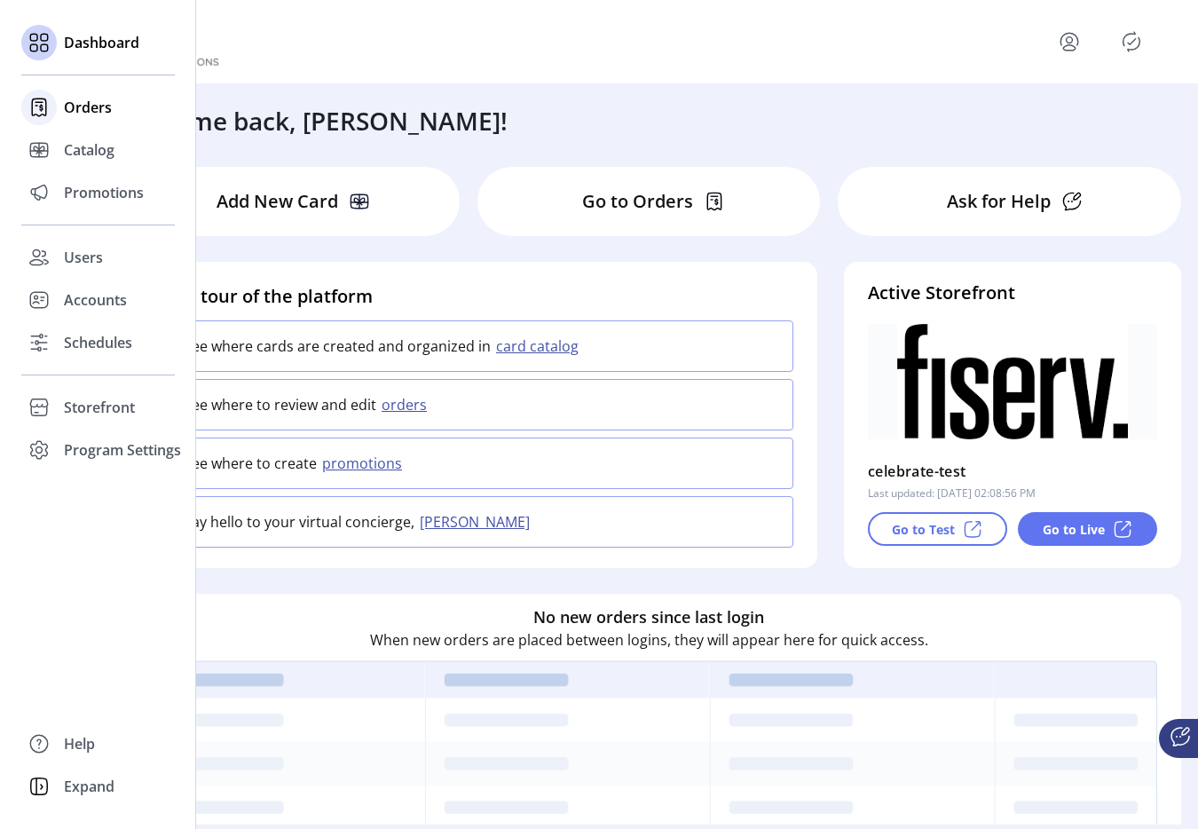
click at [50, 114] on icon at bounding box center [39, 107] width 28 height 28
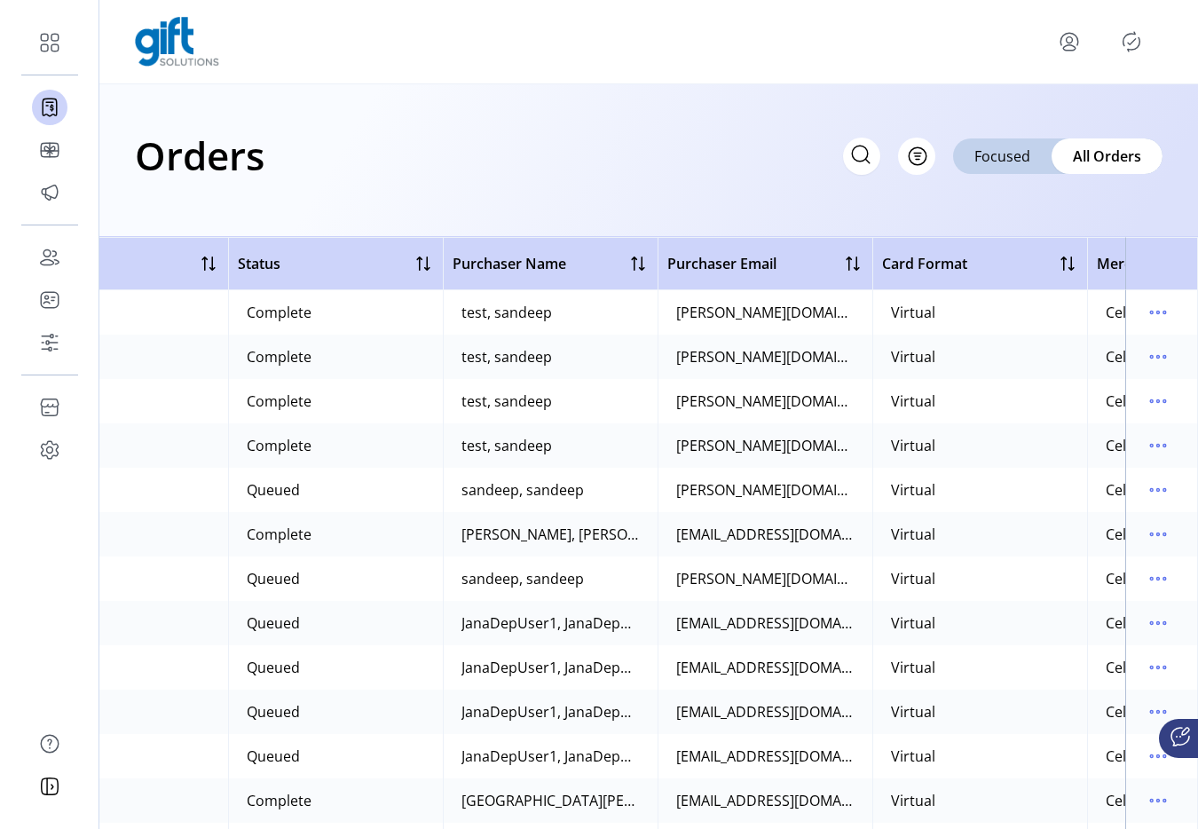
scroll to position [0, 323]
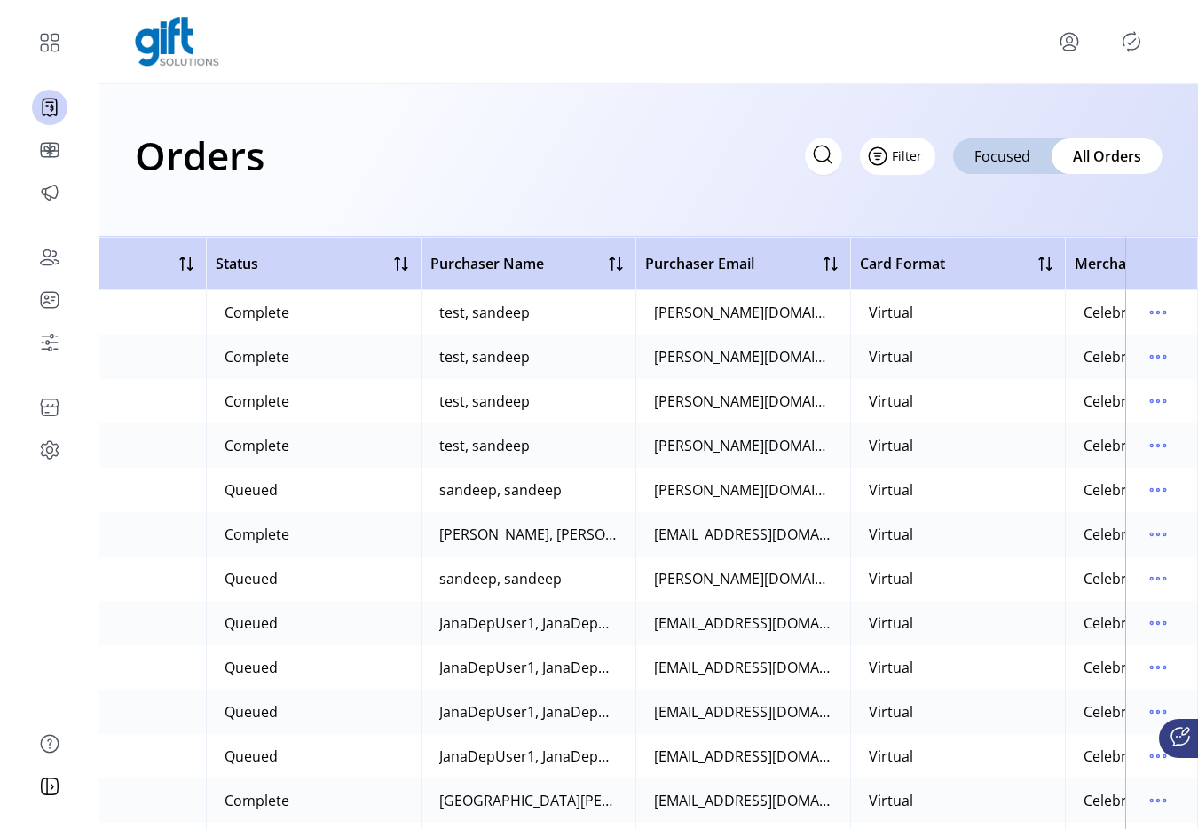
click at [901, 162] on span "Filter" at bounding box center [907, 155] width 30 height 19
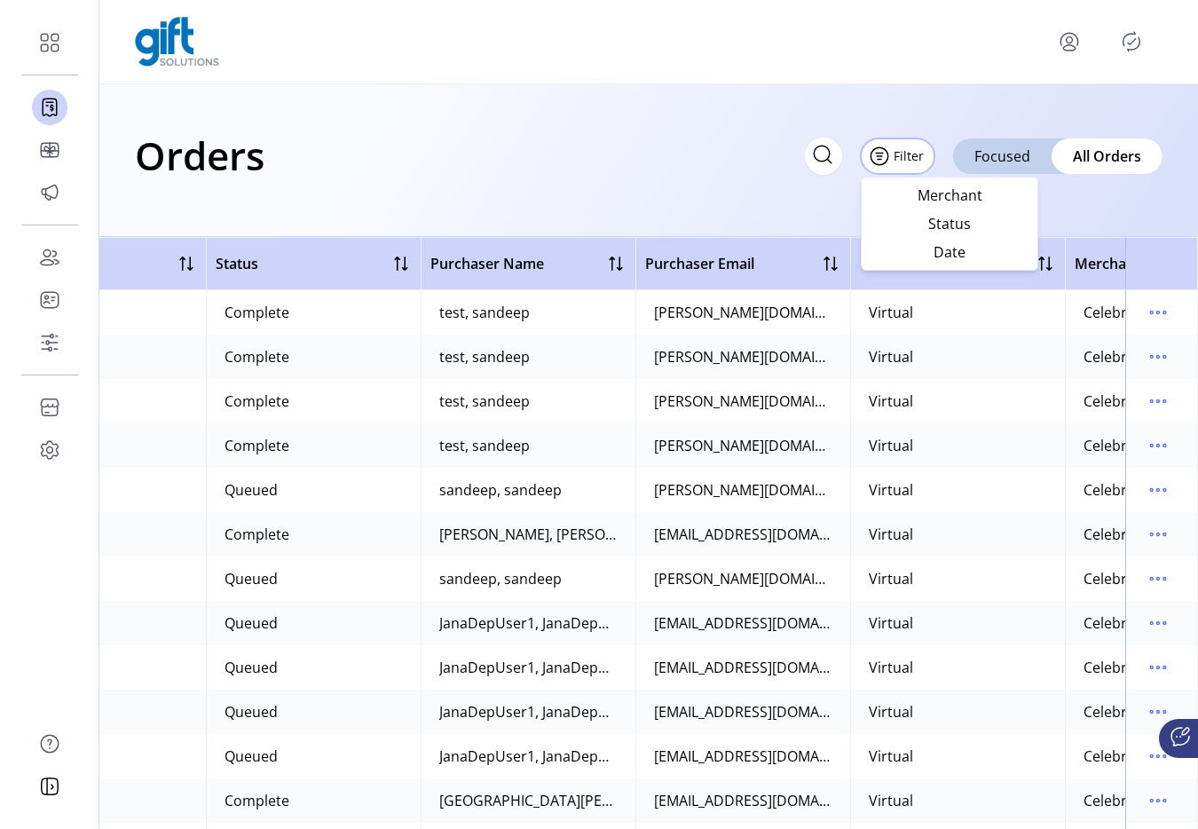
click at [633, 238] on th "Purchaser Name" at bounding box center [527, 263] width 215 height 53
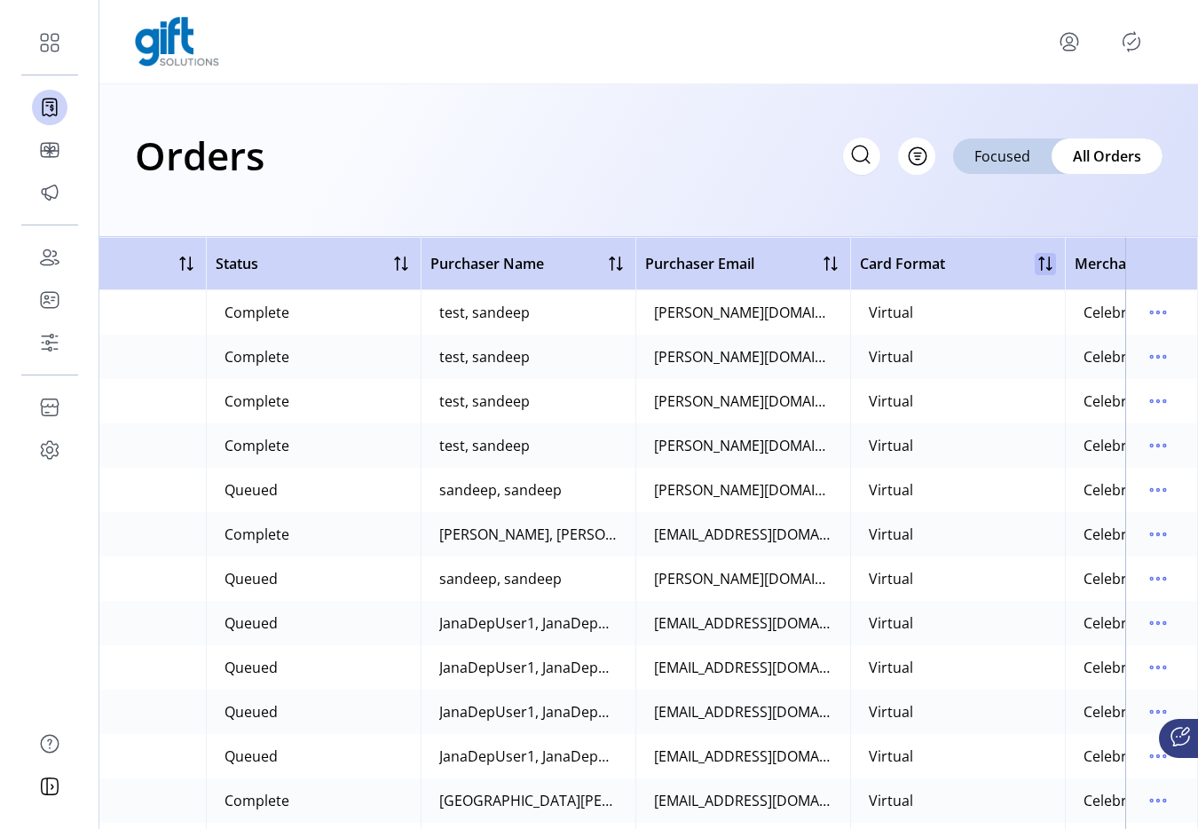
click at [1046, 261] on div at bounding box center [1044, 263] width 21 height 21
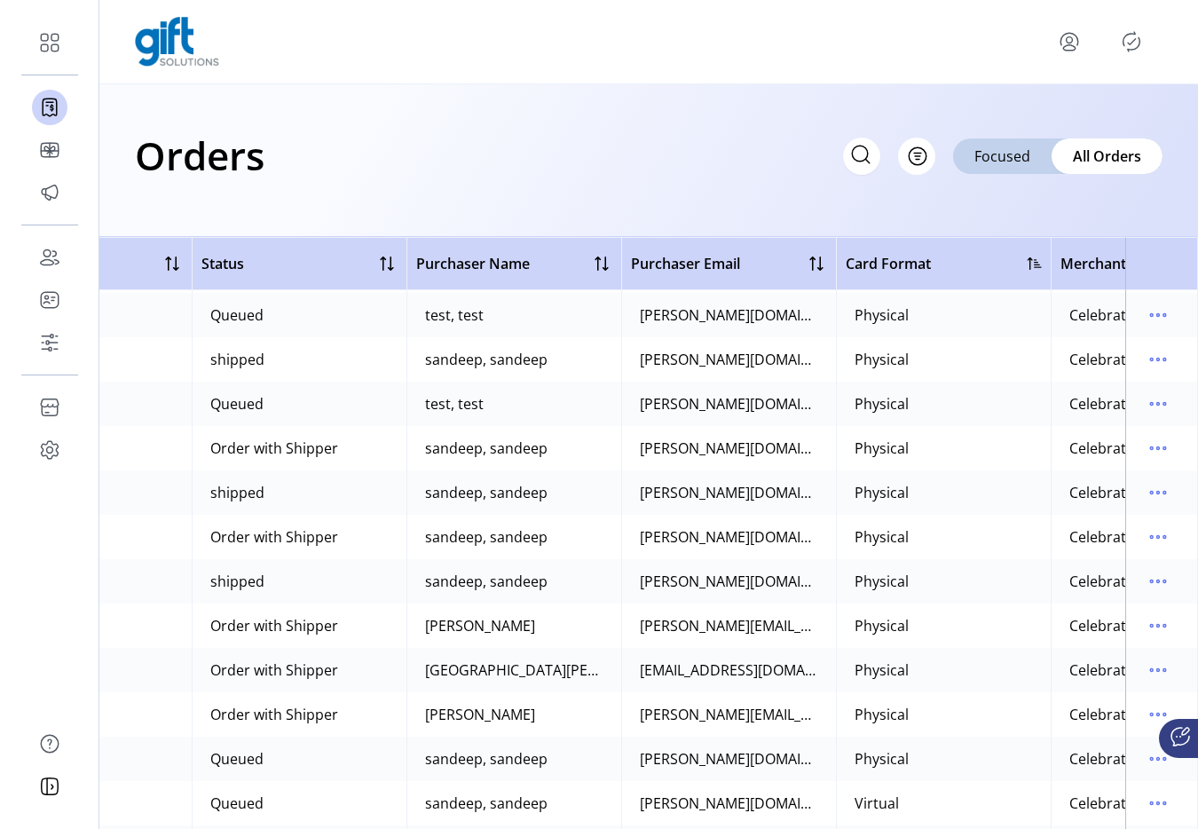
scroll to position [43, 337]
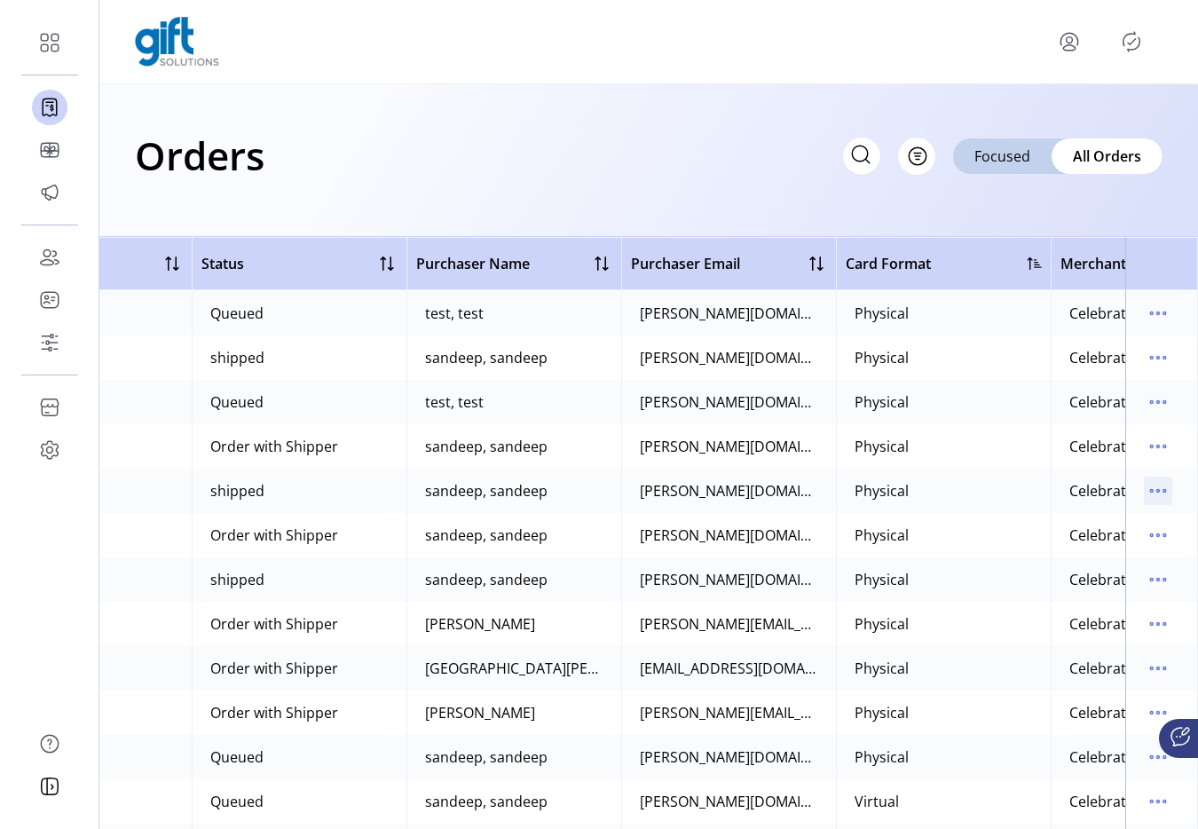
click at [1146, 495] on icon "menu" at bounding box center [1157, 490] width 28 height 28
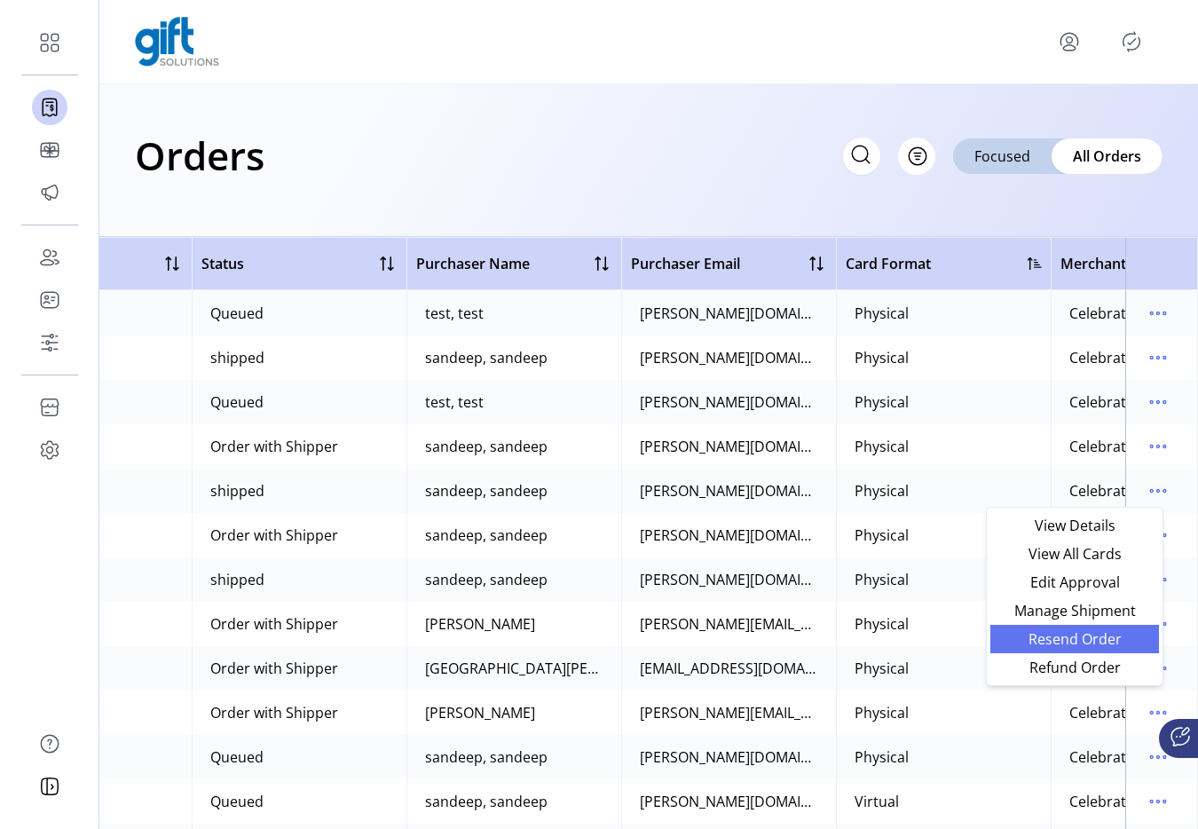
click at [1049, 640] on span "Resend Order" at bounding box center [1074, 639] width 147 height 14
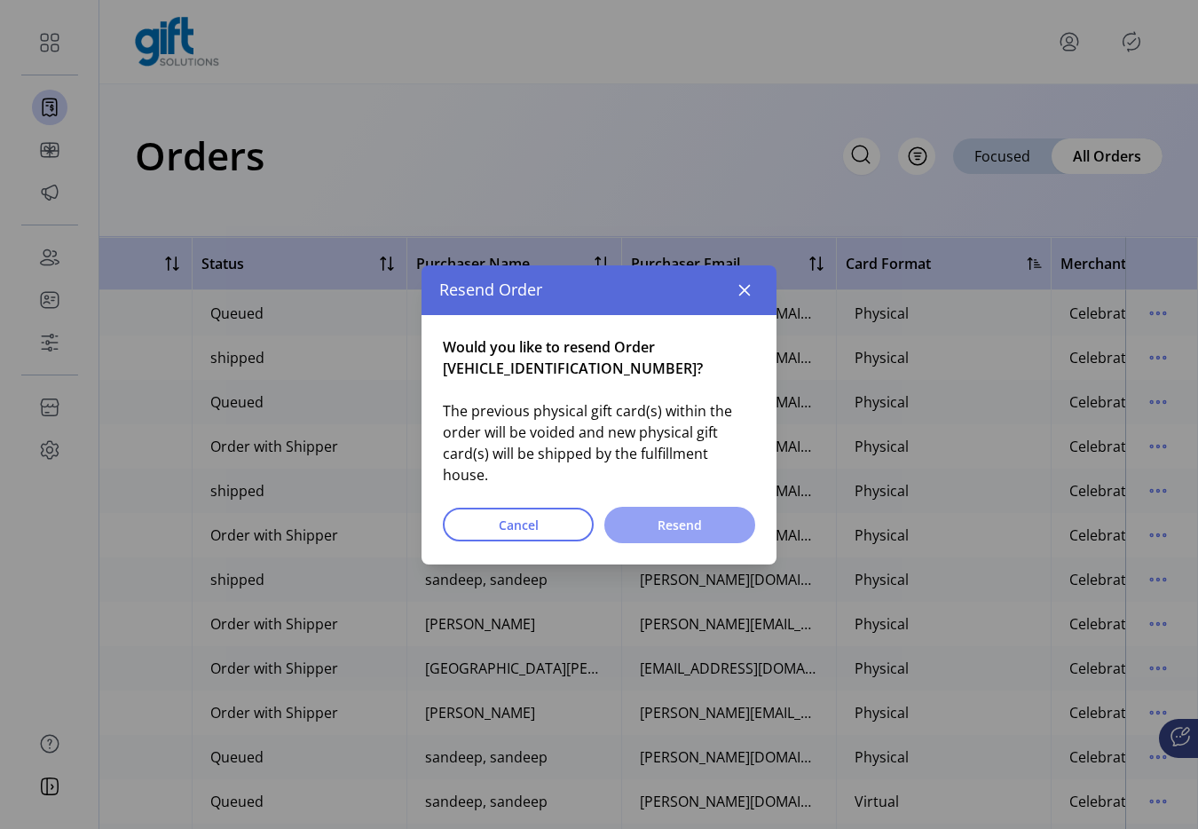
click at [644, 515] on span "Resend" at bounding box center [679, 524] width 105 height 19
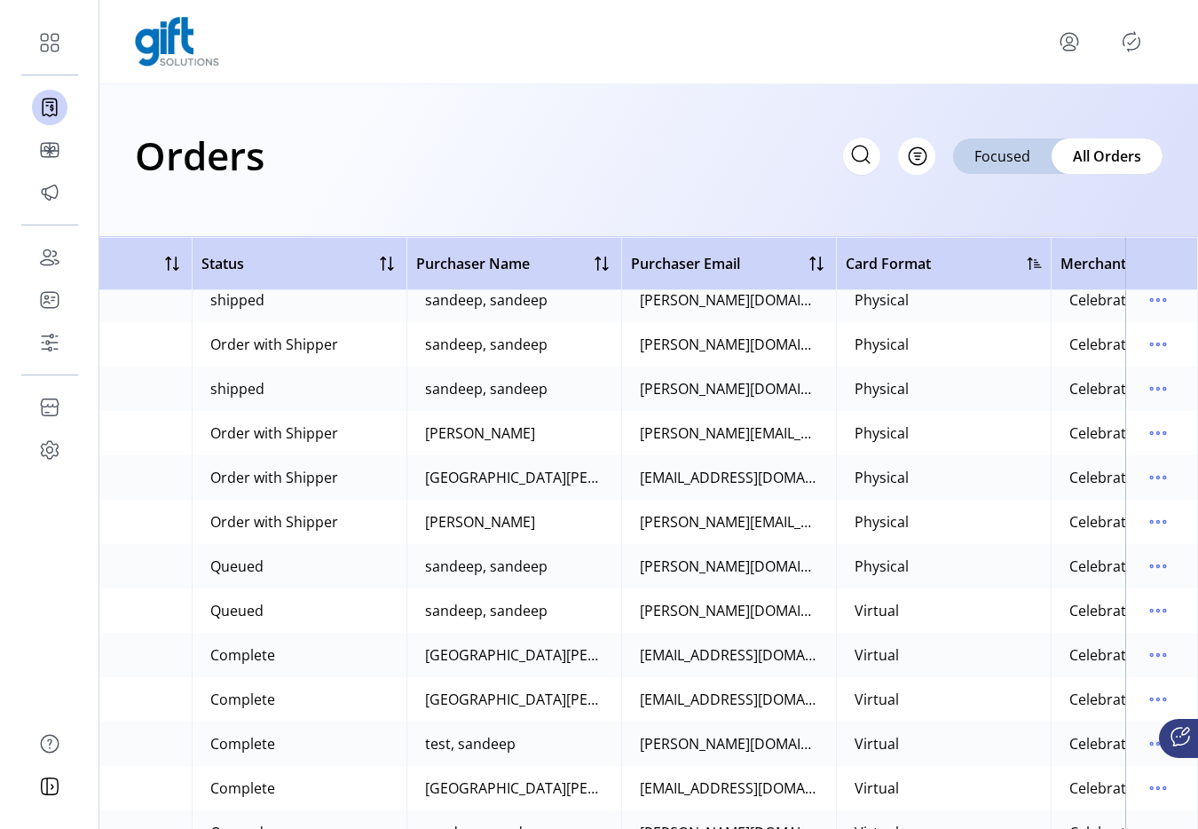
scroll to position [318, 337]
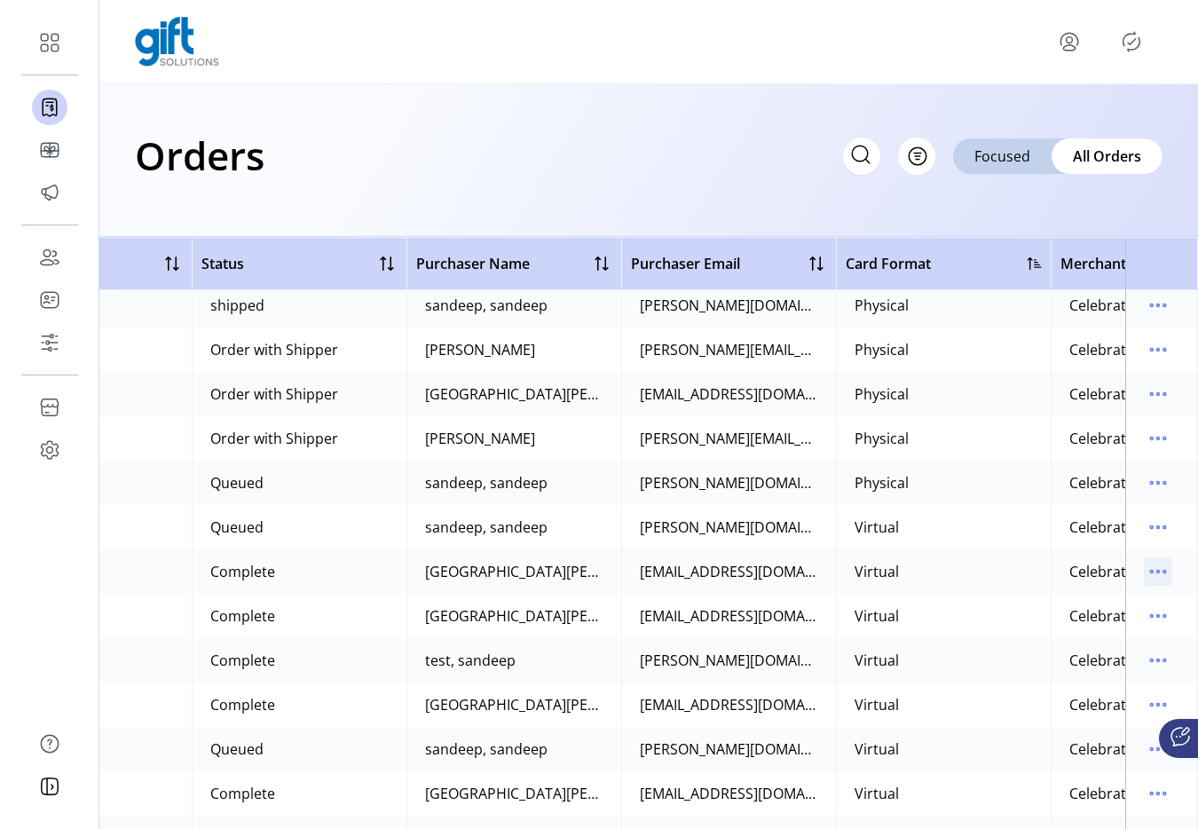
click at [1145, 565] on icon "menu" at bounding box center [1157, 571] width 28 height 28
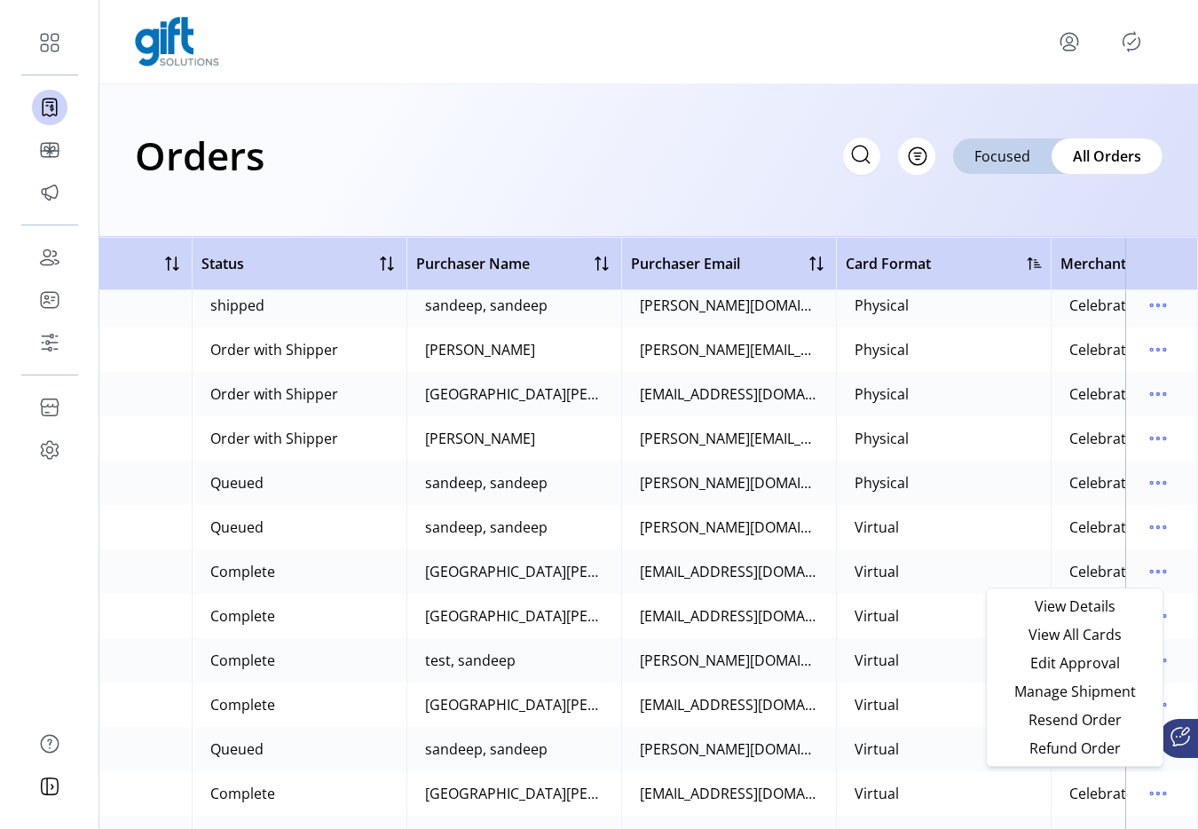
click at [964, 518] on td "Virtual" at bounding box center [943, 527] width 215 height 44
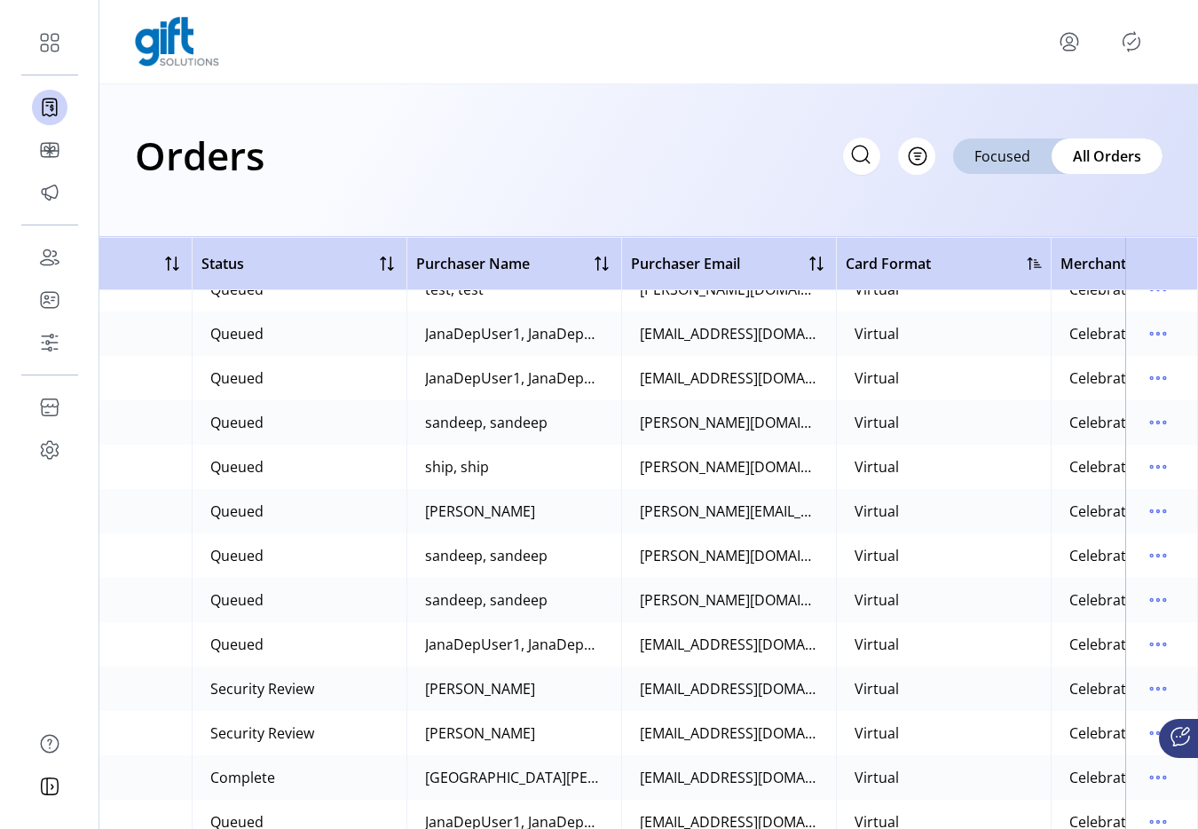
scroll to position [2536, 337]
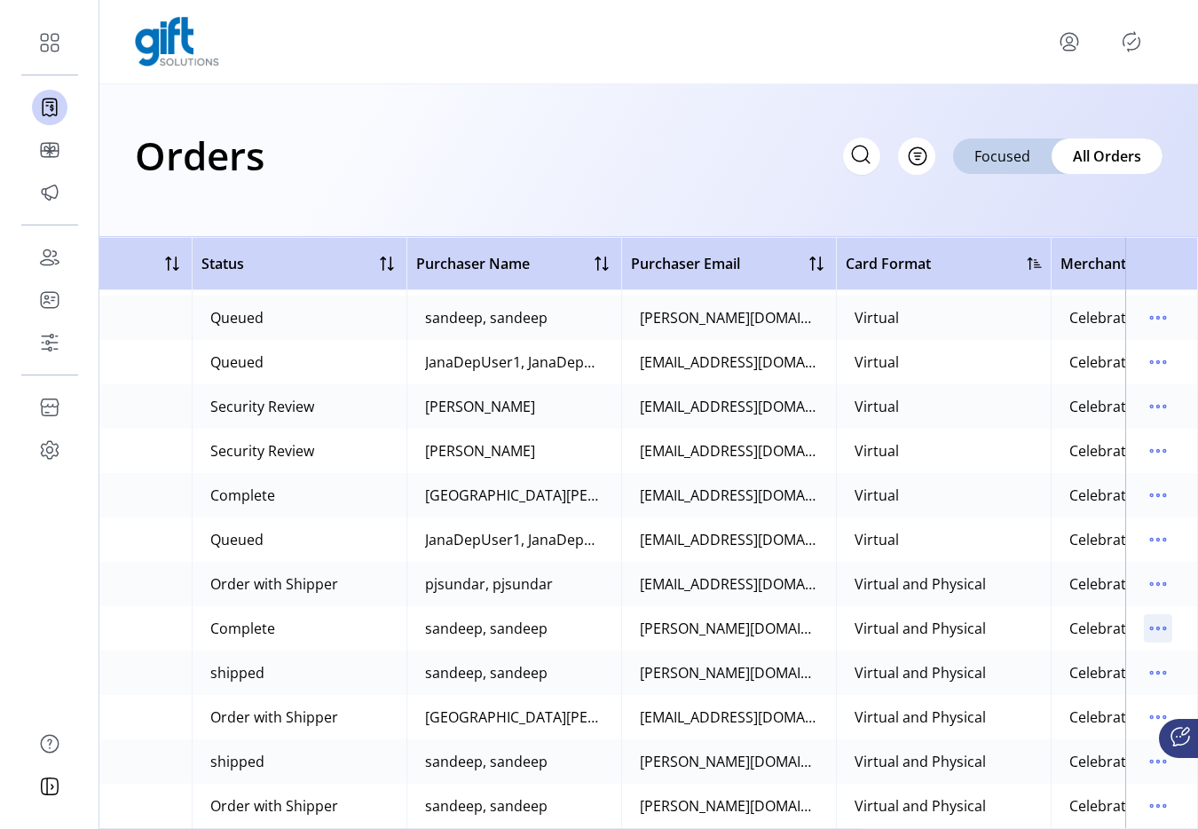
click at [1163, 627] on icon "menu" at bounding box center [1164, 628] width 3 height 3
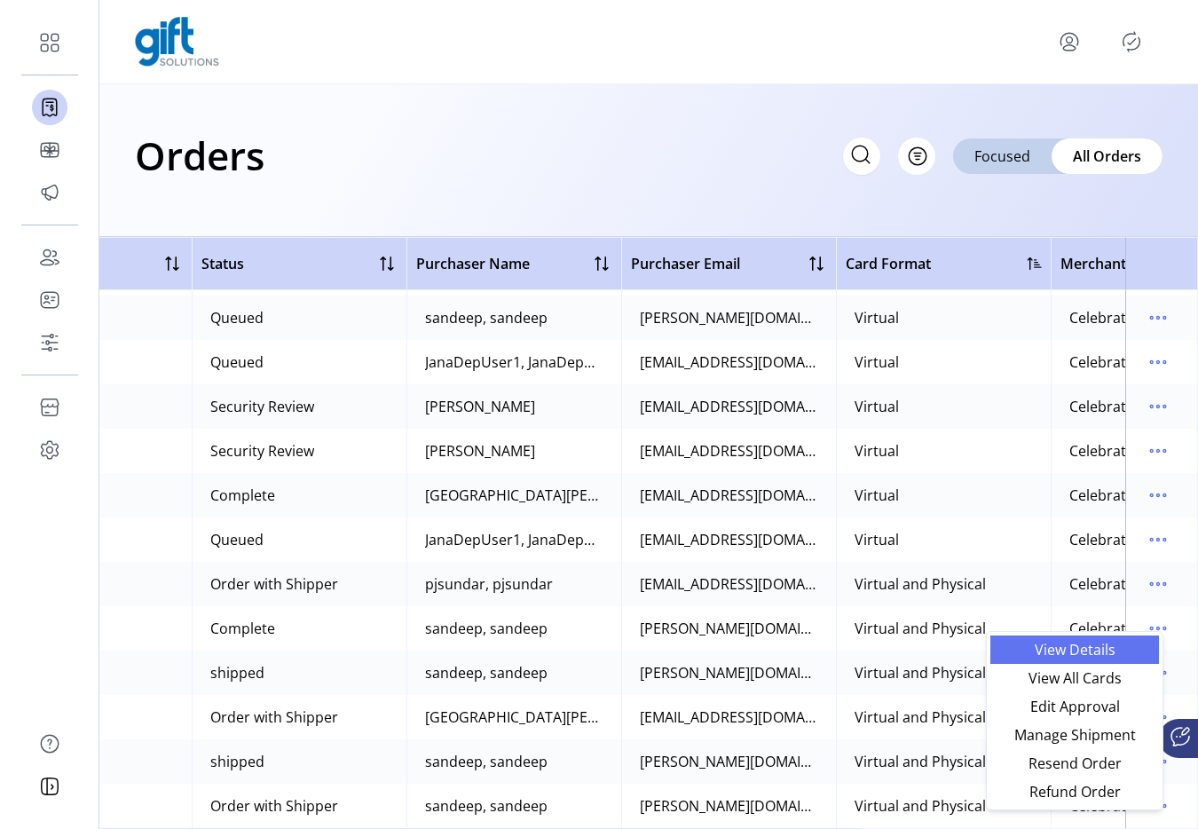
click at [1074, 655] on span "View Details" at bounding box center [1074, 649] width 147 height 14
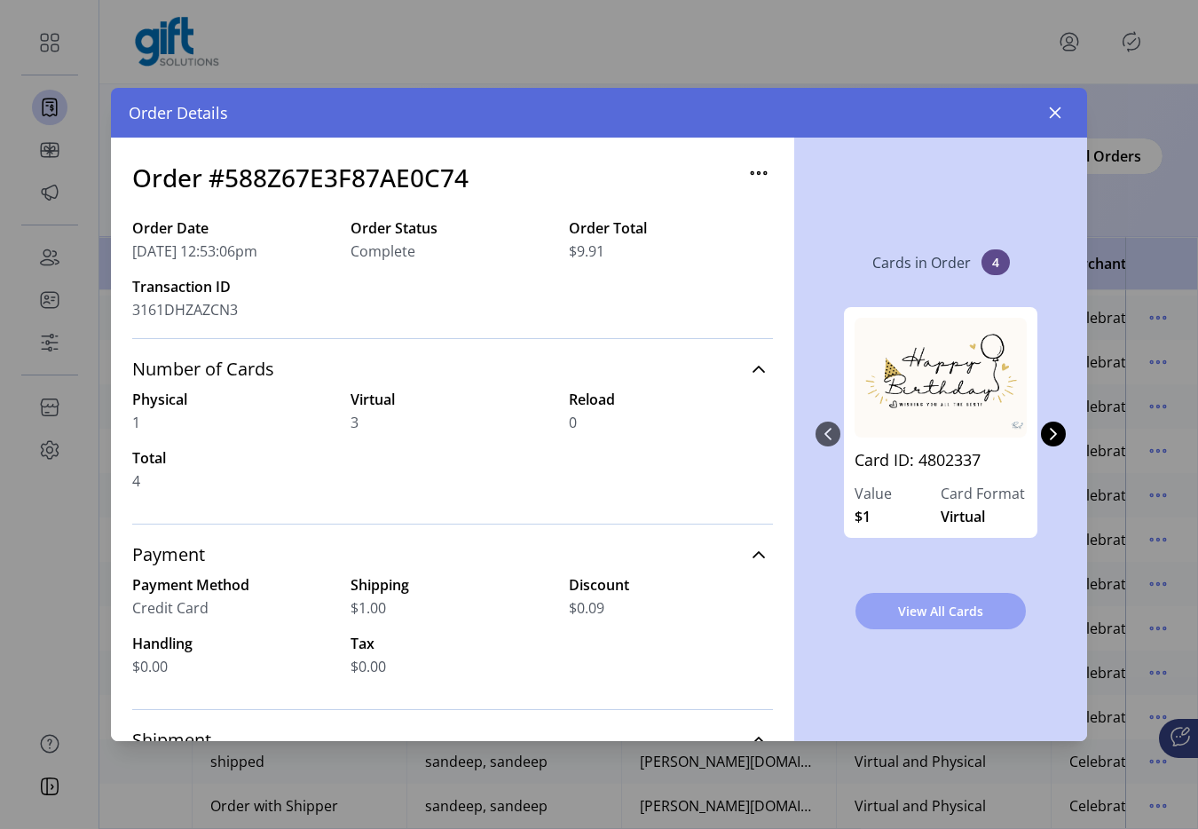
click at [954, 617] on span "View All Cards" at bounding box center [940, 610] width 124 height 19
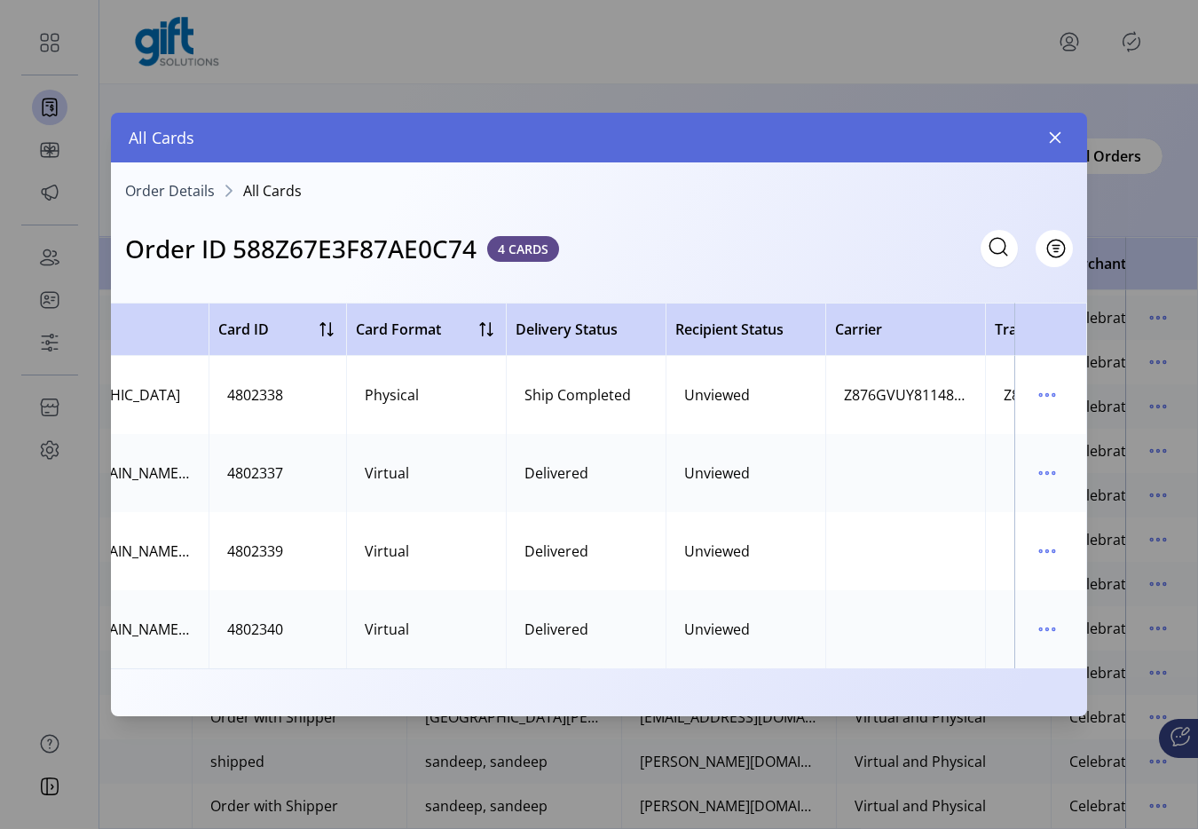
scroll to position [0, 637]
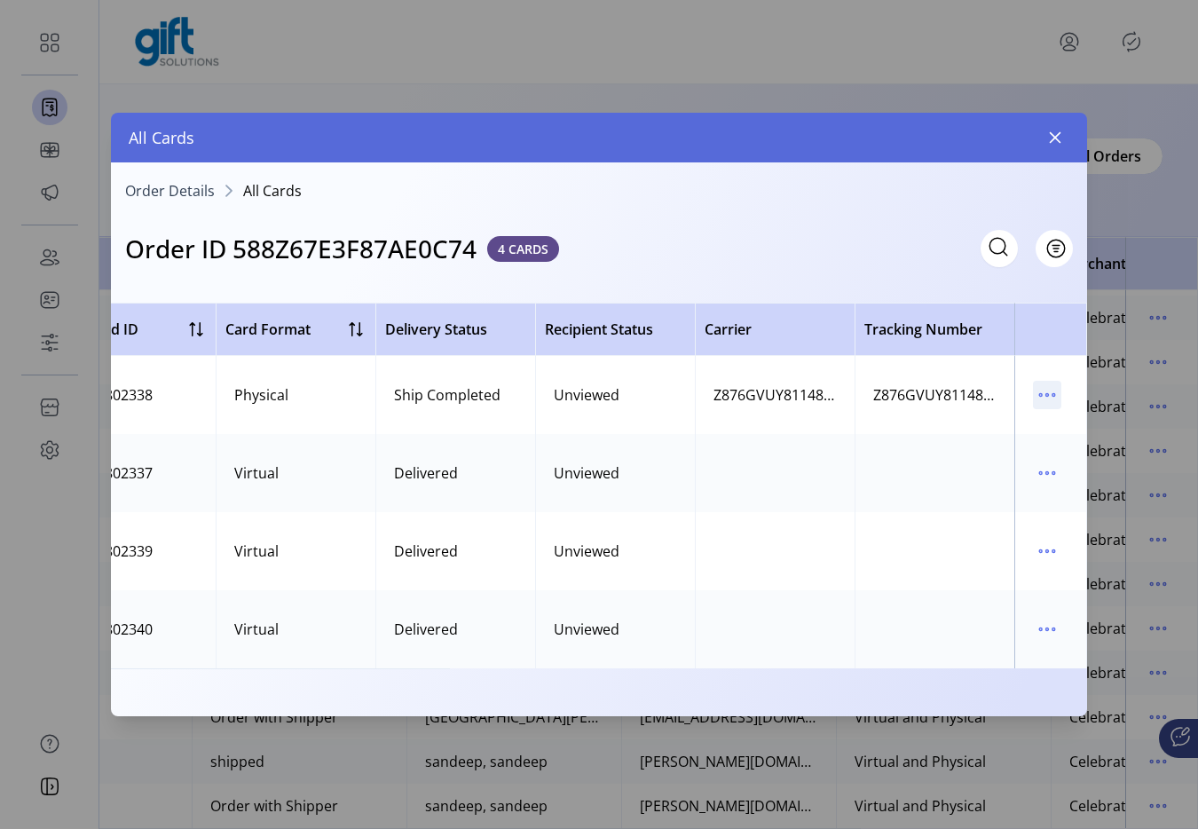
click at [1037, 382] on icon "menu" at bounding box center [1047, 395] width 28 height 28
click at [995, 465] on span "Resend Card" at bounding box center [972, 458] width 147 height 14
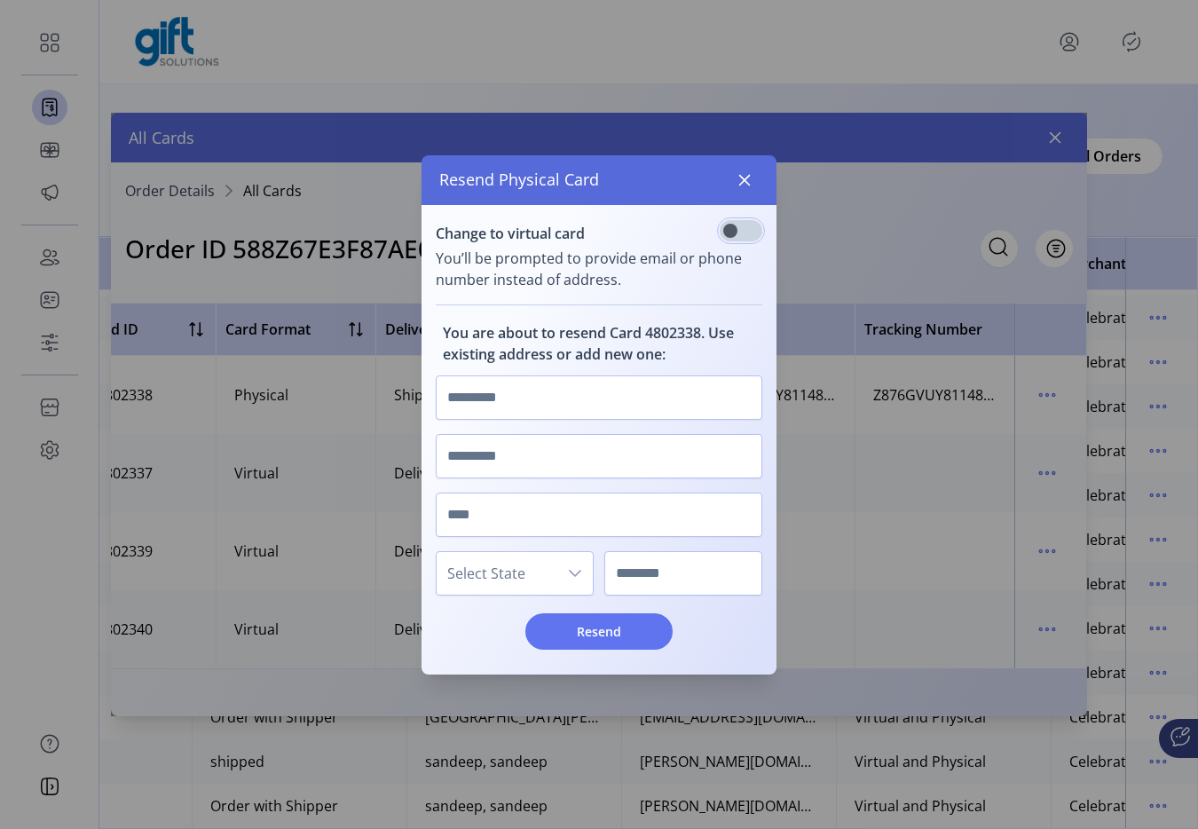
scroll to position [11, 6]
click at [504, 392] on input "text" at bounding box center [599, 397] width 326 height 44
type input "***"
type input "****"
type input "*******"
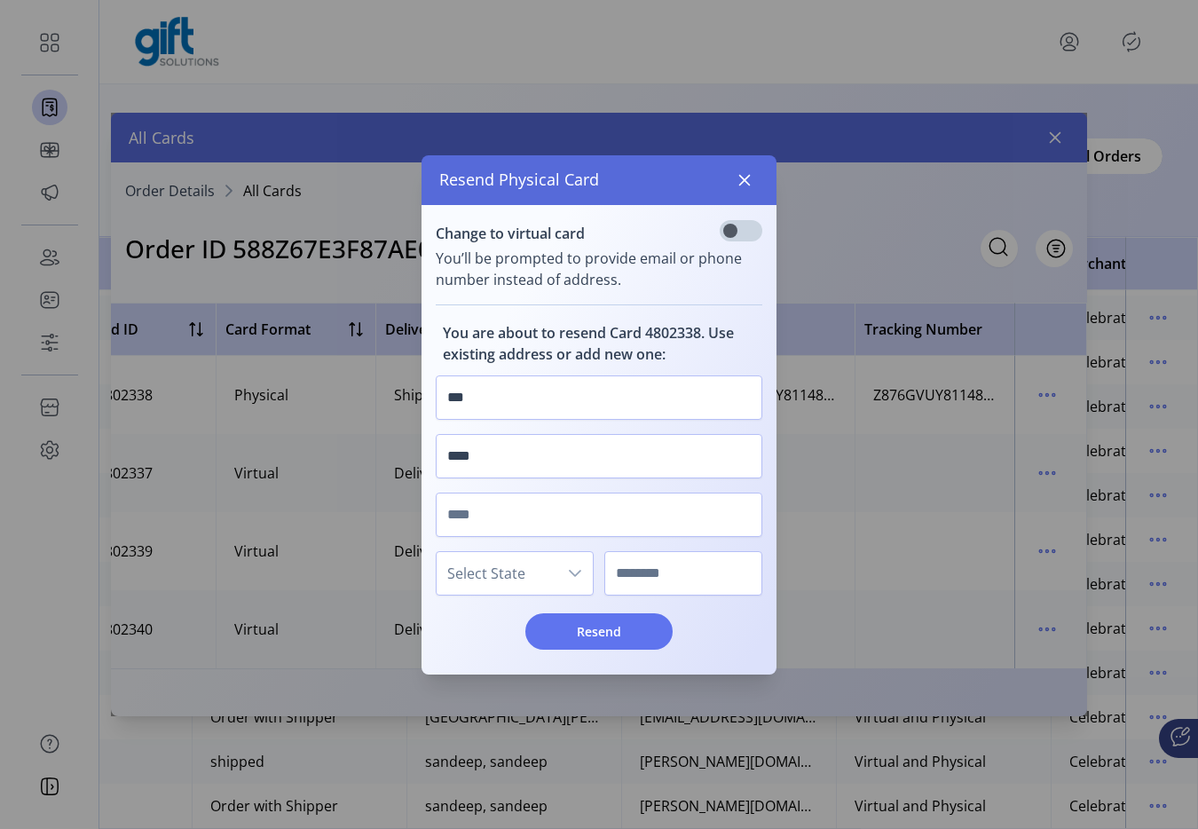
type input "*****"
click at [527, 589] on span "Select State" at bounding box center [496, 573] width 121 height 43
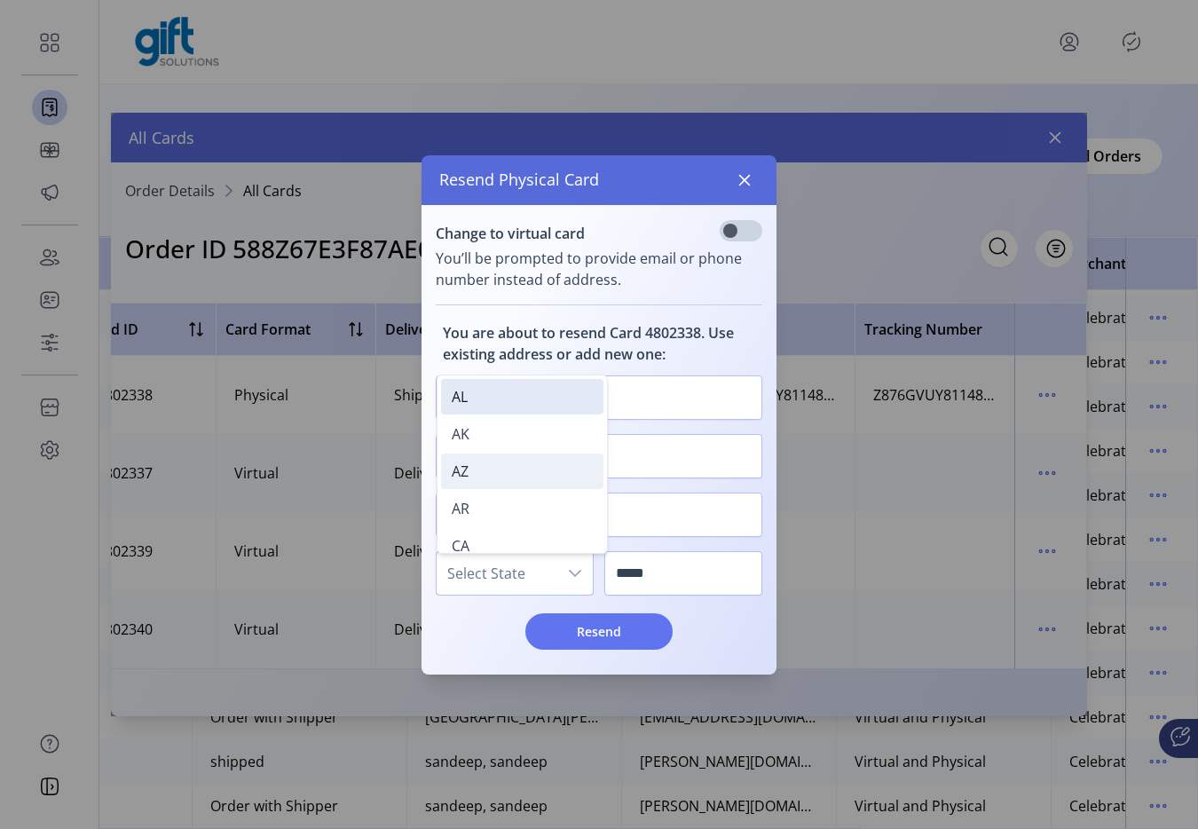
scroll to position [197, 0]
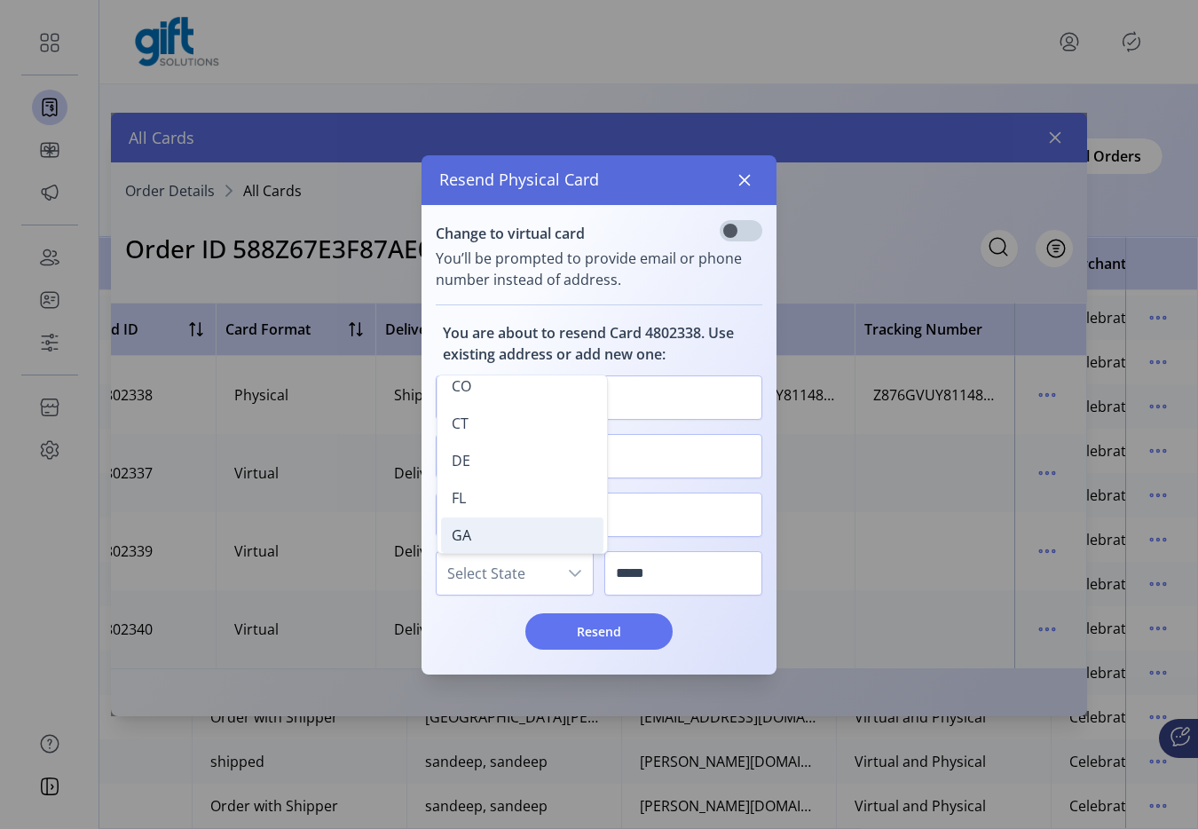
click at [510, 533] on li "GA" at bounding box center [522, 534] width 162 height 35
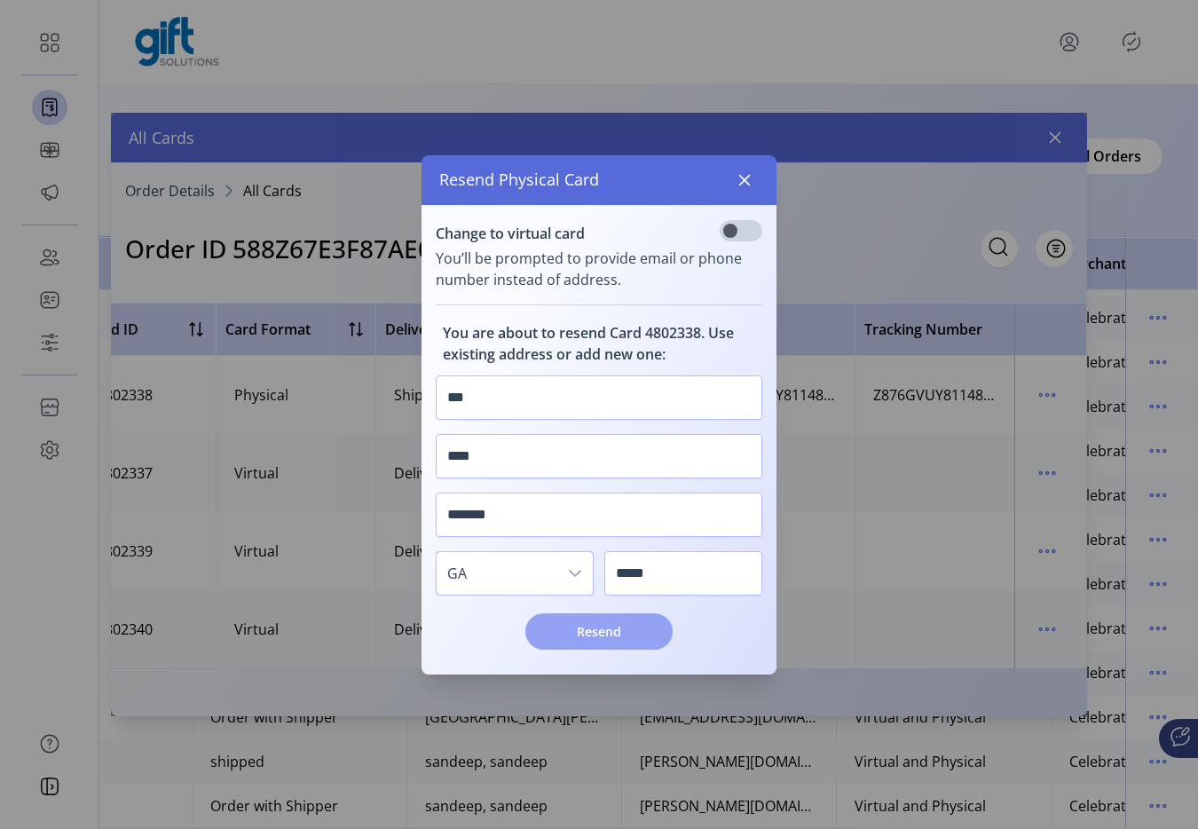
click at [560, 624] on span "Resend" at bounding box center [598, 631] width 101 height 19
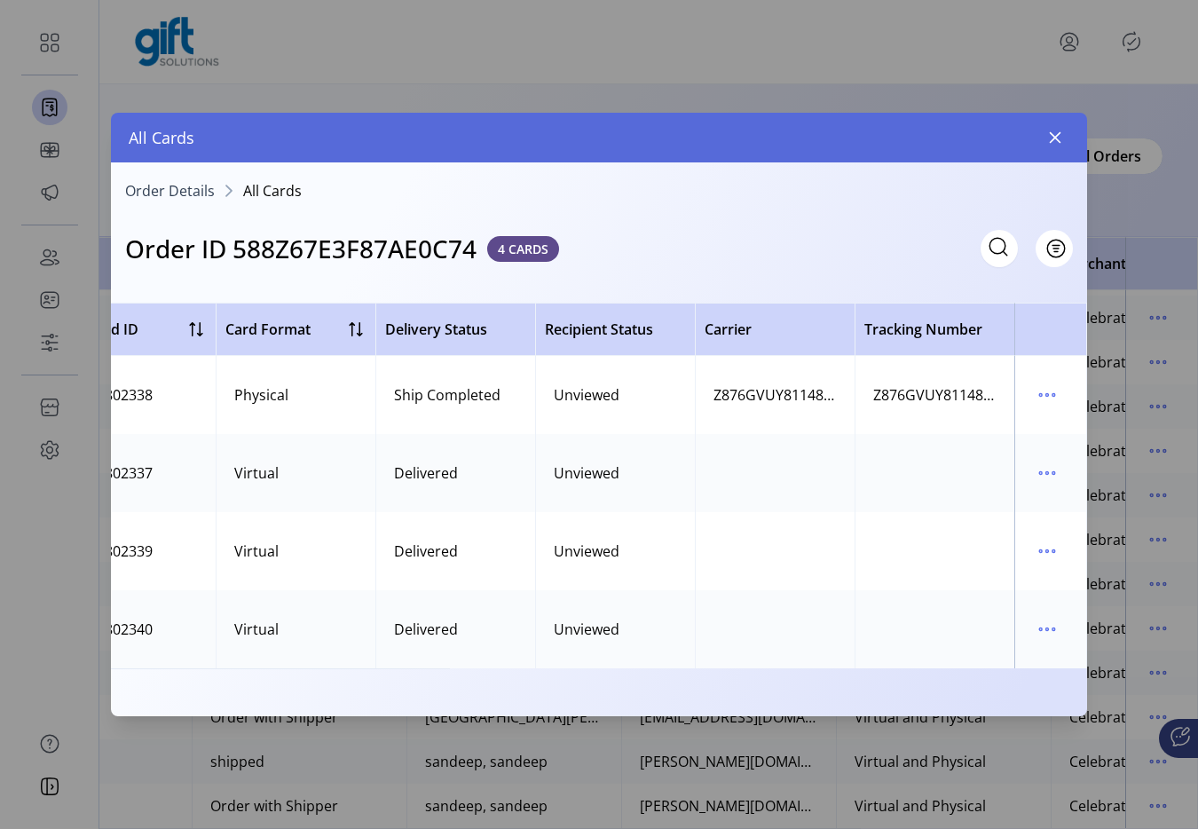
click at [430, 247] on h3 "Order ID 588Z67E3F87AE0C74" at bounding box center [300, 248] width 351 height 37
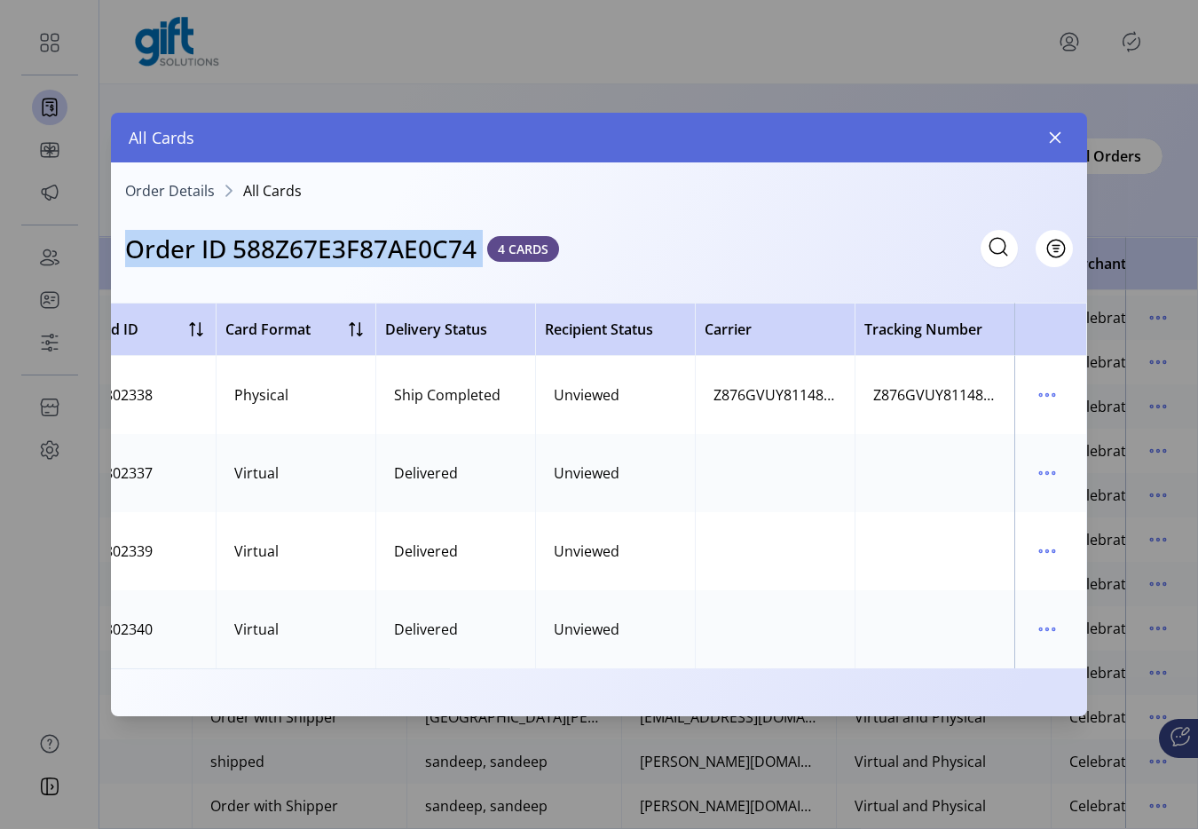
click at [430, 247] on h3 "Order ID 588Z67E3F87AE0C74" at bounding box center [300, 248] width 351 height 37
copy h3 "Order ID 588Z67E3F87AE0C74"
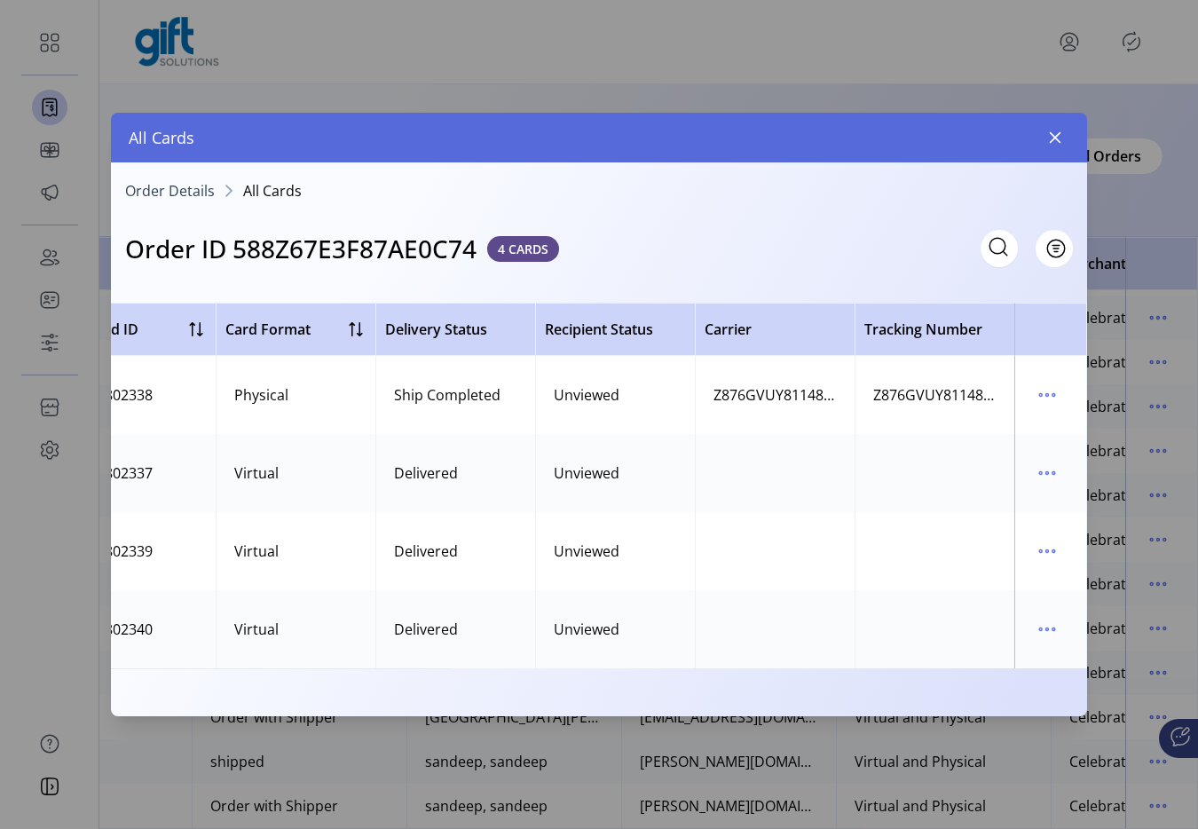
click at [417, 267] on div at bounding box center [599, 281] width 976 height 28
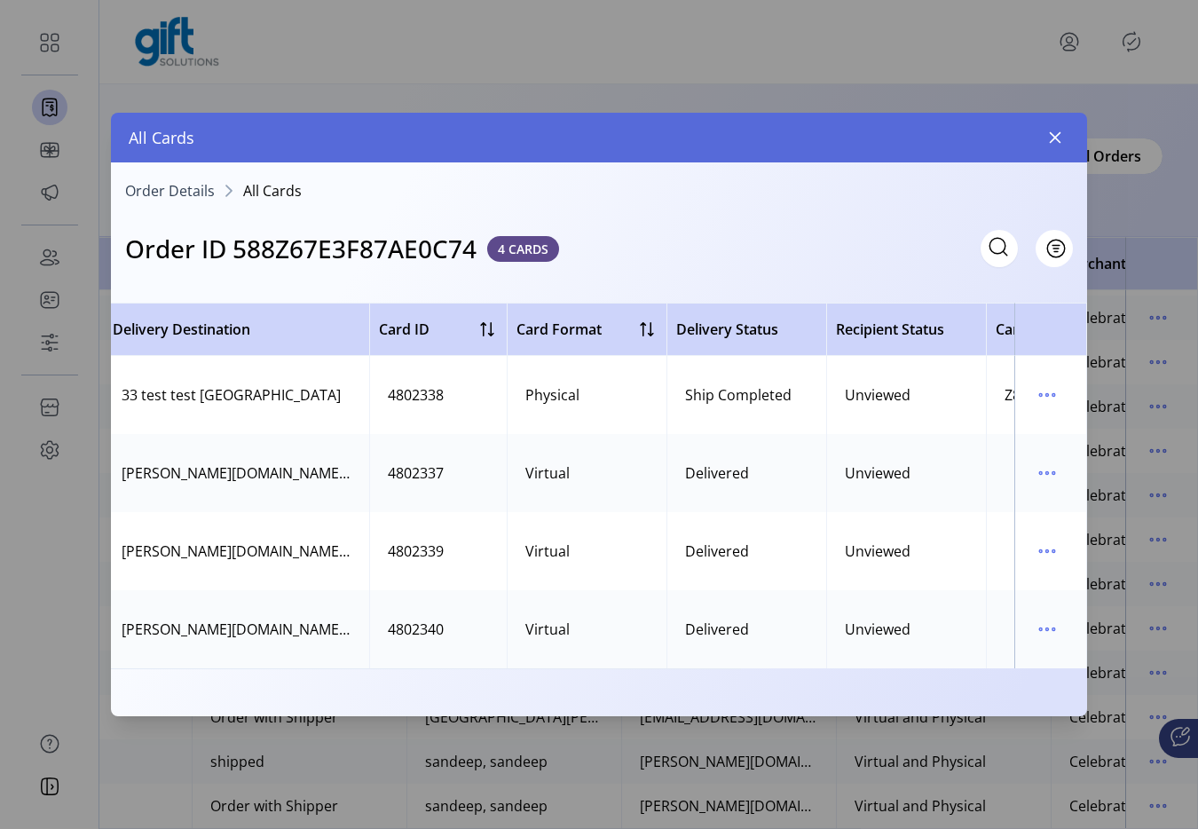
scroll to position [0, 332]
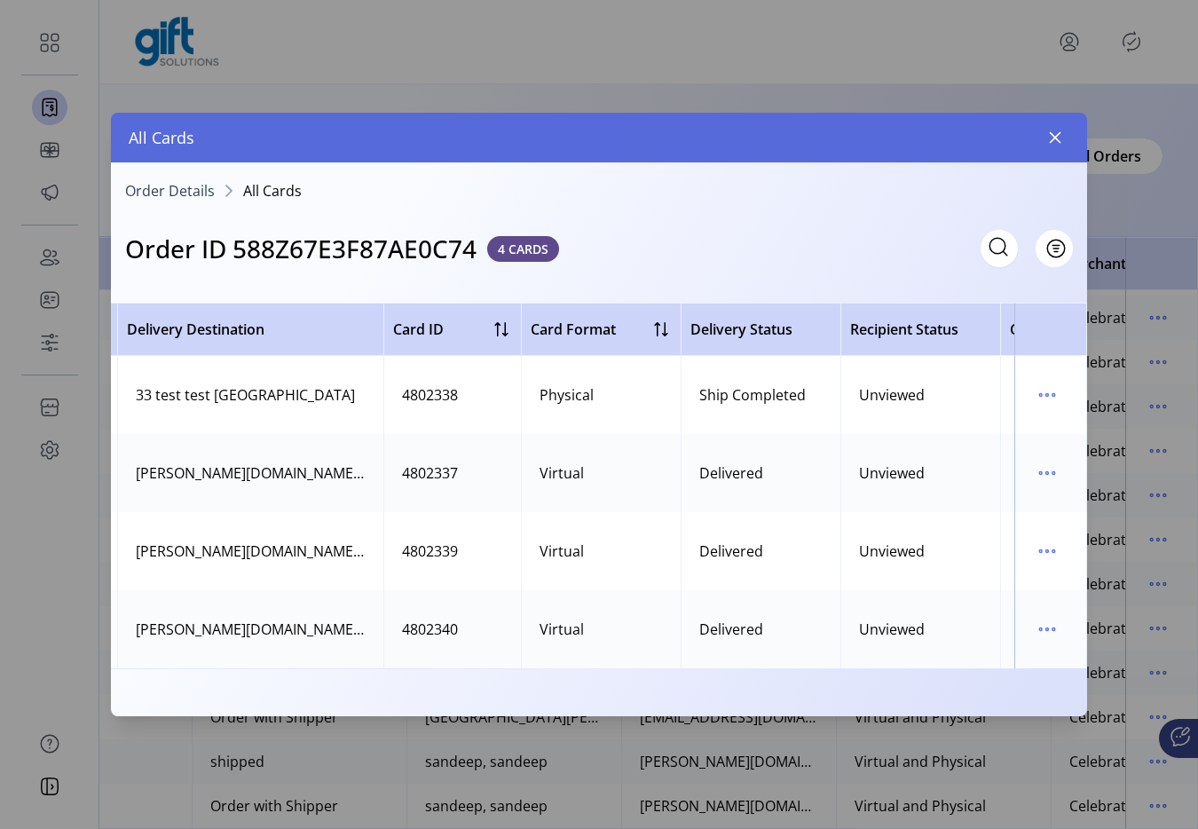
click at [436, 401] on div "4802338" at bounding box center [430, 394] width 56 height 21
click at [406, 246] on h3 "Order ID 588Z67E3F87AE0C74" at bounding box center [300, 248] width 351 height 37
copy h3 "588Z67E3F87AE0C74"
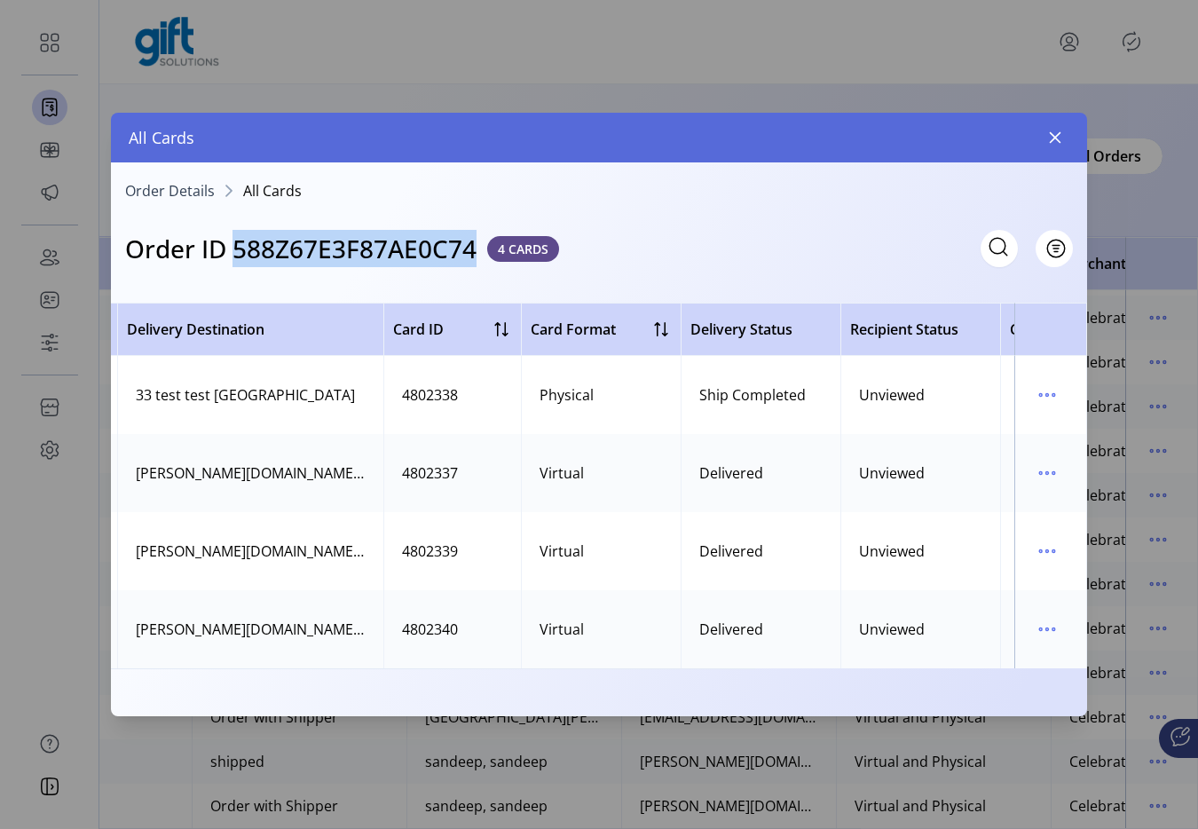
drag, startPoint x: 695, startPoint y: 400, endPoint x: 805, endPoint y: 403, distance: 109.1
click at [805, 403] on td "Ship Completed" at bounding box center [760, 395] width 160 height 78
click at [439, 402] on div "4802338" at bounding box center [430, 394] width 56 height 21
copy div "4802338"
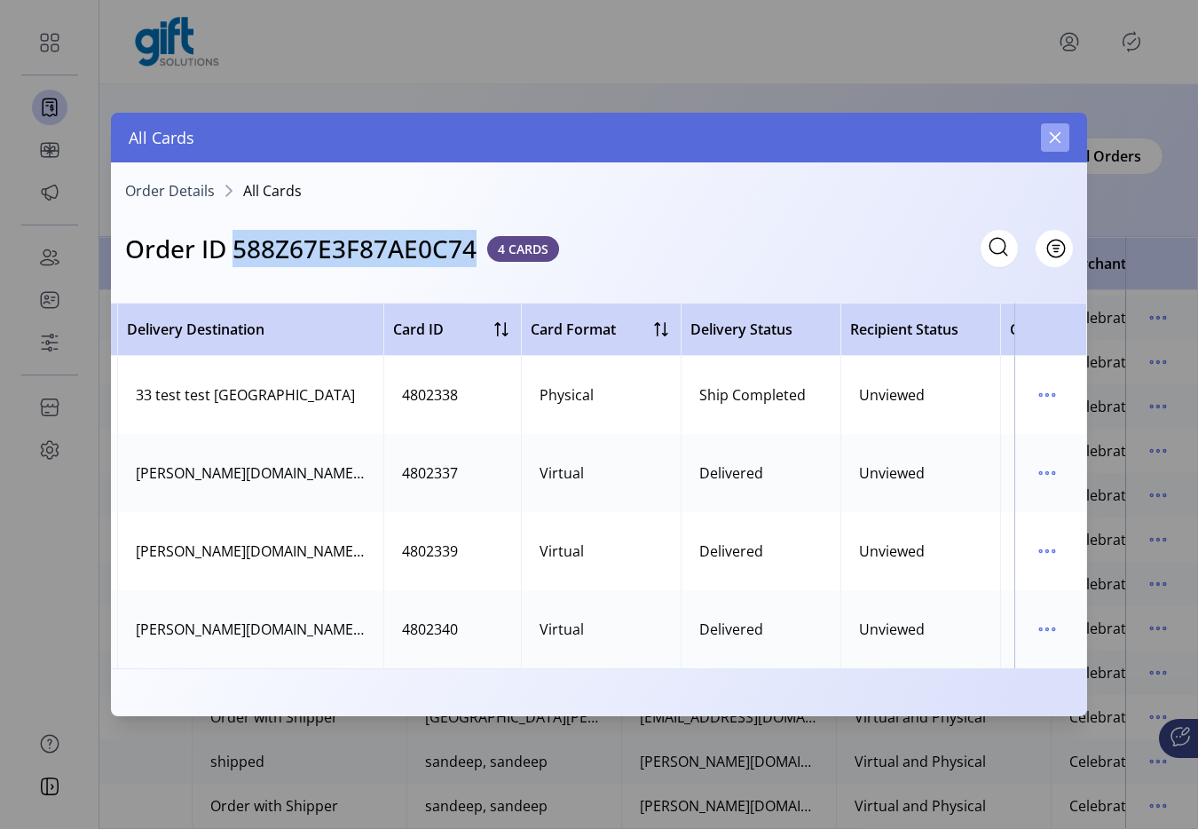
click at [1064, 145] on button "button" at bounding box center [1055, 137] width 28 height 28
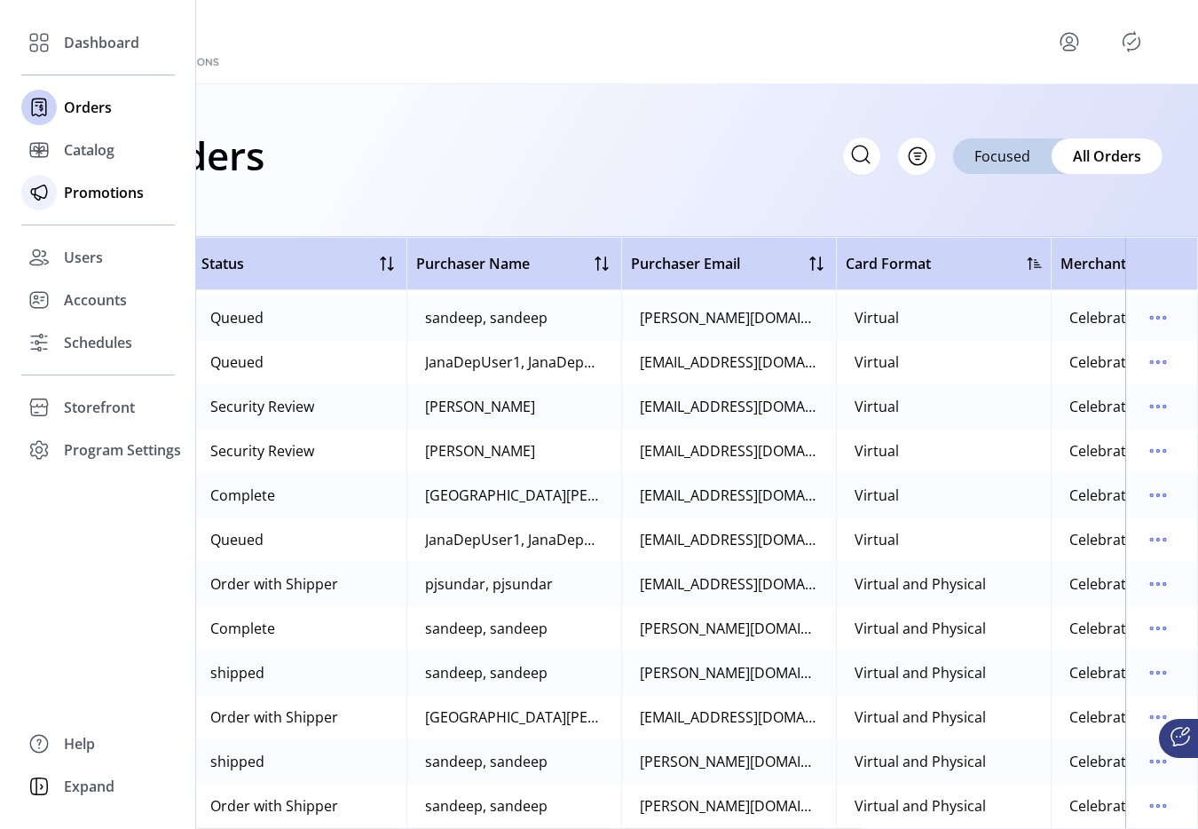
click at [41, 191] on icon at bounding box center [39, 192] width 28 height 28
click at [41, 190] on icon at bounding box center [39, 192] width 28 height 28
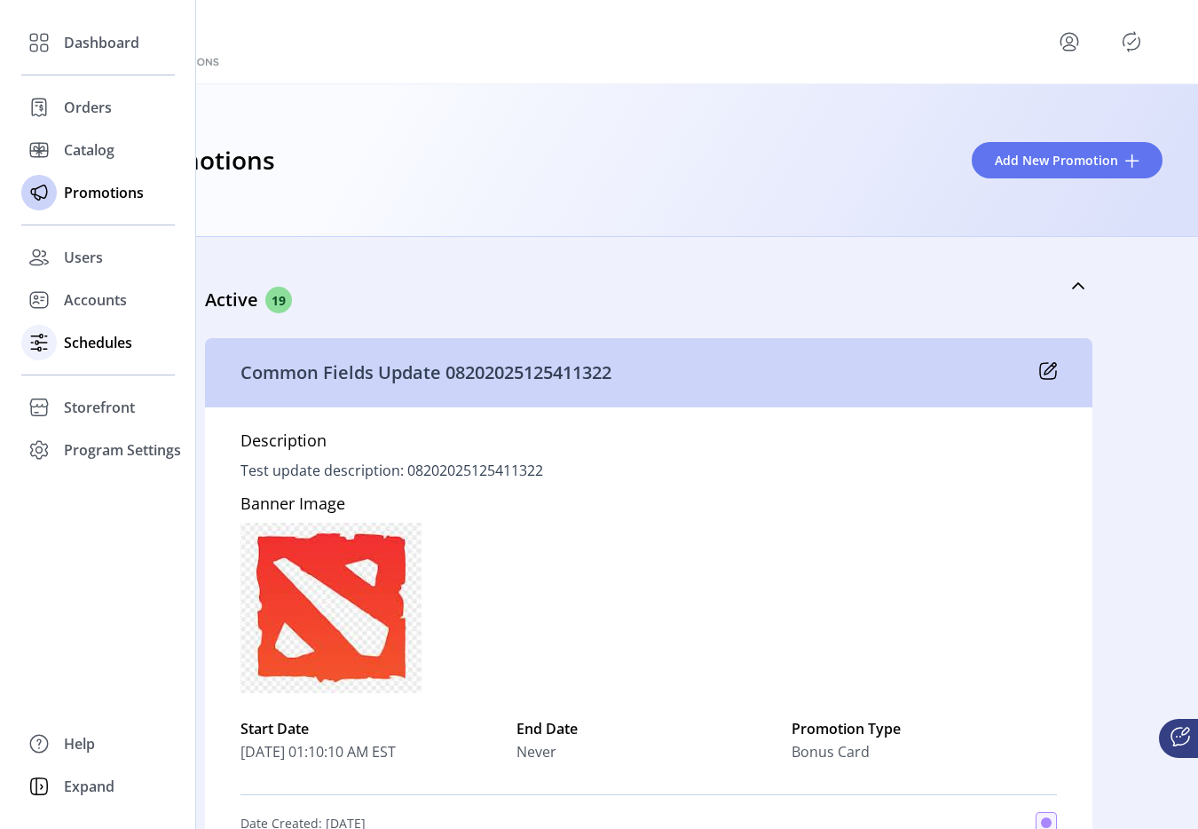
click at [89, 335] on span "Schedules" at bounding box center [98, 342] width 68 height 21
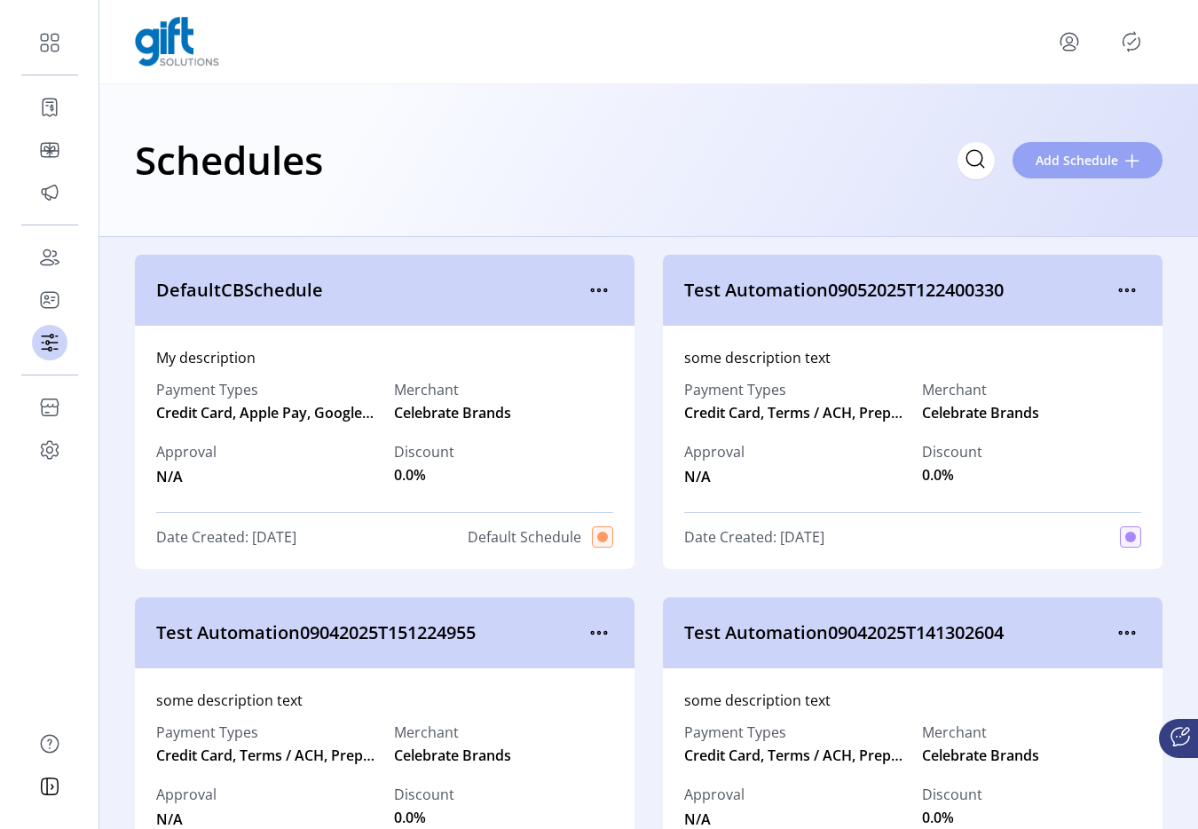
click at [1084, 166] on span "Add Schedule" at bounding box center [1076, 160] width 82 height 19
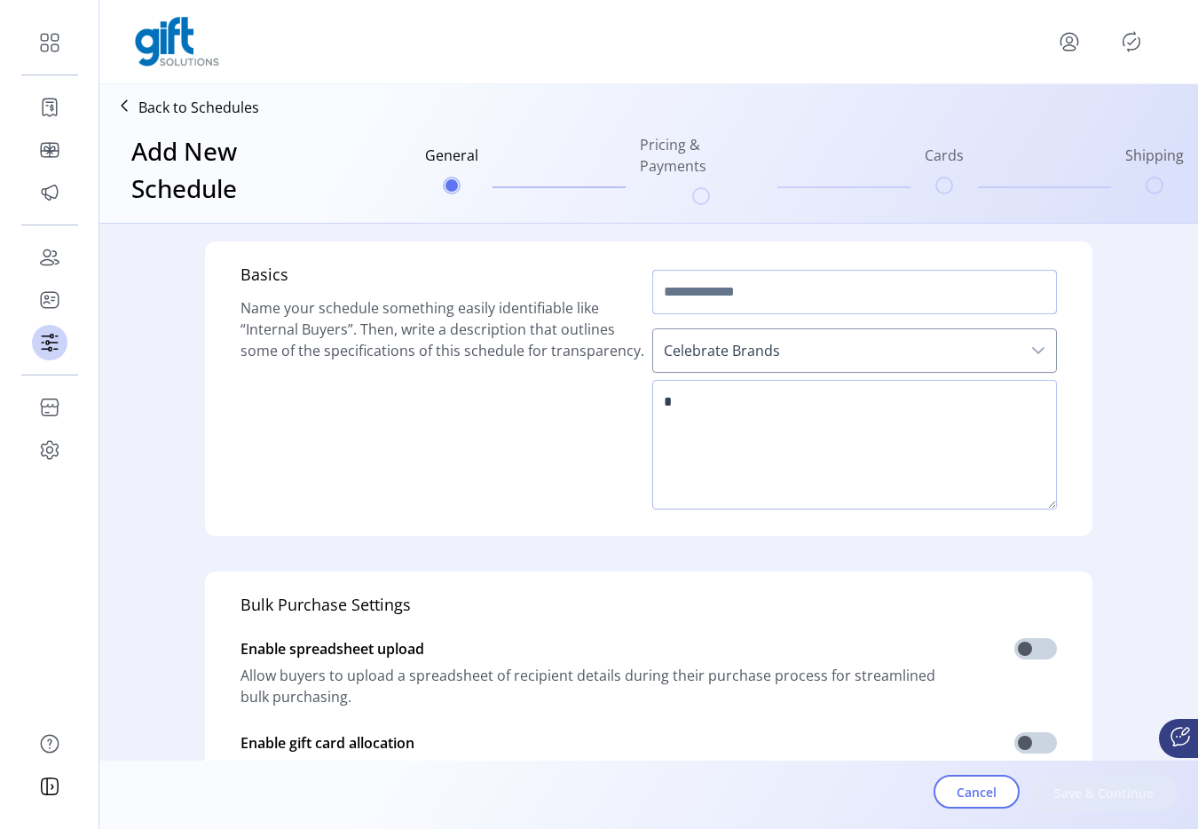
click at [742, 295] on input "text" at bounding box center [854, 292] width 405 height 44
type input "****"
click at [715, 474] on textarea at bounding box center [854, 445] width 405 height 130
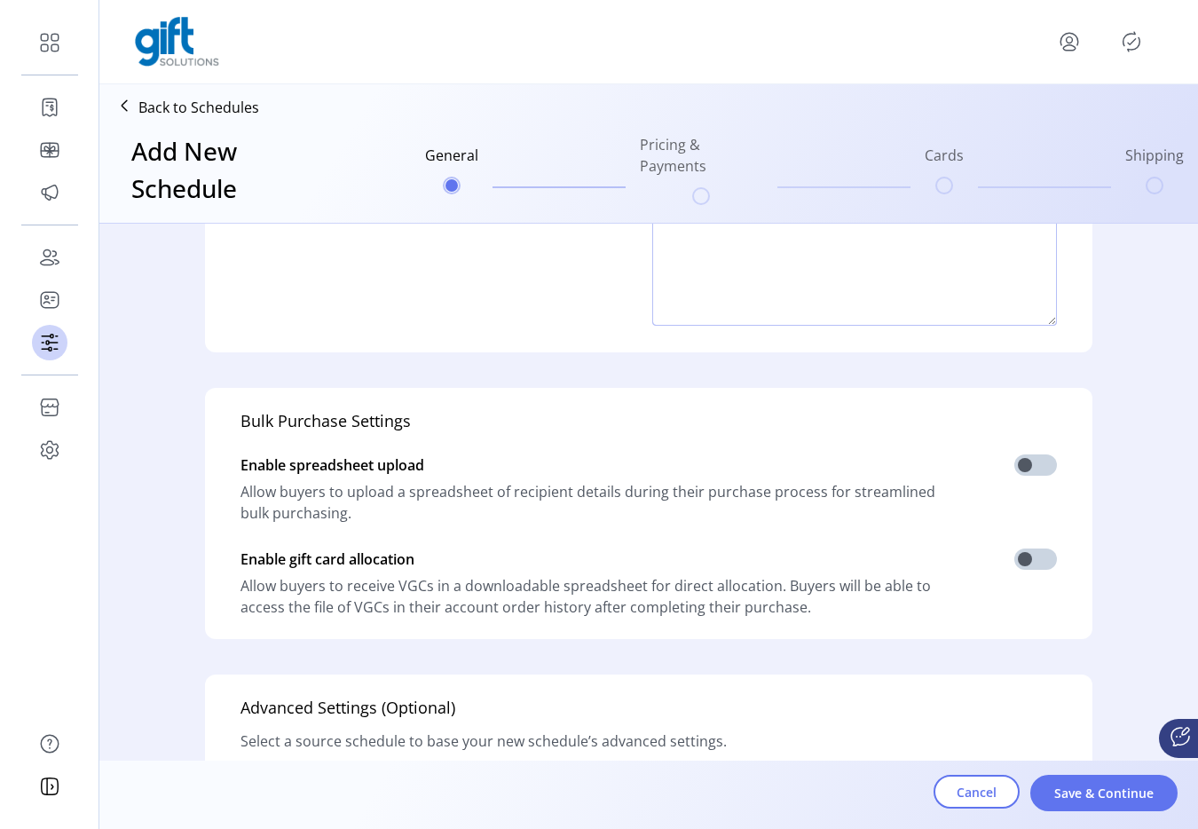
scroll to position [436, 0]
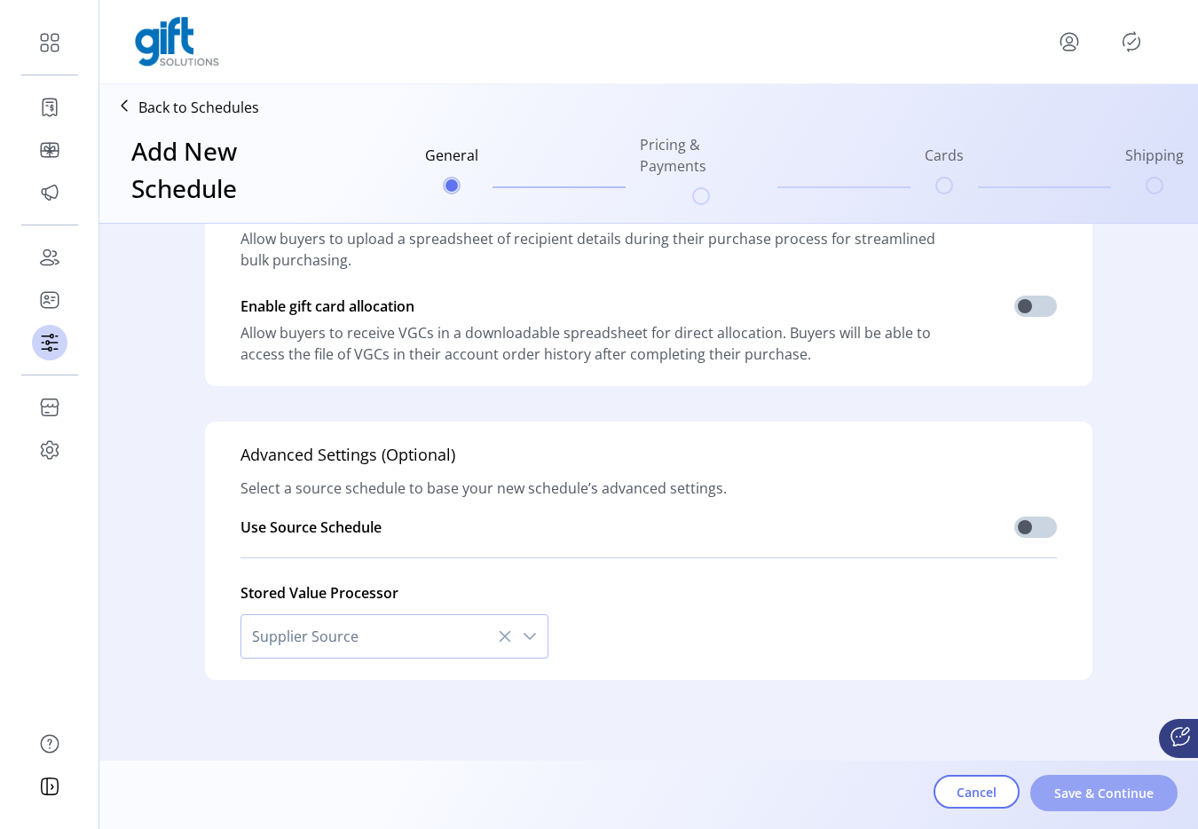
type textarea "***"
click at [1066, 779] on button "Save & Continue" at bounding box center [1103, 792] width 147 height 36
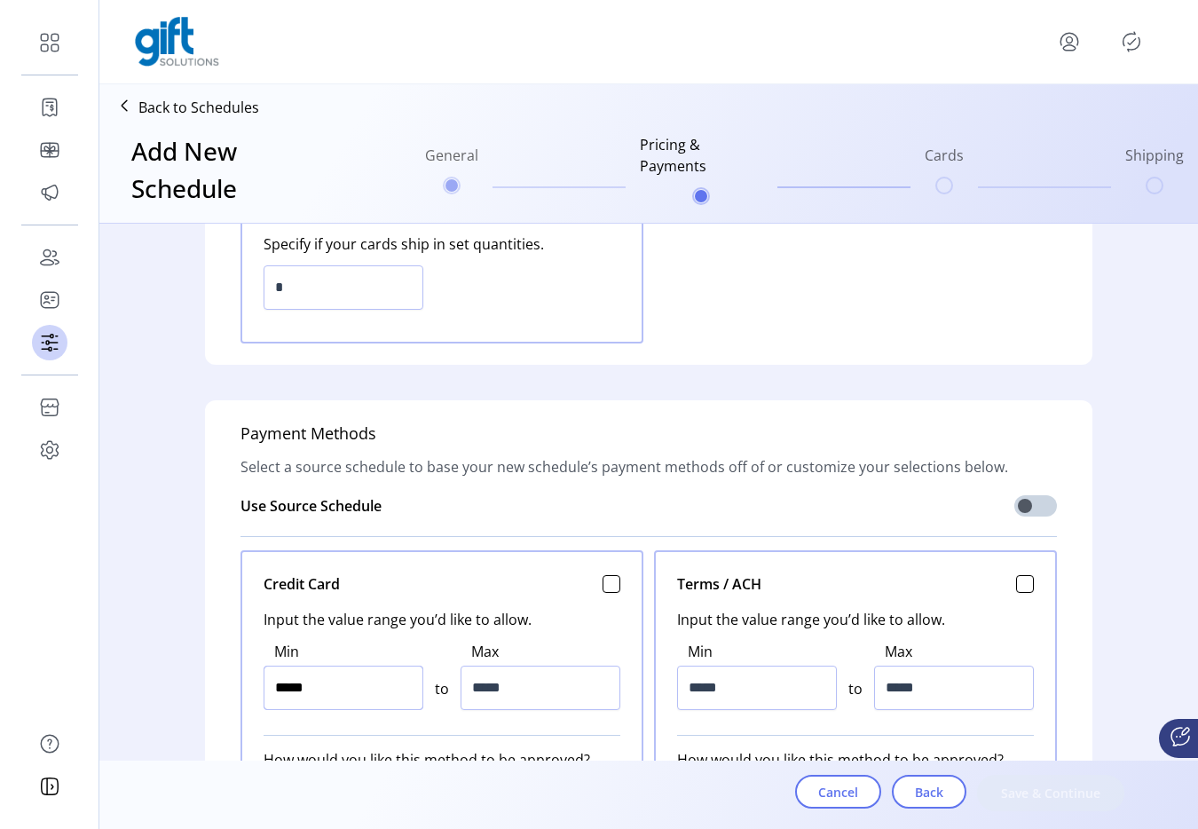
click at [378, 681] on input "*****" at bounding box center [343, 687] width 160 height 44
type input "*****"
click at [378, 681] on input "*****" at bounding box center [343, 687] width 160 height 44
click at [494, 680] on input "*****" at bounding box center [540, 687] width 160 height 44
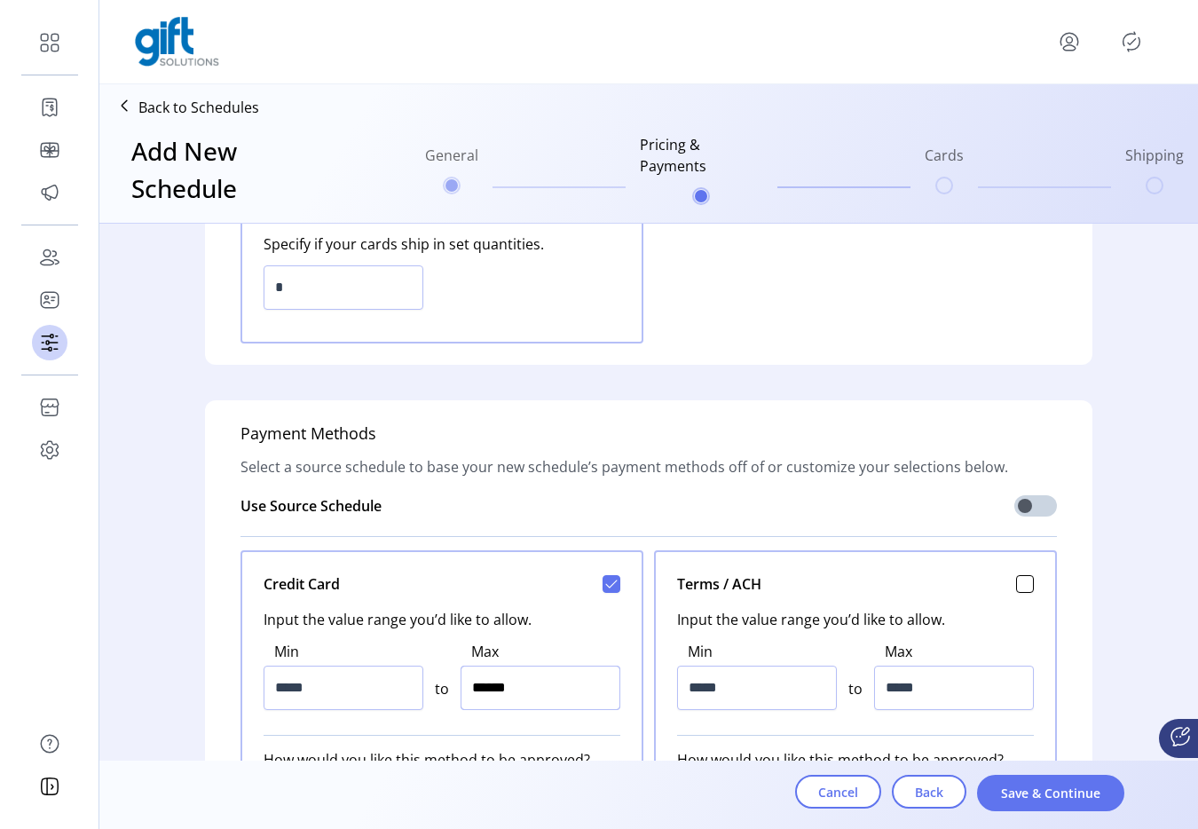
type input "*******"
click at [995, 785] on button "Save & Continue" at bounding box center [1050, 792] width 147 height 36
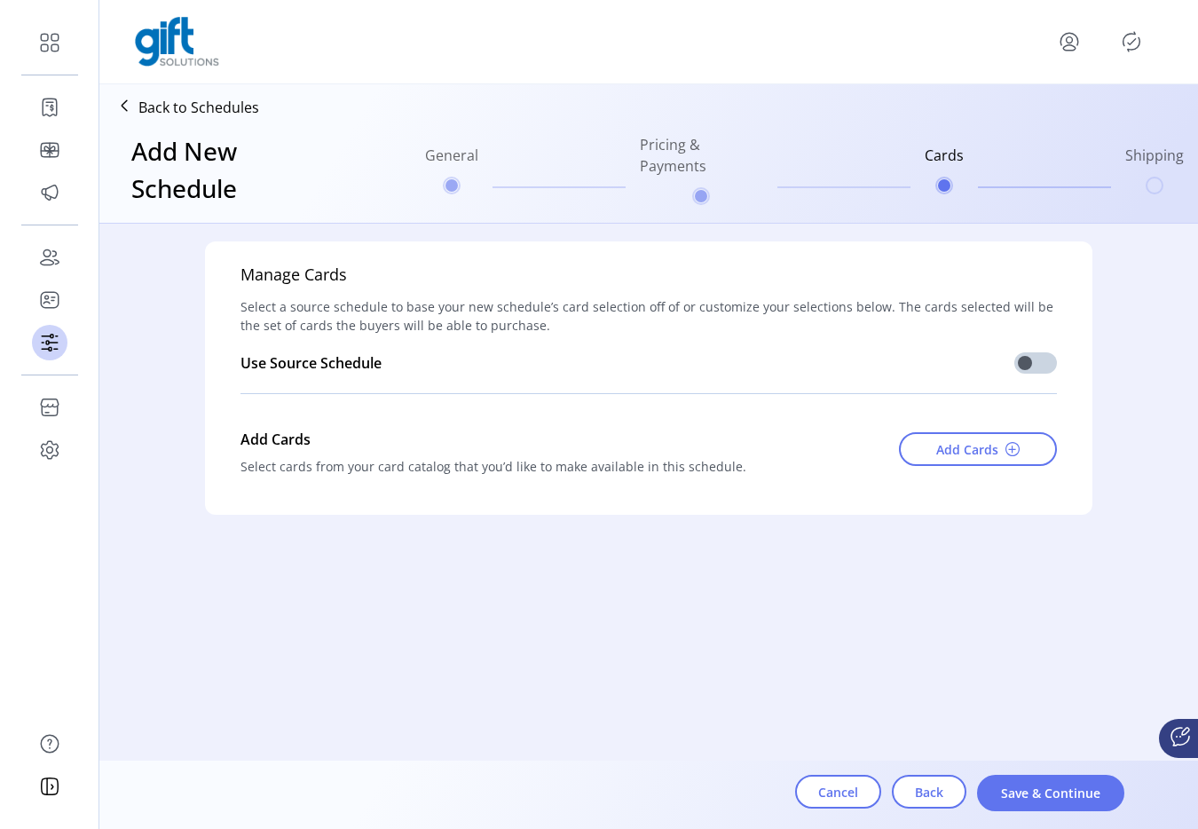
click at [995, 785] on button "Save & Continue" at bounding box center [1050, 792] width 147 height 36
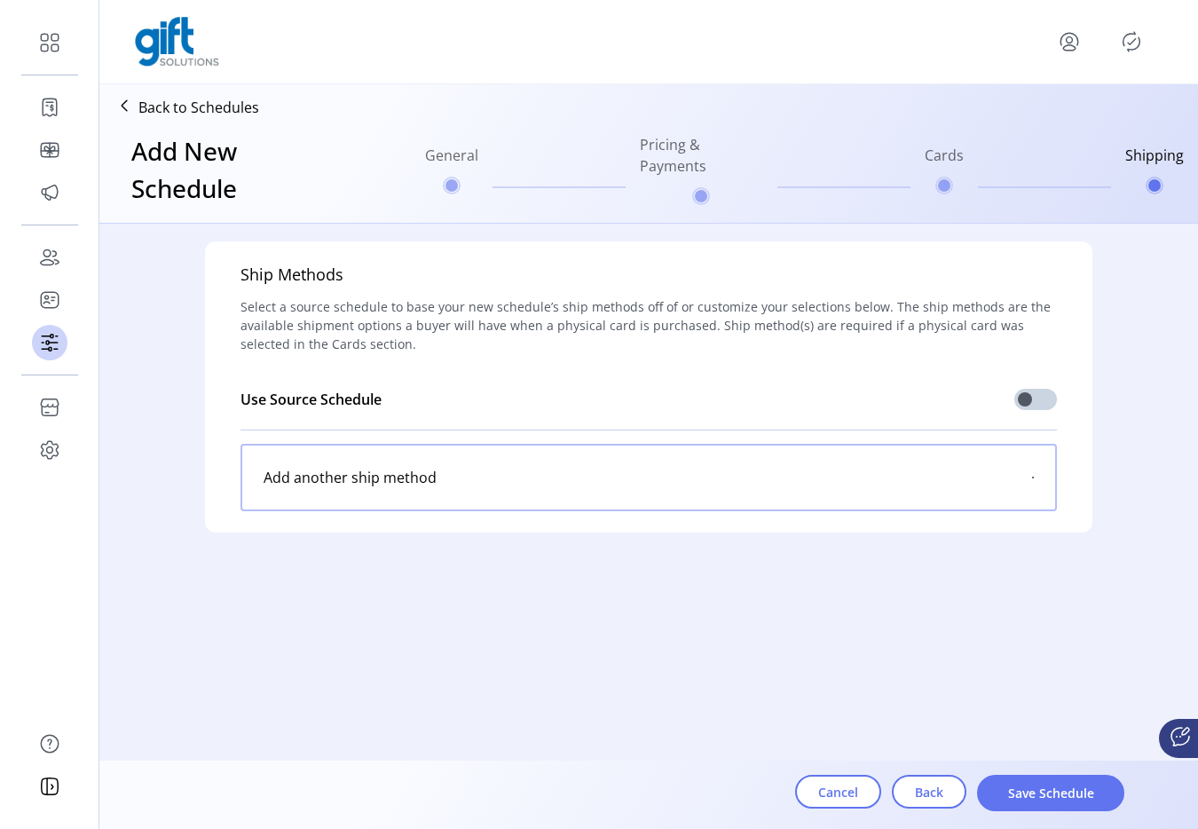
click at [930, 484] on div "Add another ship method" at bounding box center [648, 477] width 816 height 67
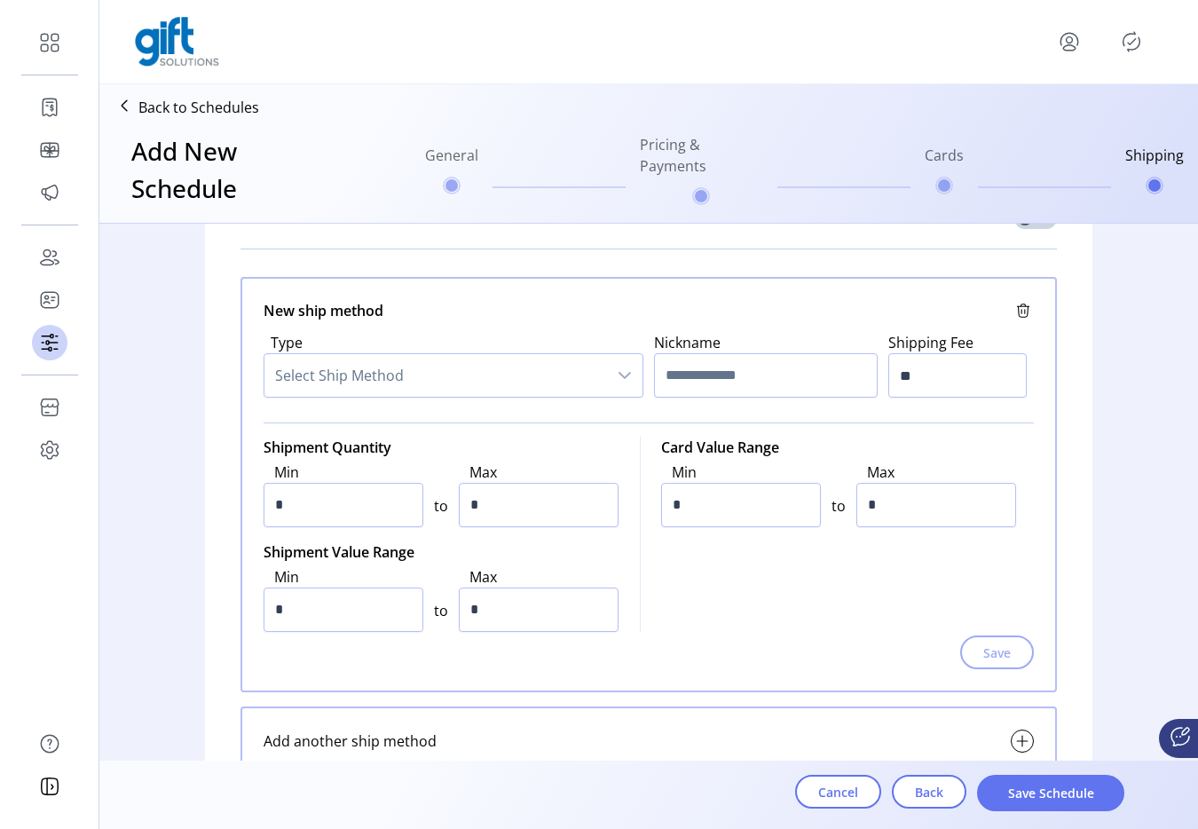
scroll to position [191, 0]
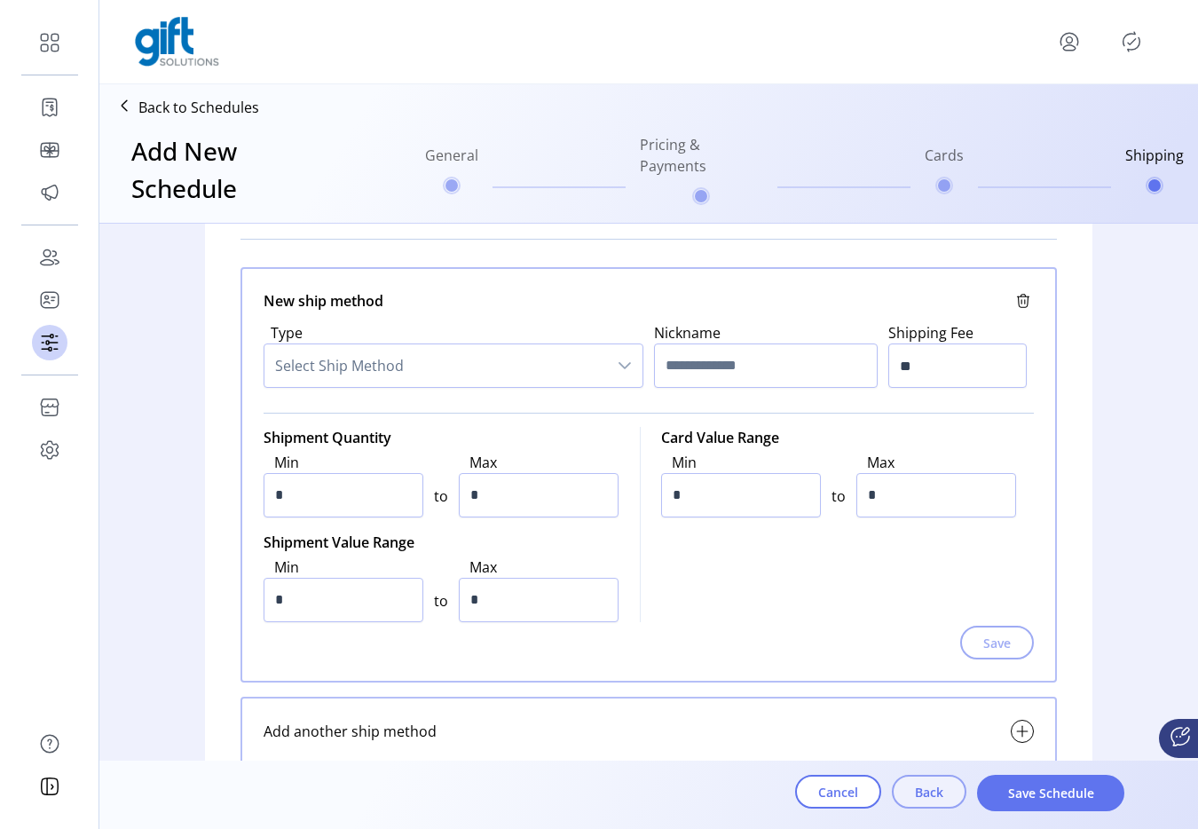
click at [928, 783] on span "Back" at bounding box center [929, 791] width 28 height 19
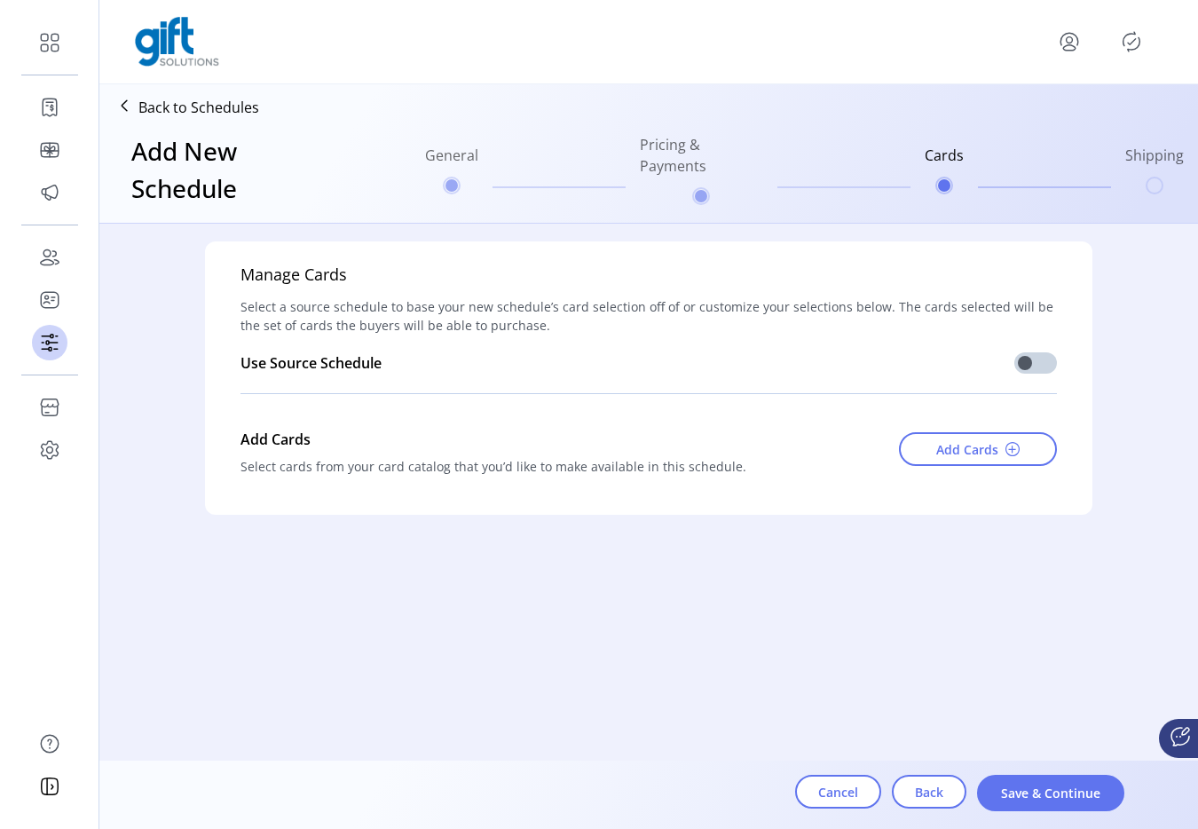
scroll to position [0, 0]
click at [848, 790] on span "Cancel" at bounding box center [838, 791] width 40 height 19
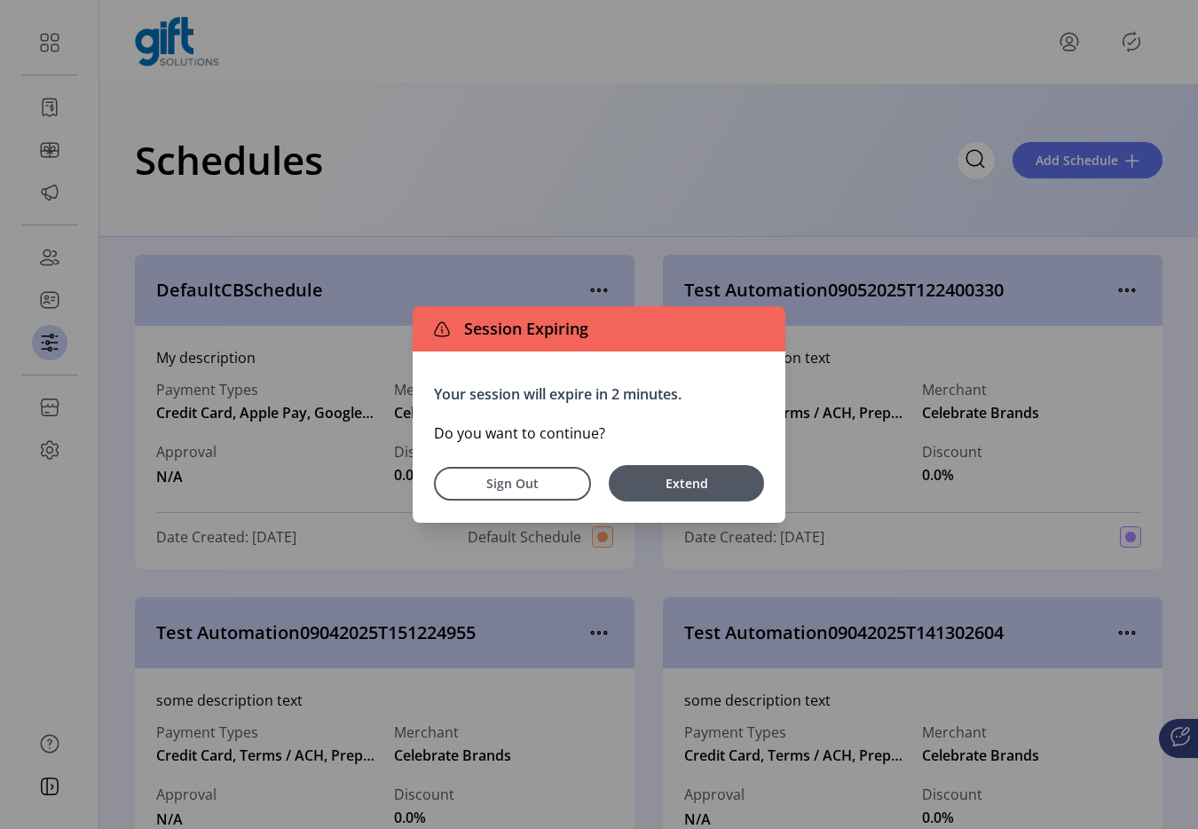
click at [695, 452] on div "Your session will expire in 2 minutes. Do you want to continue? Sign Out Extend" at bounding box center [598, 436] width 373 height 171
click at [695, 458] on div "Sign Out Extend" at bounding box center [599, 477] width 330 height 47
click at [681, 503] on div "Your session will expire in 2 minutes. Do you want to continue? Sign Out Extend" at bounding box center [598, 436] width 373 height 171
click at [682, 493] on button "Extend" at bounding box center [686, 483] width 155 height 36
